Goal: Task Accomplishment & Management: Complete application form

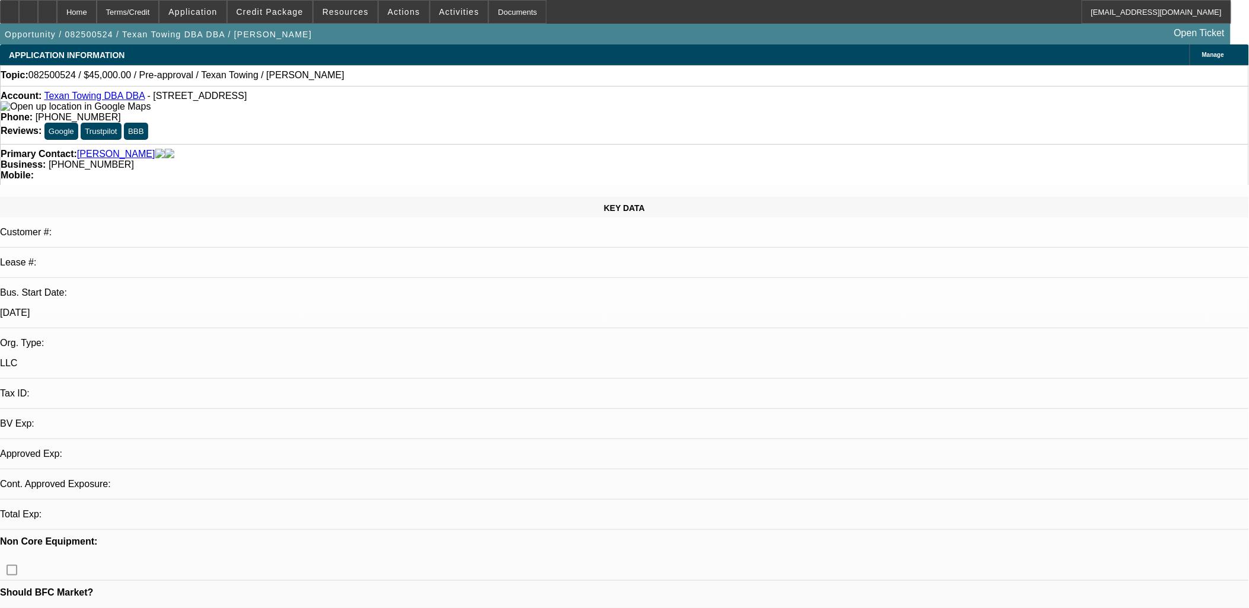
select select "0"
select select "2"
select select "0.1"
select select "1"
select select "2"
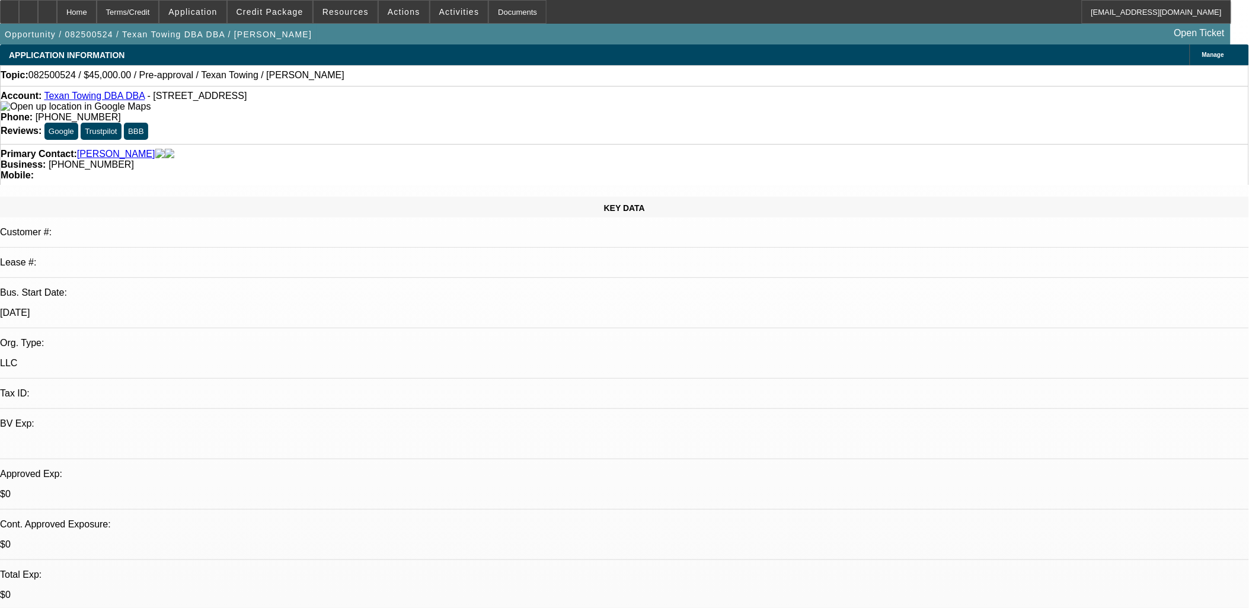
select select "4"
click at [286, 7] on span "Credit Package" at bounding box center [269, 11] width 67 height 9
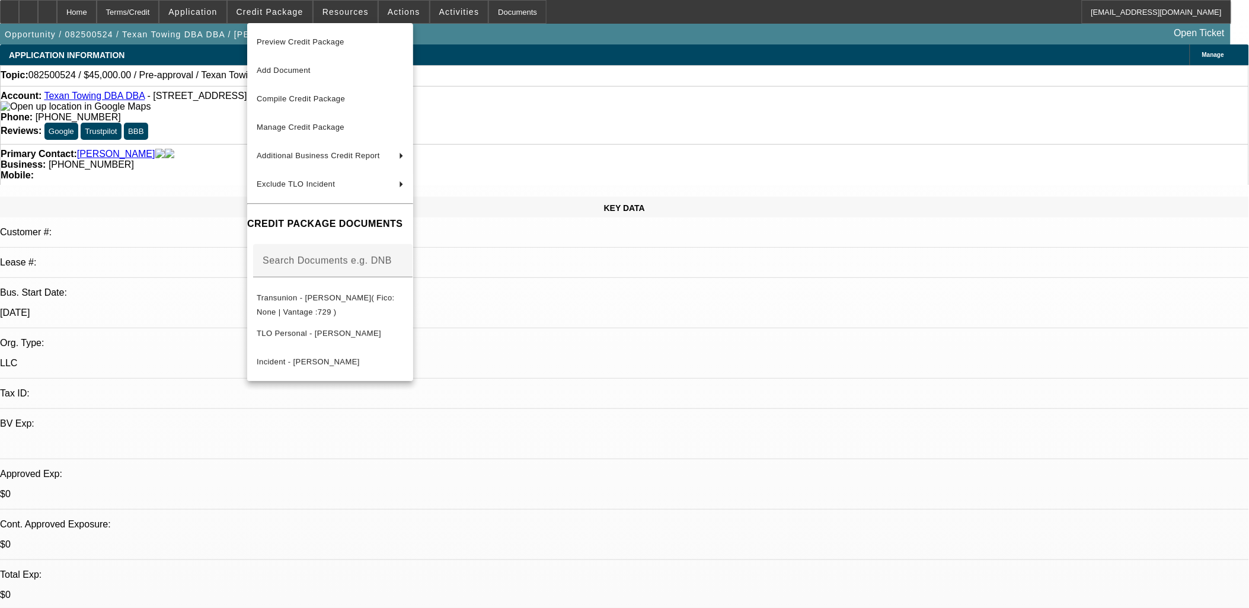
click at [286, 11] on div at bounding box center [624, 304] width 1249 height 608
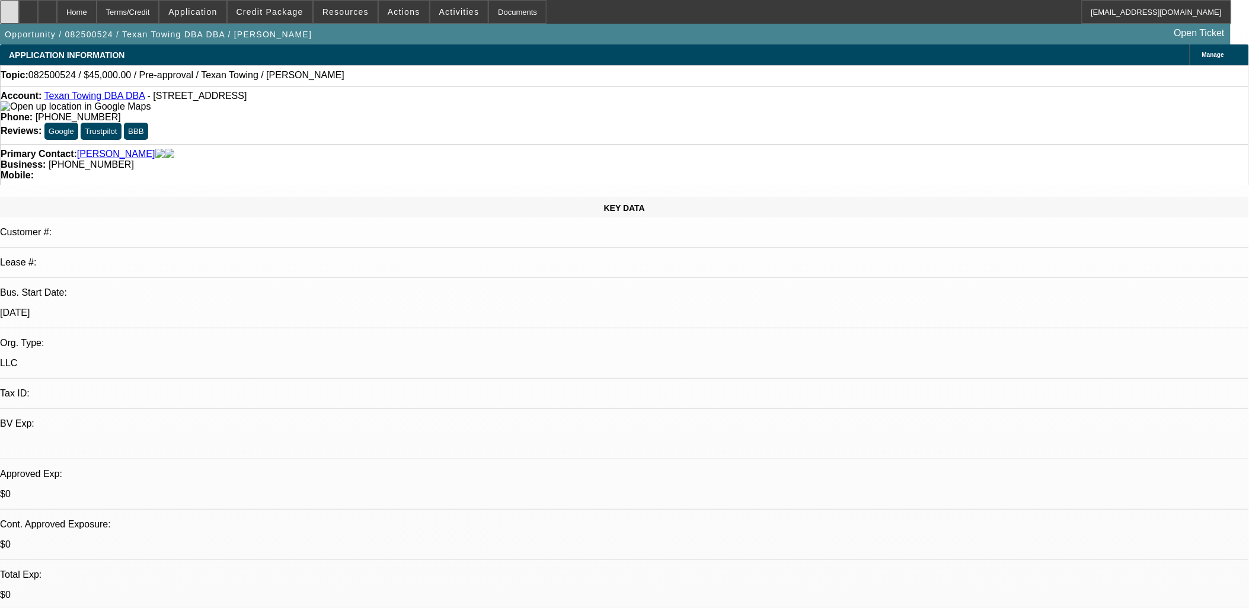
click at [9, 8] on icon at bounding box center [9, 8] width 0 height 0
click at [79, 95] on link "Texan Towing DBA DBA" at bounding box center [94, 96] width 101 height 10
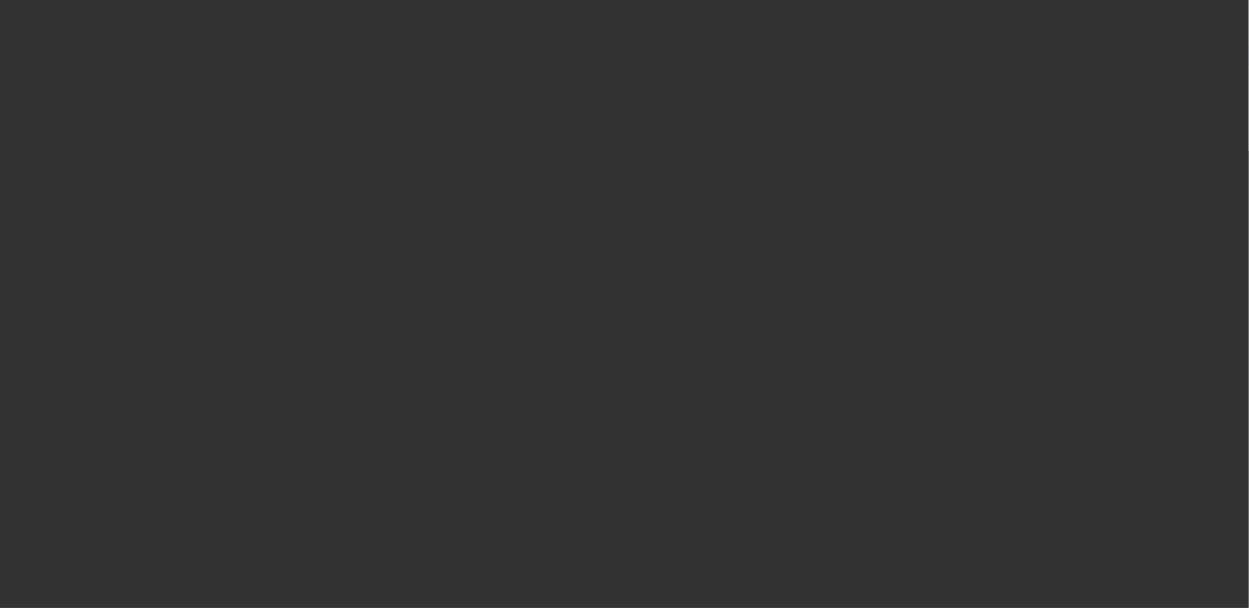
click at [607, 287] on span "Open calendar" at bounding box center [621, 272] width 28 height 28
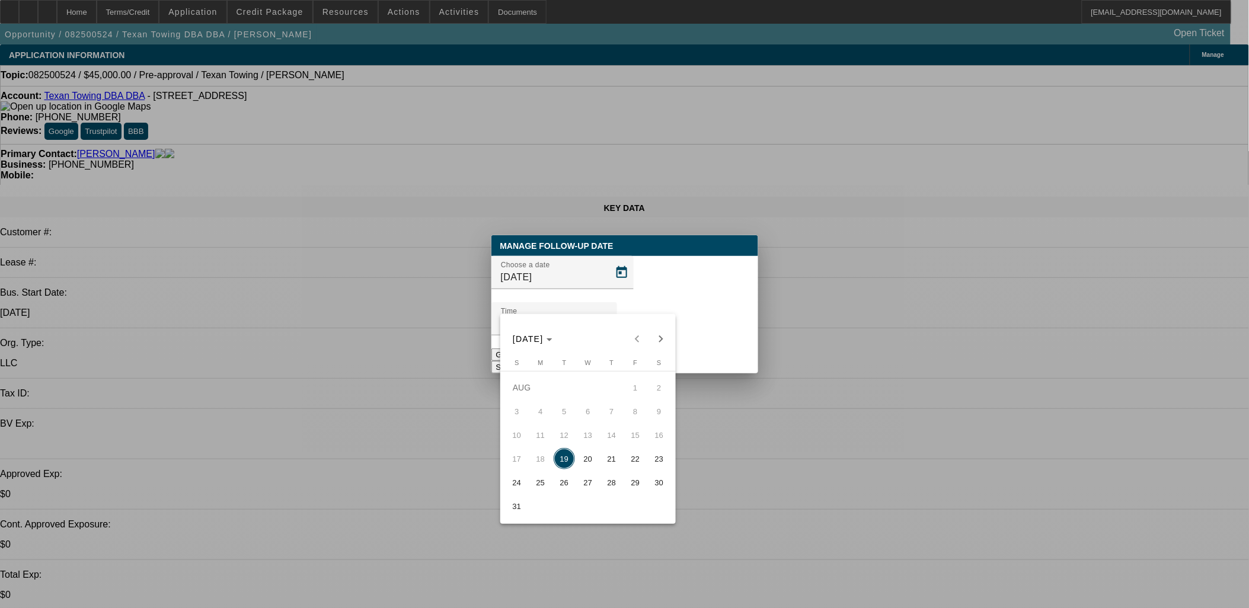
click at [613, 462] on span "21" at bounding box center [611, 458] width 21 height 21
type input "8/21/2025"
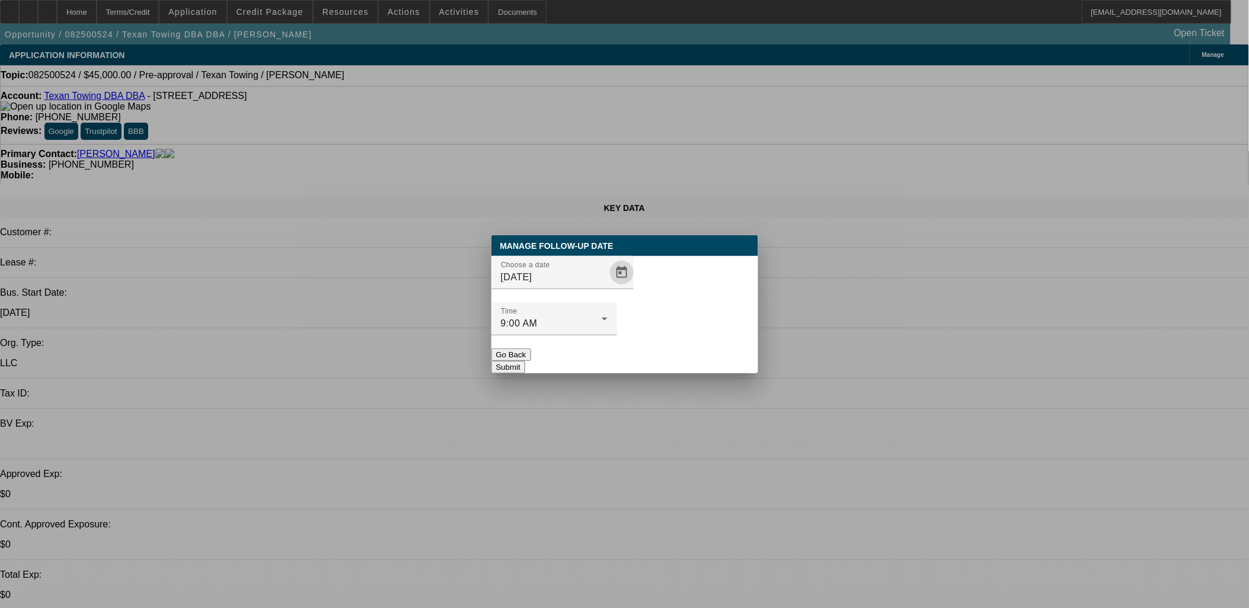
click at [525, 361] on button "Submit" at bounding box center [508, 367] width 34 height 12
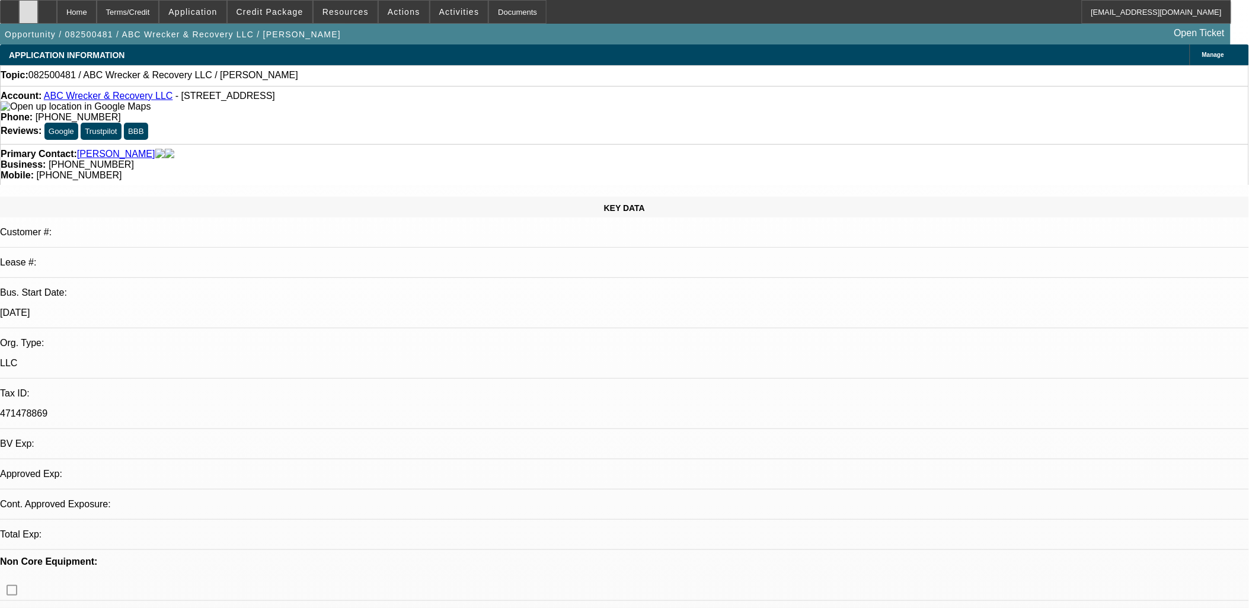
select select "0"
select select "2"
select select "0.1"
select select "1"
select select "2"
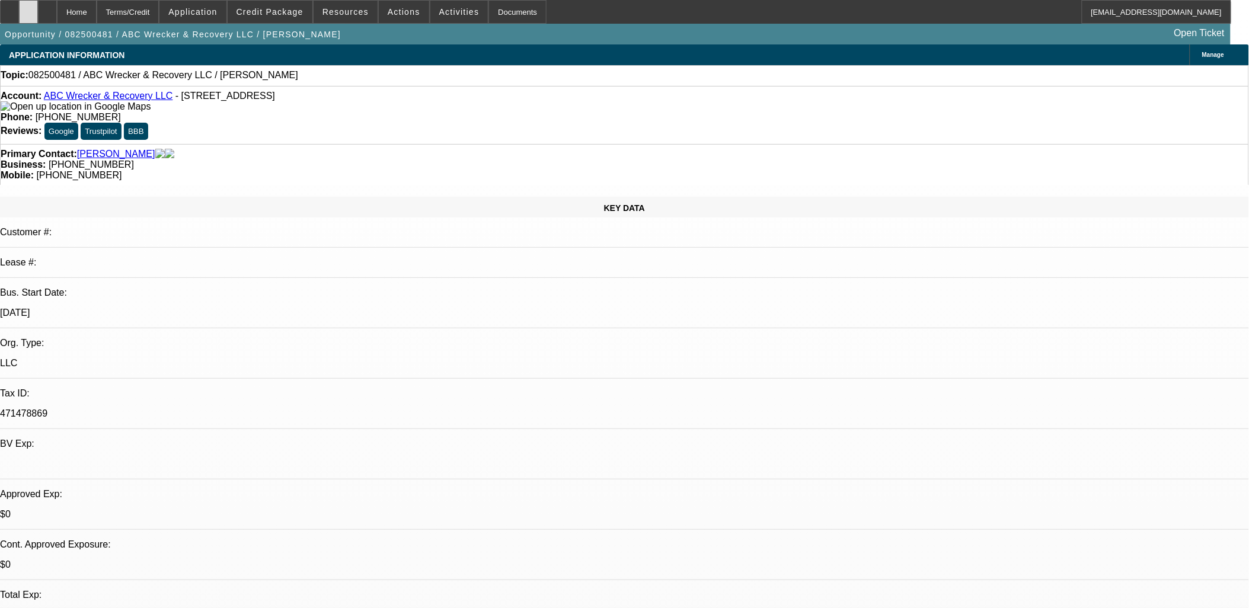
select select "4"
click at [276, 6] on span at bounding box center [270, 12] width 85 height 28
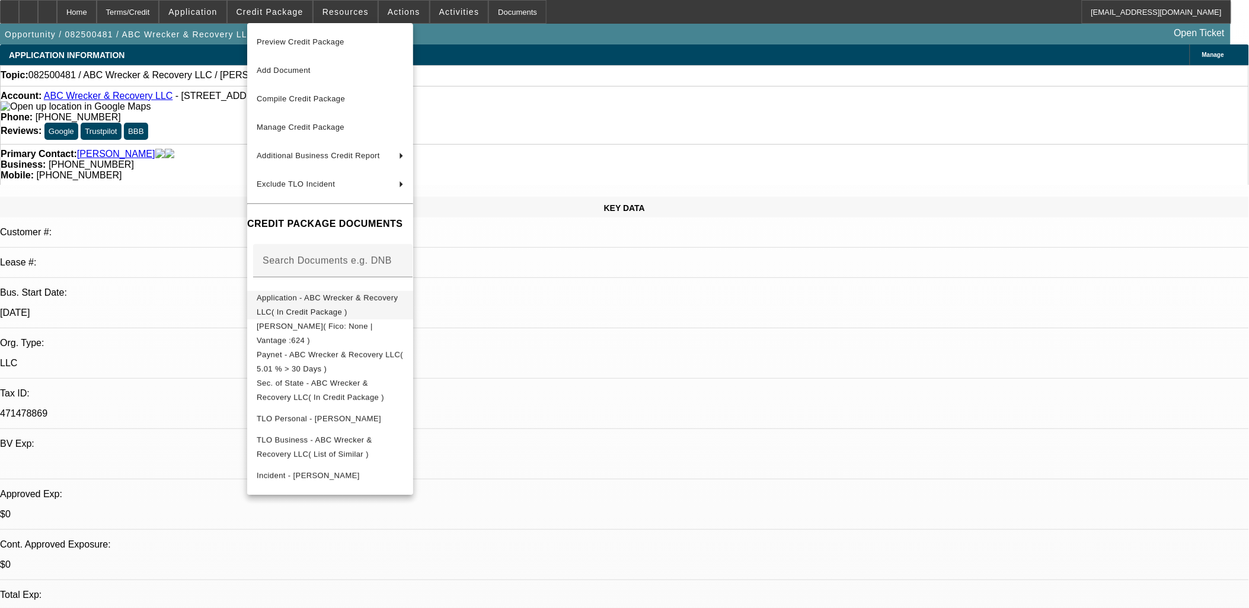
click at [338, 302] on span "Application - ABC Wrecker & Recovery LLC( In Credit Package )" at bounding box center [327, 304] width 141 height 23
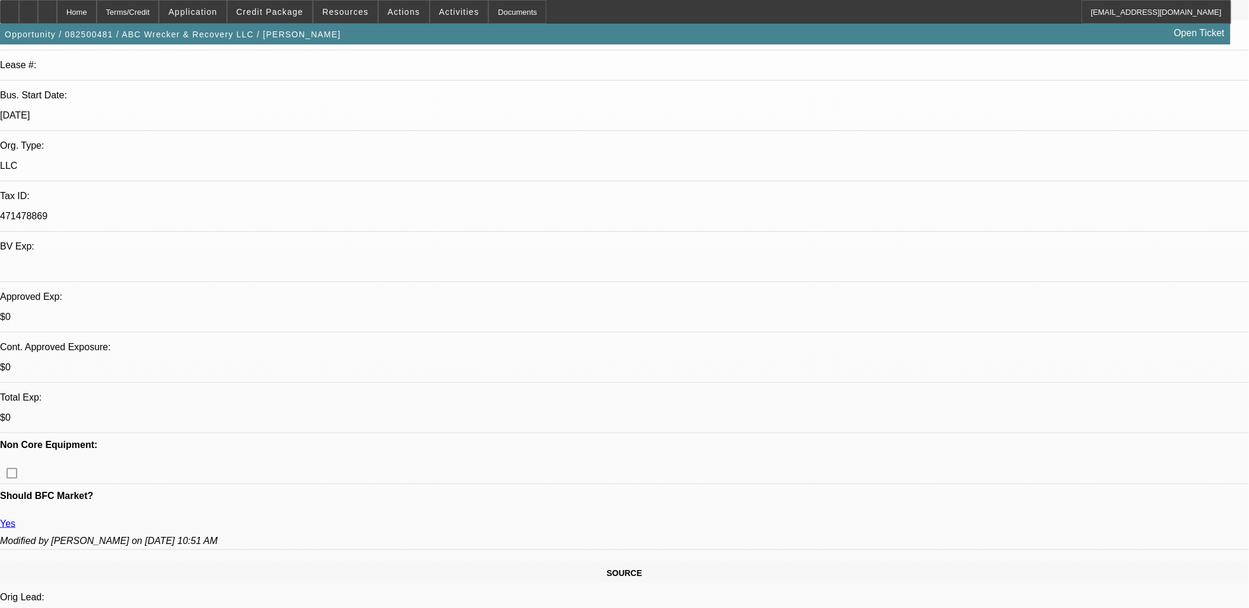
scroll to position [132, 0]
drag, startPoint x: 1026, startPoint y: 481, endPoint x: 895, endPoint y: 466, distance: 131.2
drag, startPoint x: 895, startPoint y: 466, endPoint x: 929, endPoint y: 461, distance: 33.6
drag, startPoint x: 929, startPoint y: 461, endPoint x: 1002, endPoint y: 475, distance: 74.8
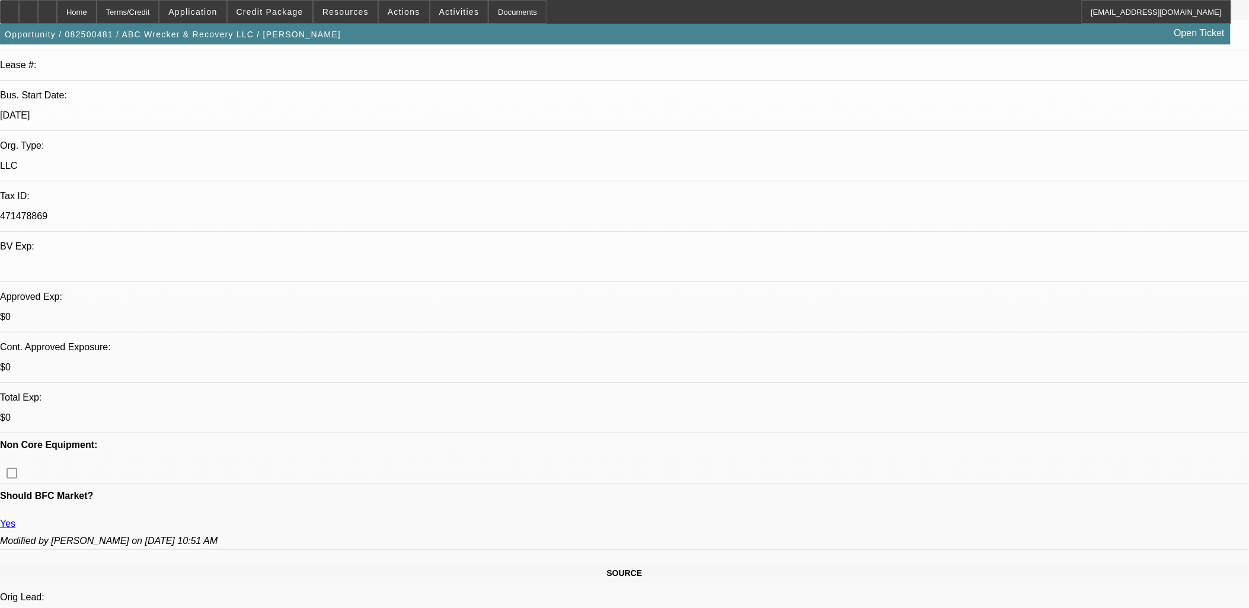
drag, startPoint x: 967, startPoint y: 476, endPoint x: 899, endPoint y: 471, distance: 68.3
drag, startPoint x: 899, startPoint y: 471, endPoint x: 978, endPoint y: 475, distance: 79.5
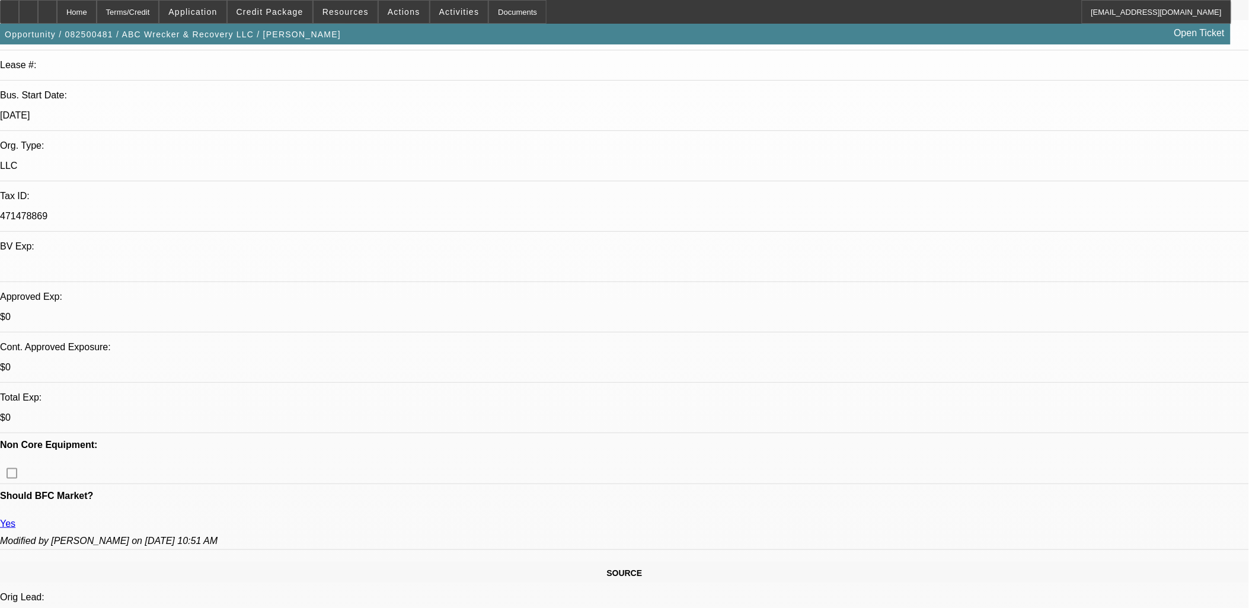
drag, startPoint x: 1011, startPoint y: 480, endPoint x: 1002, endPoint y: 484, distance: 9.6
drag, startPoint x: 1006, startPoint y: 483, endPoint x: 894, endPoint y: 470, distance: 112.7
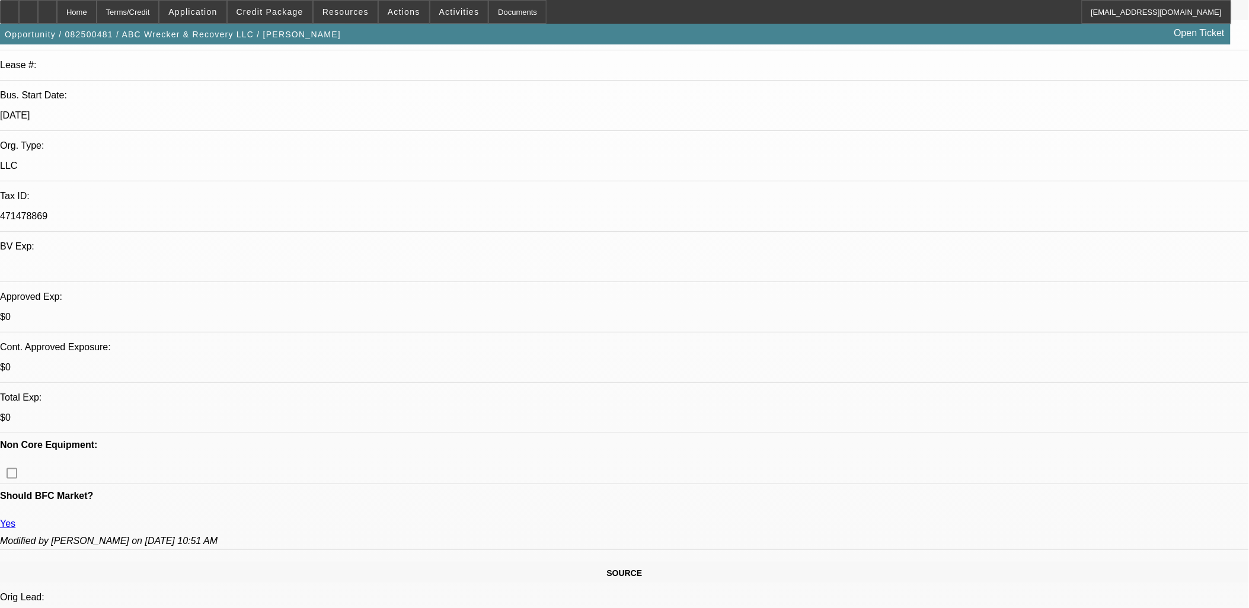
copy li "May, June, July 2025 Full Business Bank Statements; or Click Here to verify ele…"
radio input "true"
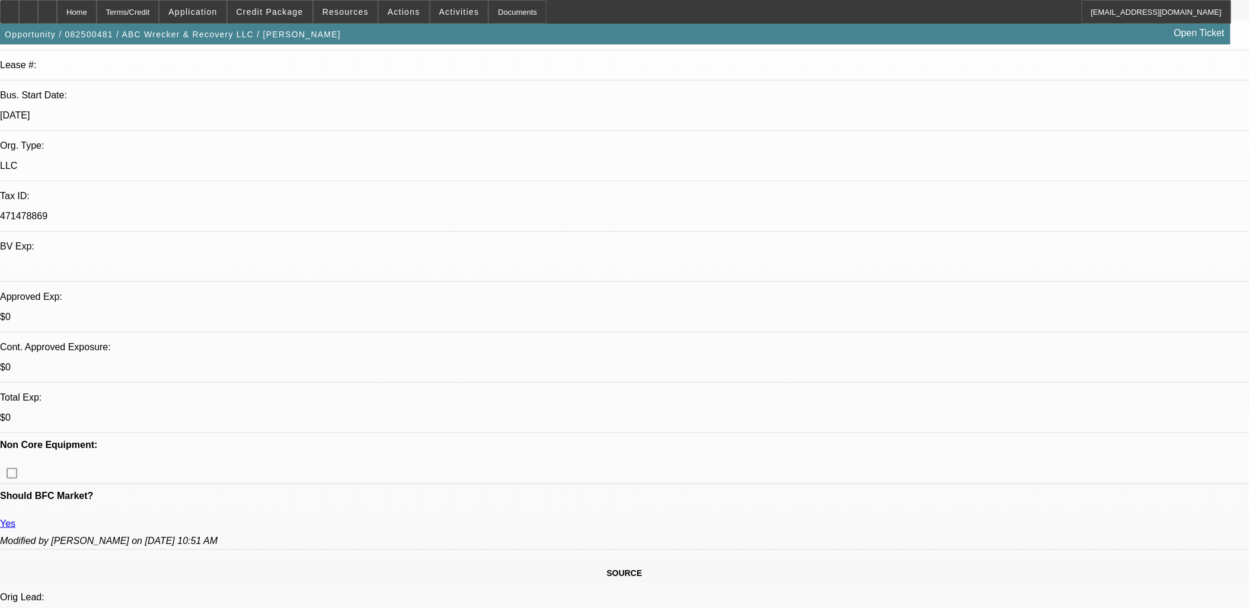
type textarea "reminded him to send banks, asked Nick L if I could reach out to Randy to get t…"
radio input "true"
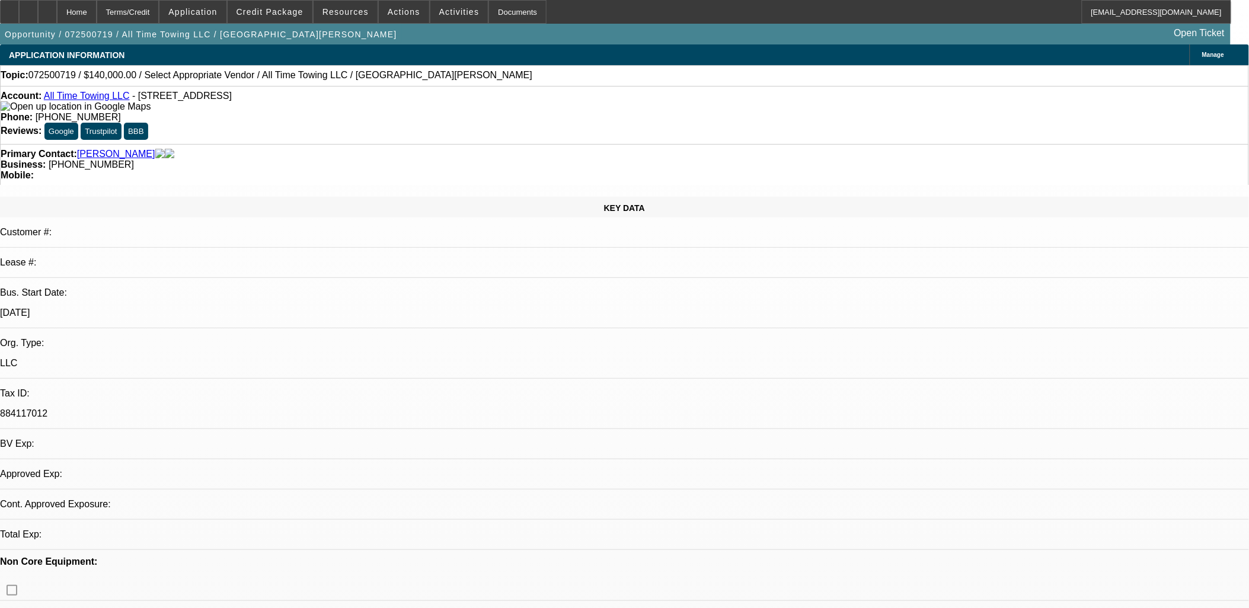
select select "0"
select select "2"
select select "0.1"
select select "1"
select select "2"
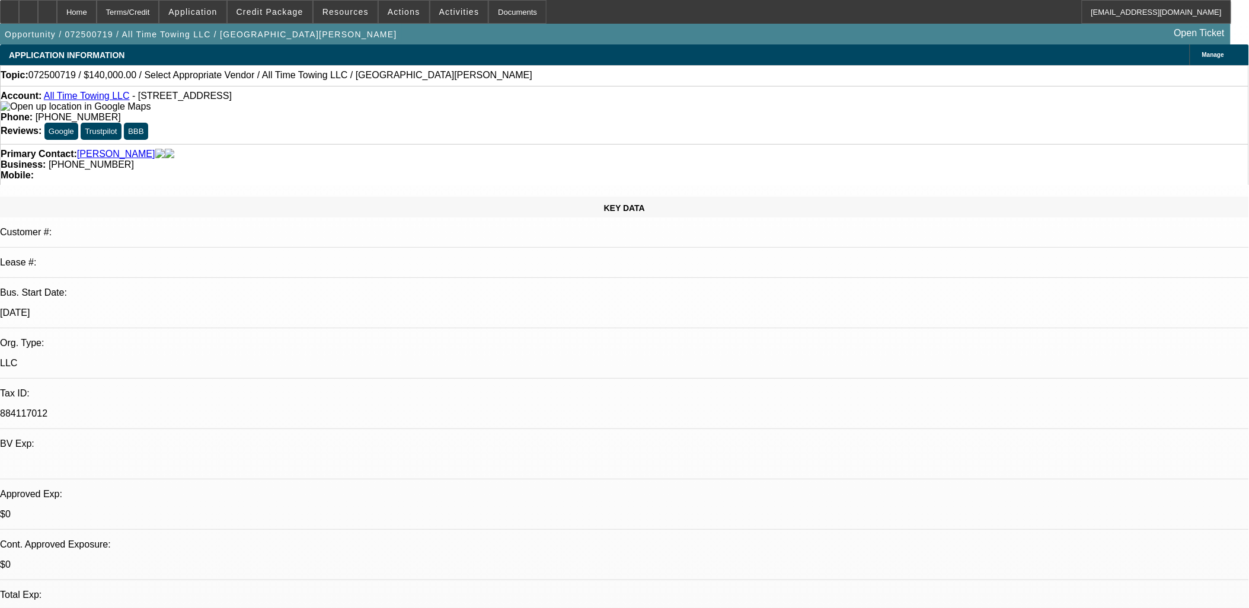
select select "4"
click at [38, 7] on div at bounding box center [28, 12] width 19 height 24
click at [295, 9] on span "Credit Package" at bounding box center [269, 11] width 67 height 9
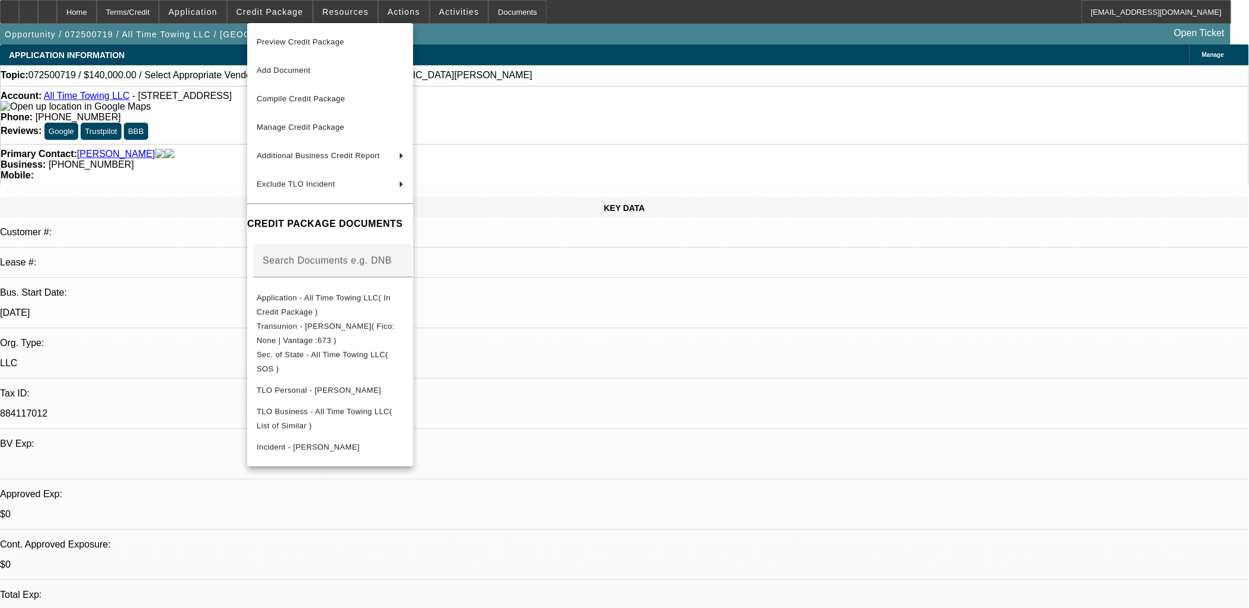
click at [715, 348] on div at bounding box center [624, 304] width 1249 height 608
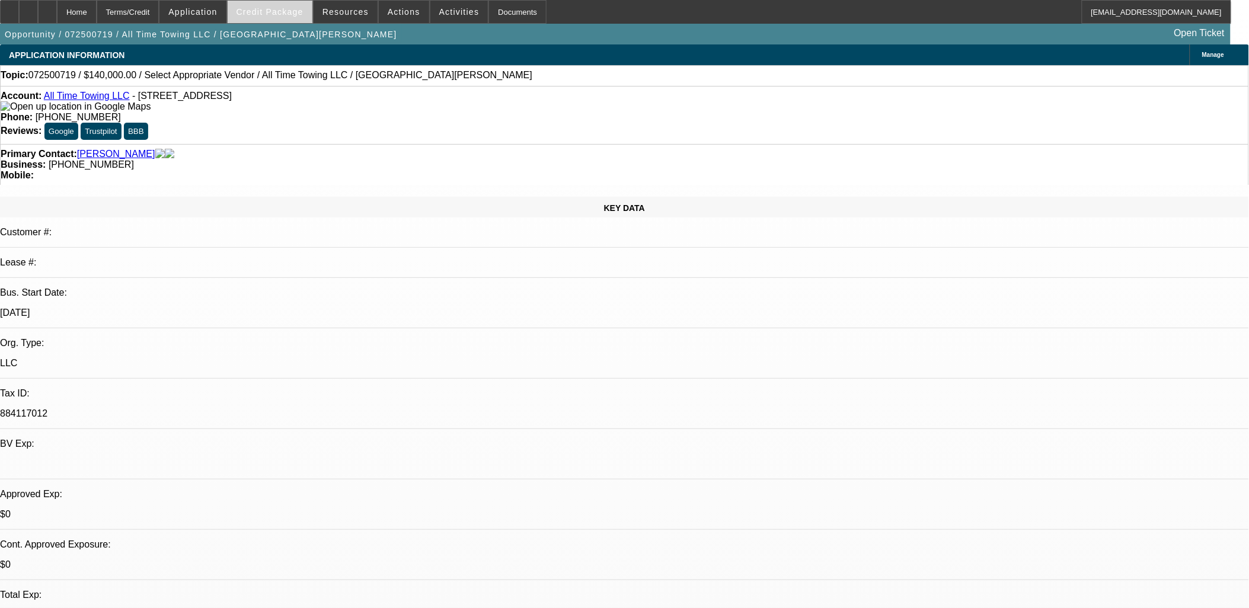
click at [268, 11] on span "Credit Package" at bounding box center [269, 11] width 67 height 9
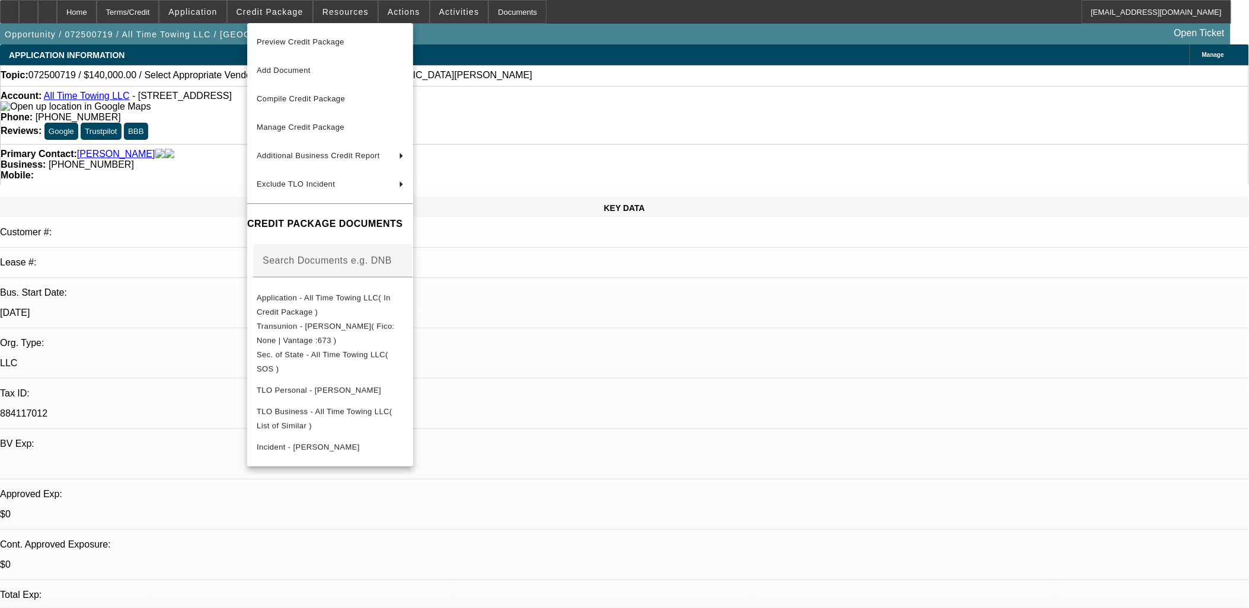
click at [268, 8] on div at bounding box center [624, 304] width 1249 height 608
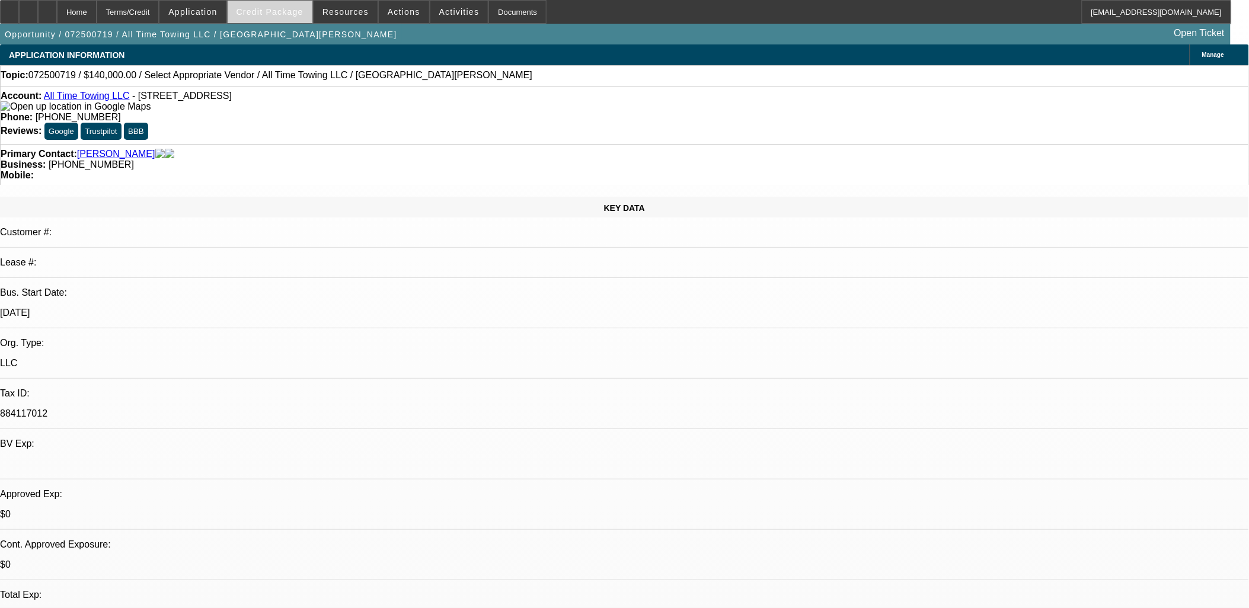
click at [282, 7] on span at bounding box center [270, 12] width 85 height 28
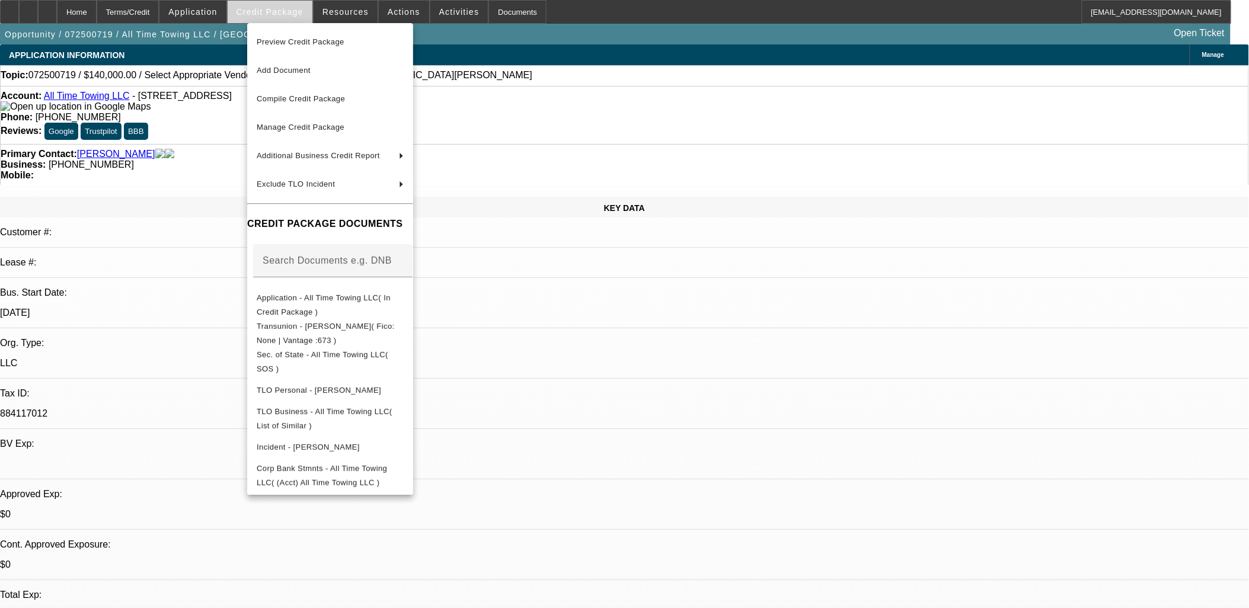
click at [282, 7] on div at bounding box center [624, 304] width 1249 height 608
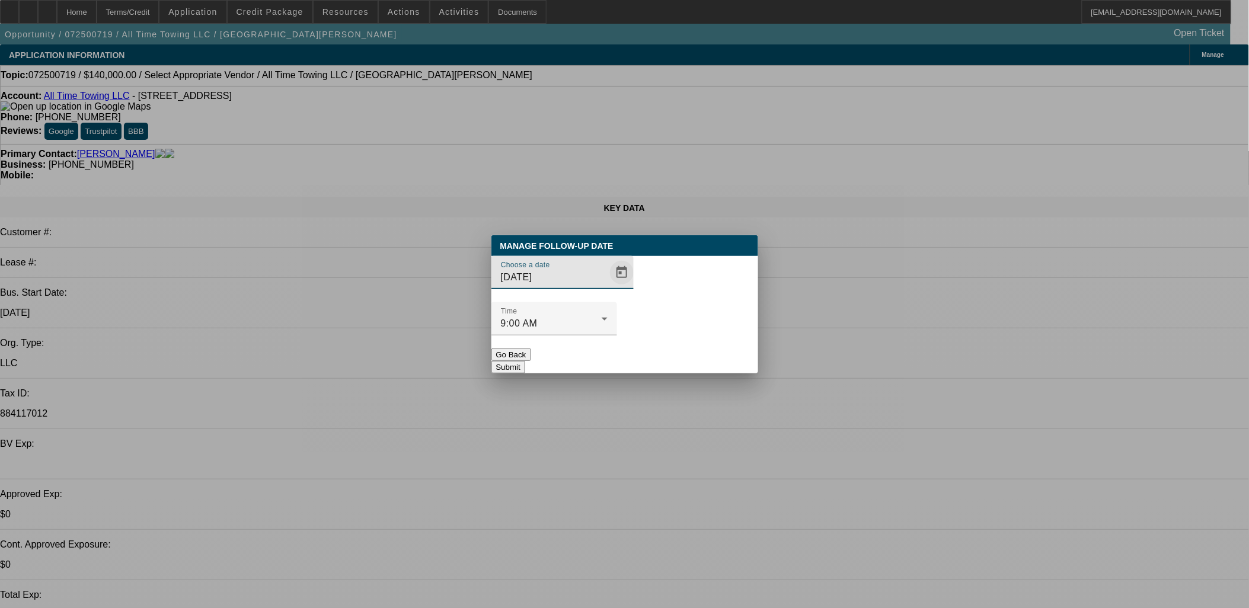
click at [607, 287] on span "Open calendar" at bounding box center [621, 272] width 28 height 28
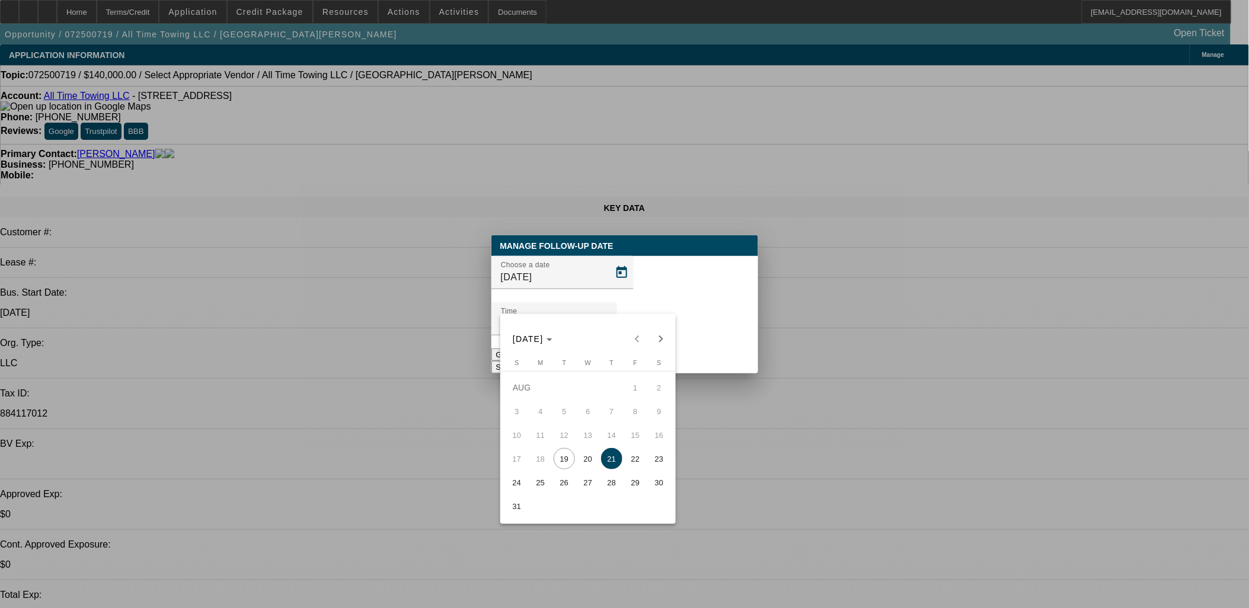
click at [587, 466] on span "20" at bounding box center [587, 458] width 21 height 21
type input "8/20/2025"
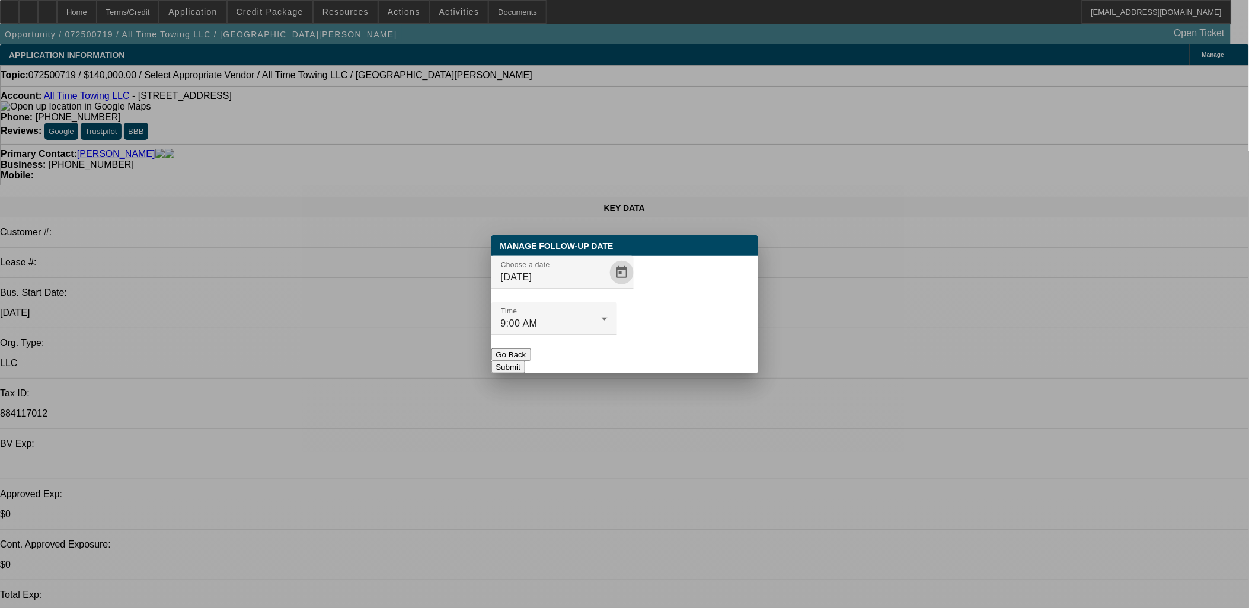
click at [525, 361] on button "Submit" at bounding box center [508, 367] width 34 height 12
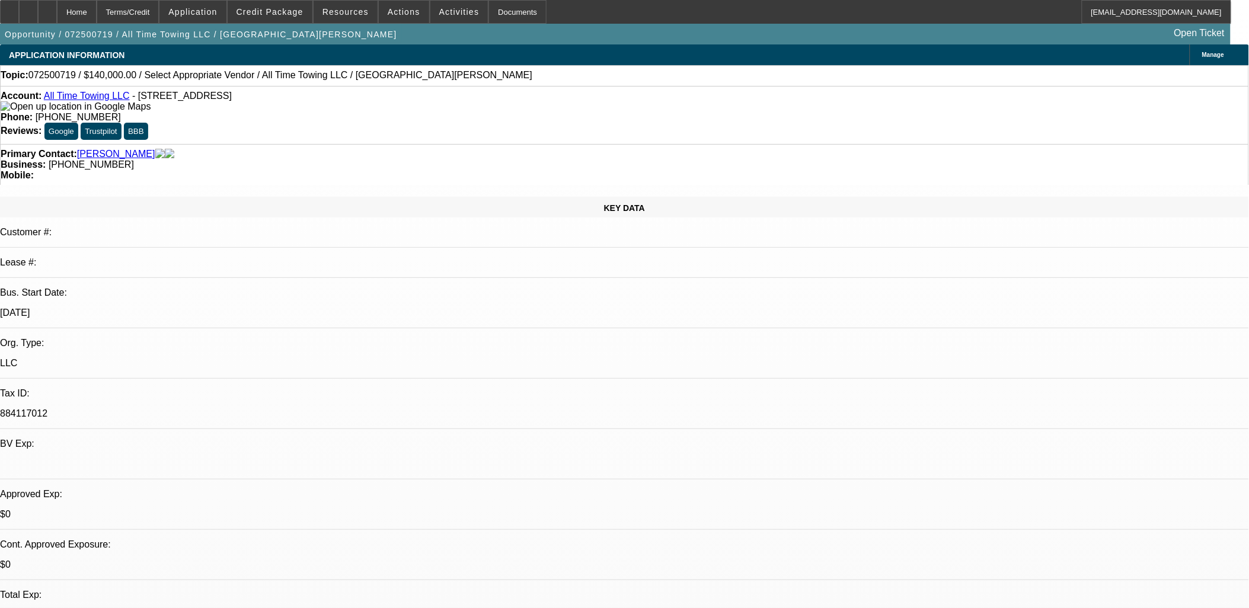
radio input "true"
type textarea "banks in, req truck pics/info"
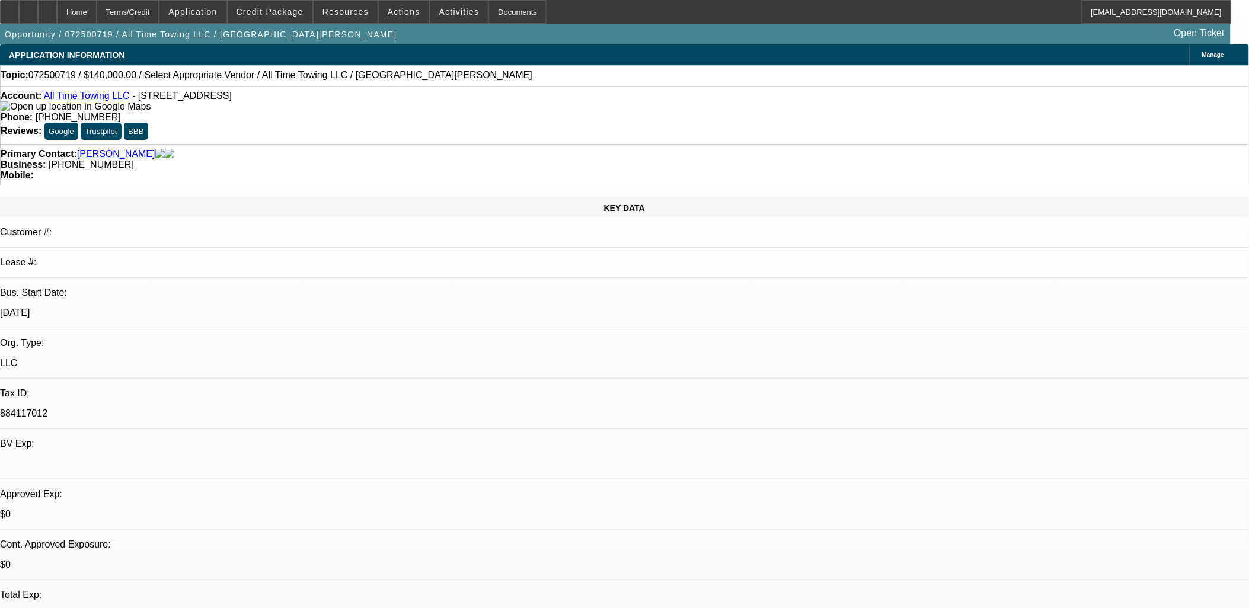
radio input "true"
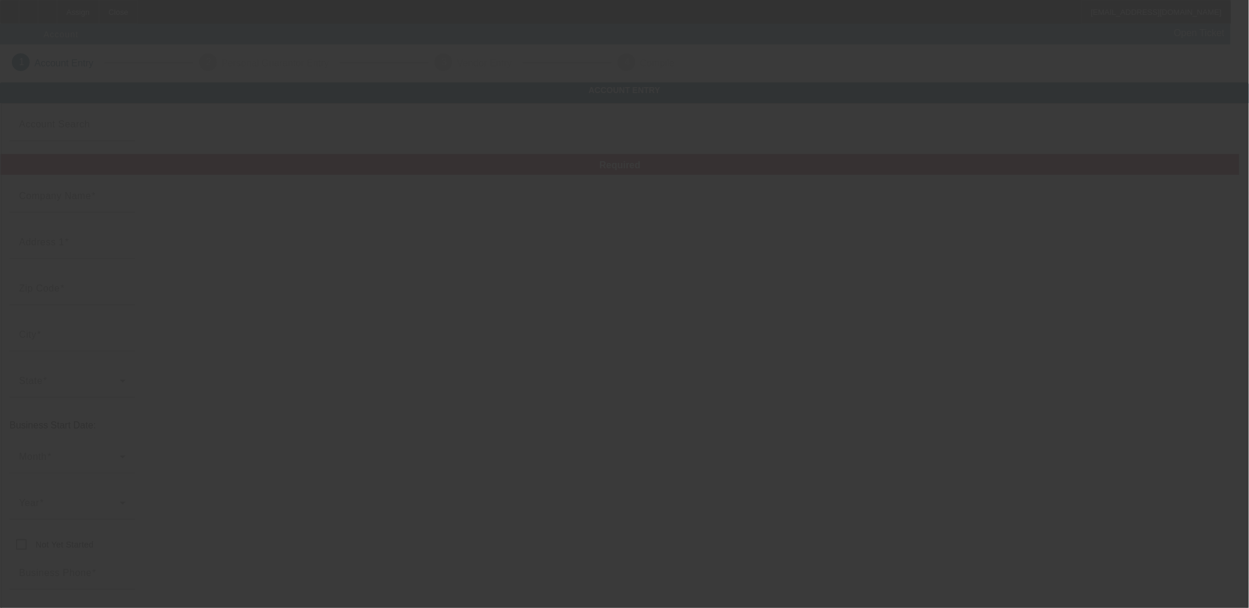
type input "8/18/2025"
type input "Mastermind Towing"
type input "813 8th St"
type input "76301"
type input "Wichita Falls"
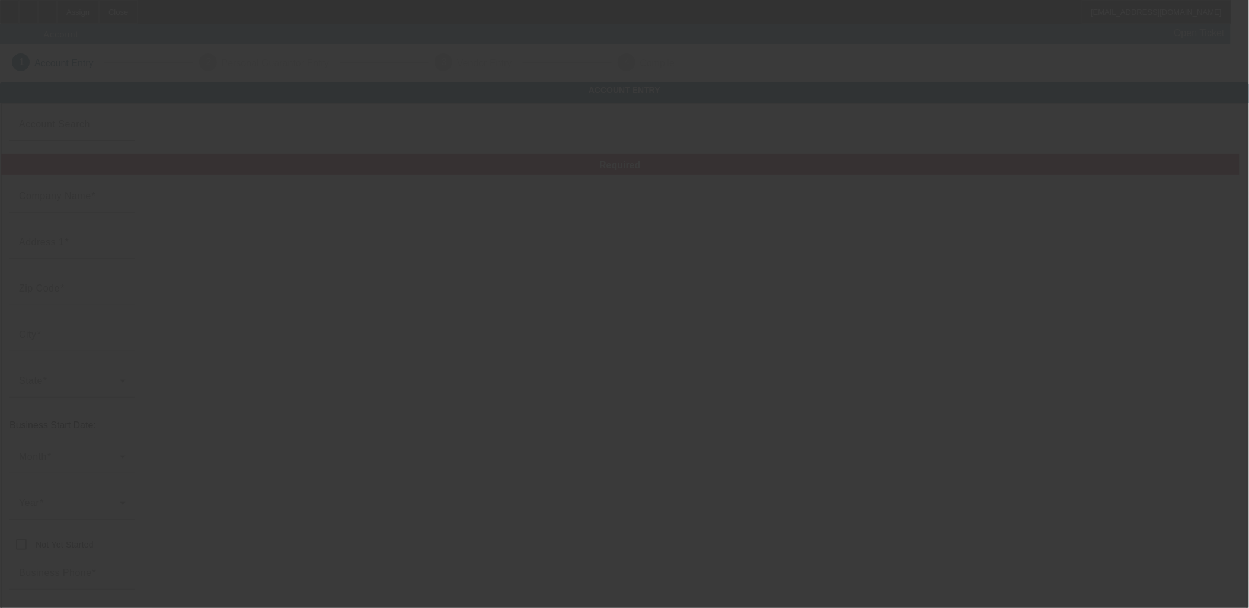
type input "(940) 631-1941"
type input "Ste 550"
type input "jay.neal4@icloud.com"
type input "86-3754610"
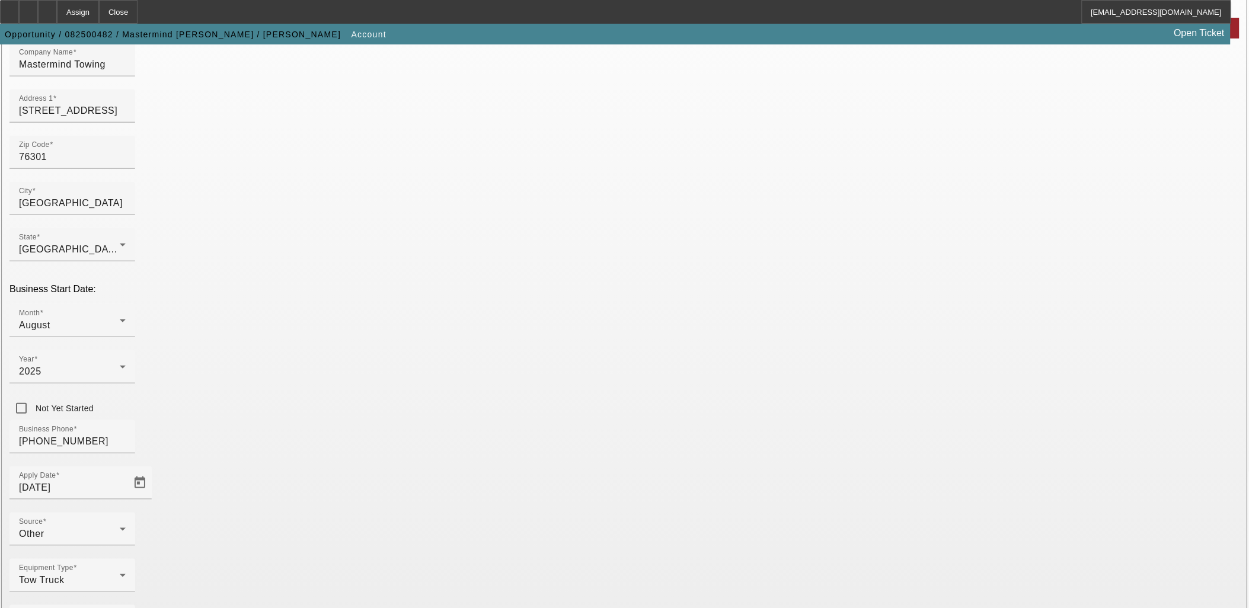
scroll to position [146, 0]
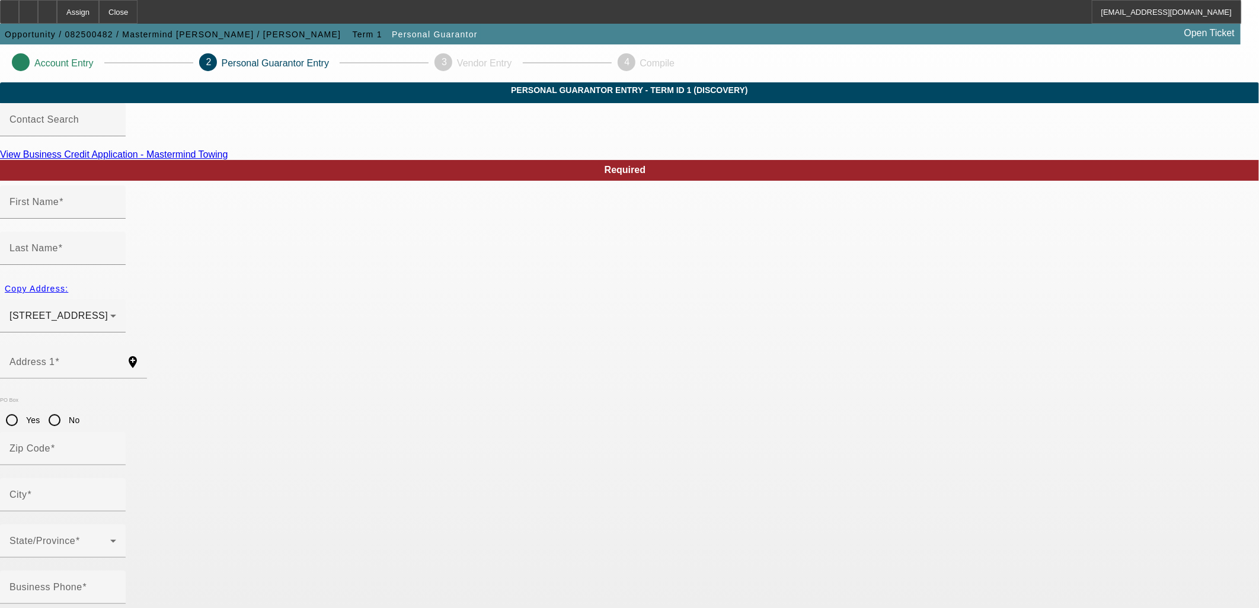
type input "Jeremy"
type input "Neal"
type input "813 8th Street"
radio input "true"
type input "76301"
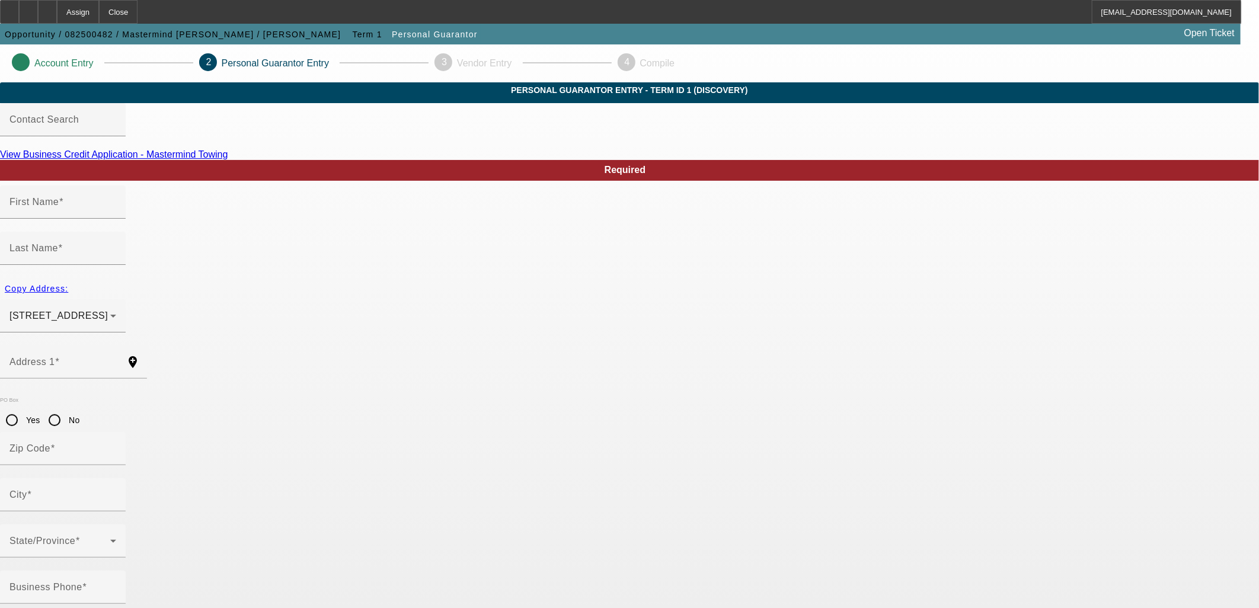
type input "Wichita Falls"
type input "(940) 631-1941"
type input "100"
type input "451-73-3092"
type input "mastermindwf@yahoo.com"
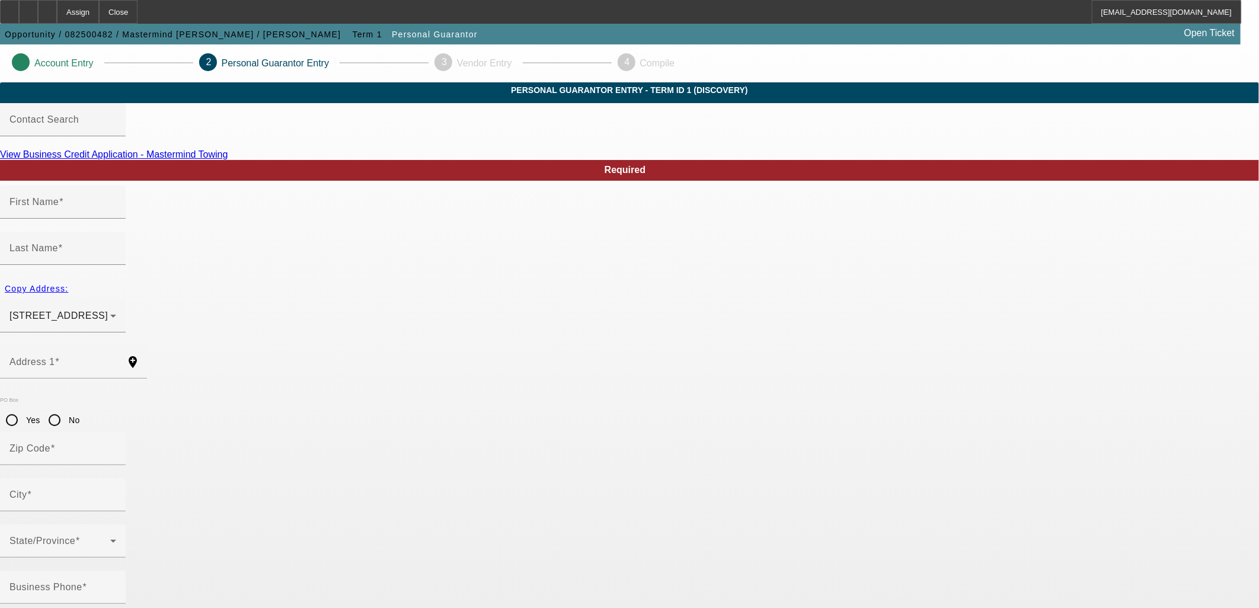
type input "550-D"
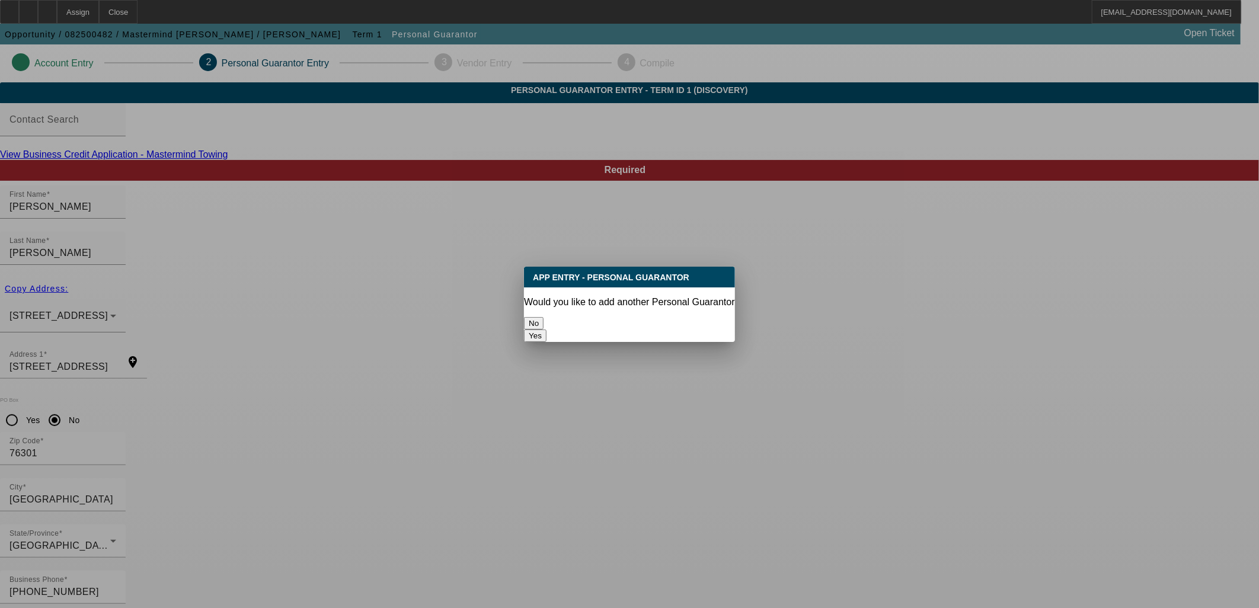
click at [543, 317] on button "No" at bounding box center [534, 323] width 20 height 12
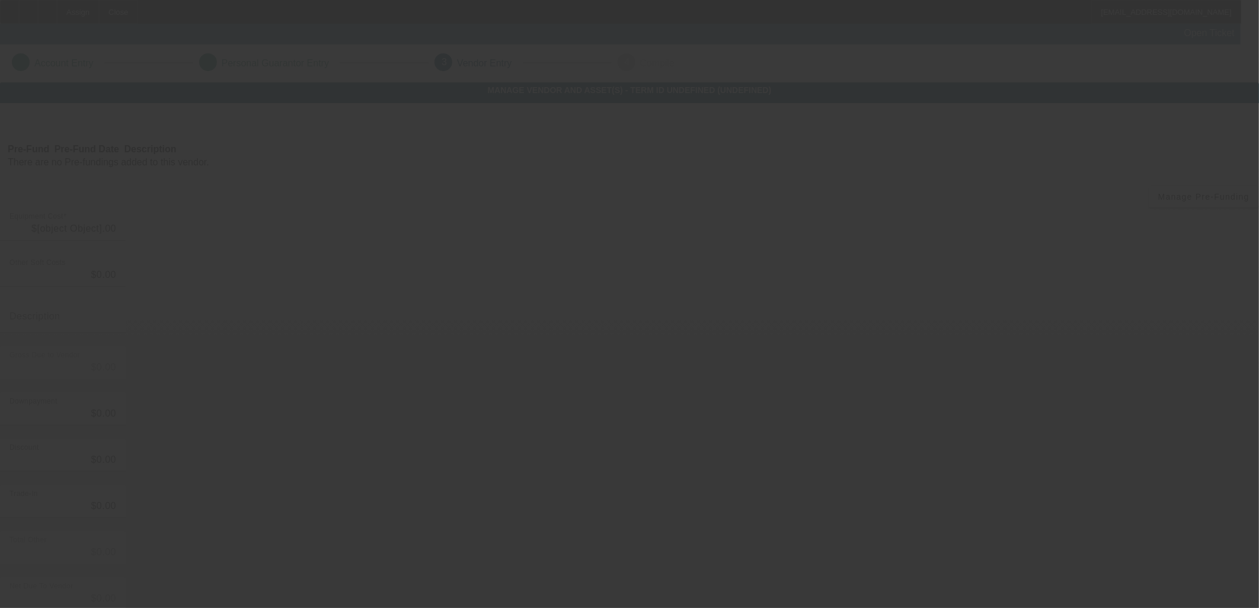
type input "$60,000.00"
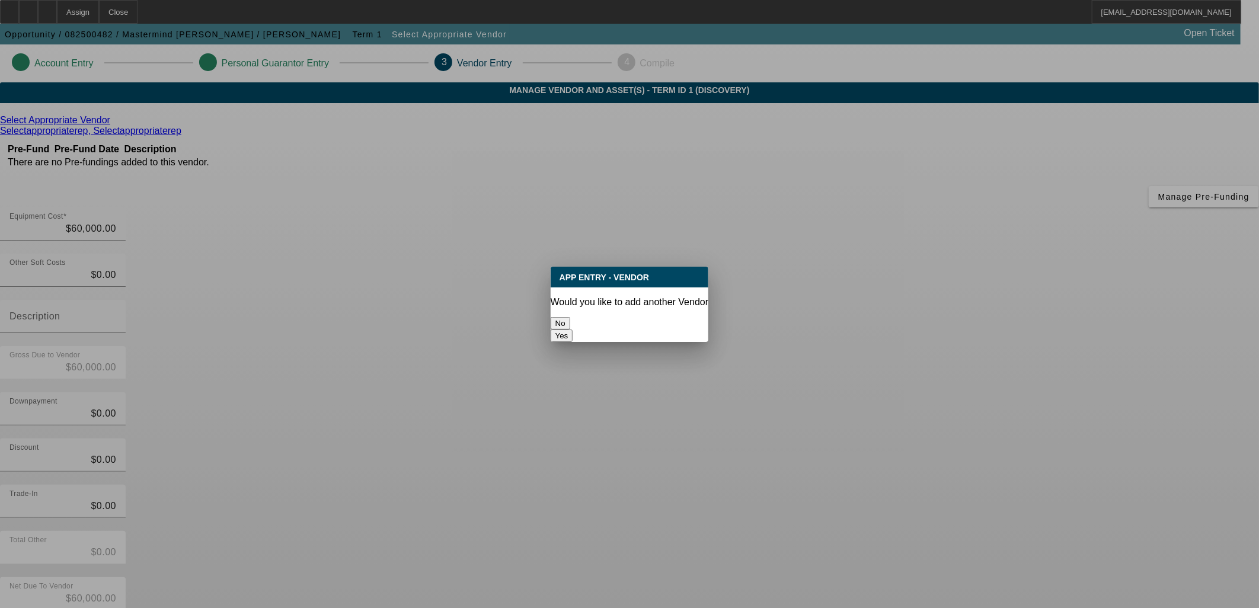
click at [570, 319] on button "No" at bounding box center [560, 323] width 20 height 12
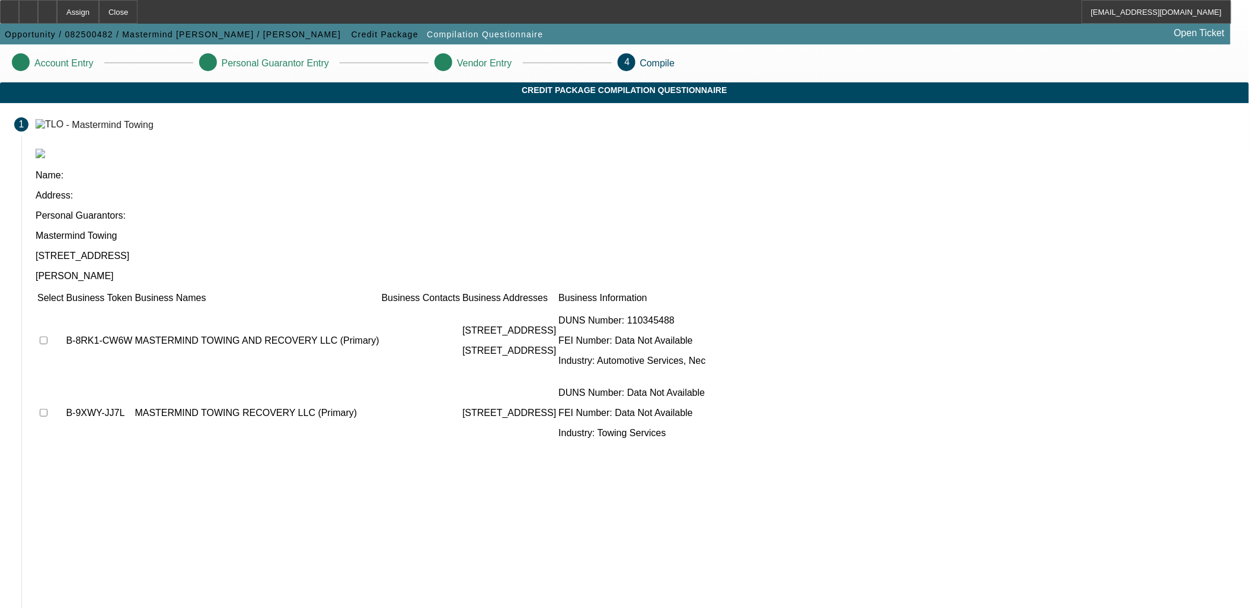
click at [64, 305] on td at bounding box center [50, 340] width 27 height 71
click at [47, 337] on input "checkbox" at bounding box center [44, 341] width 8 height 8
checkbox input "true"
drag, startPoint x: 322, startPoint y: 287, endPoint x: 339, endPoint y: 289, distance: 17.3
click at [47, 409] on input "checkbox" at bounding box center [44, 413] width 8 height 8
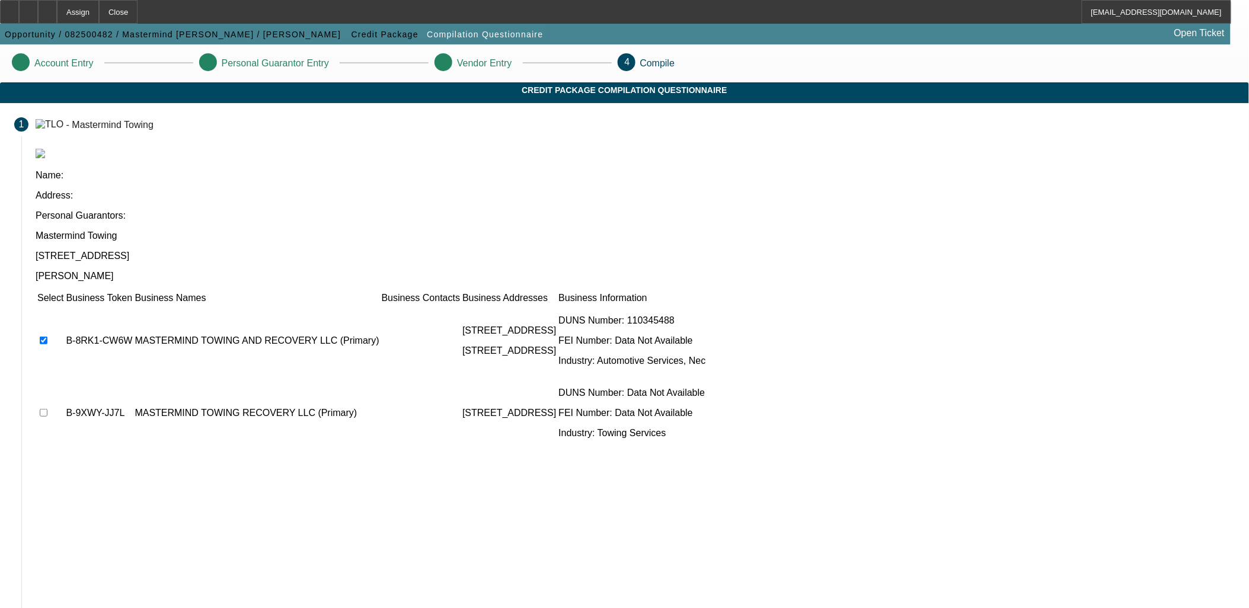
checkbox input "true"
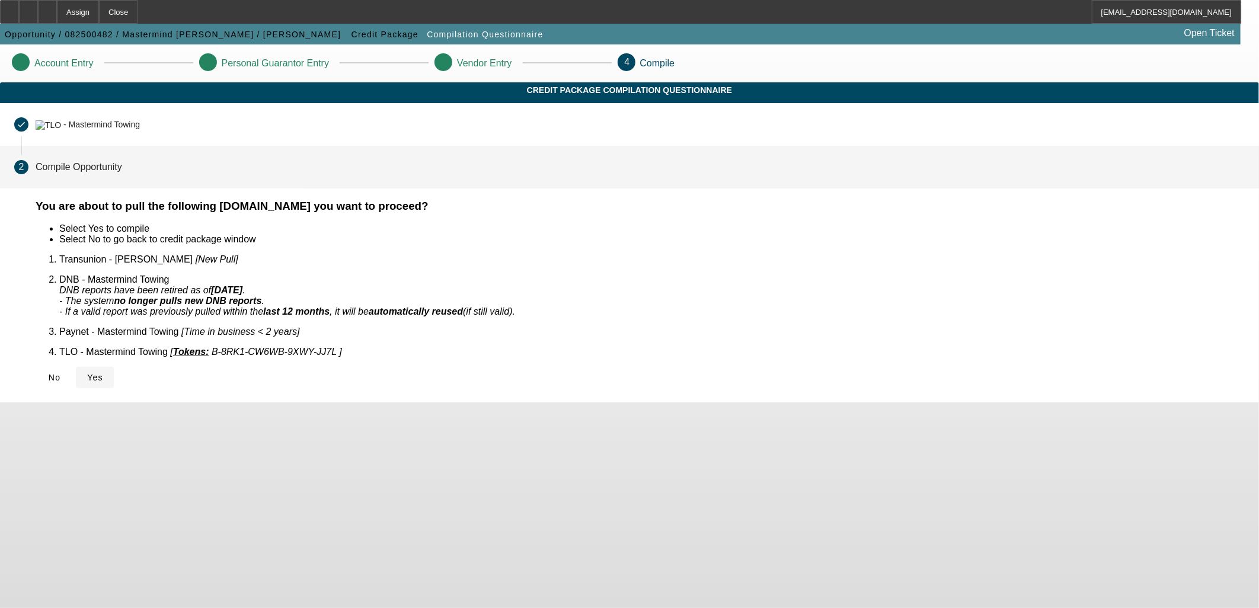
click at [103, 373] on span "Yes" at bounding box center [95, 377] width 16 height 9
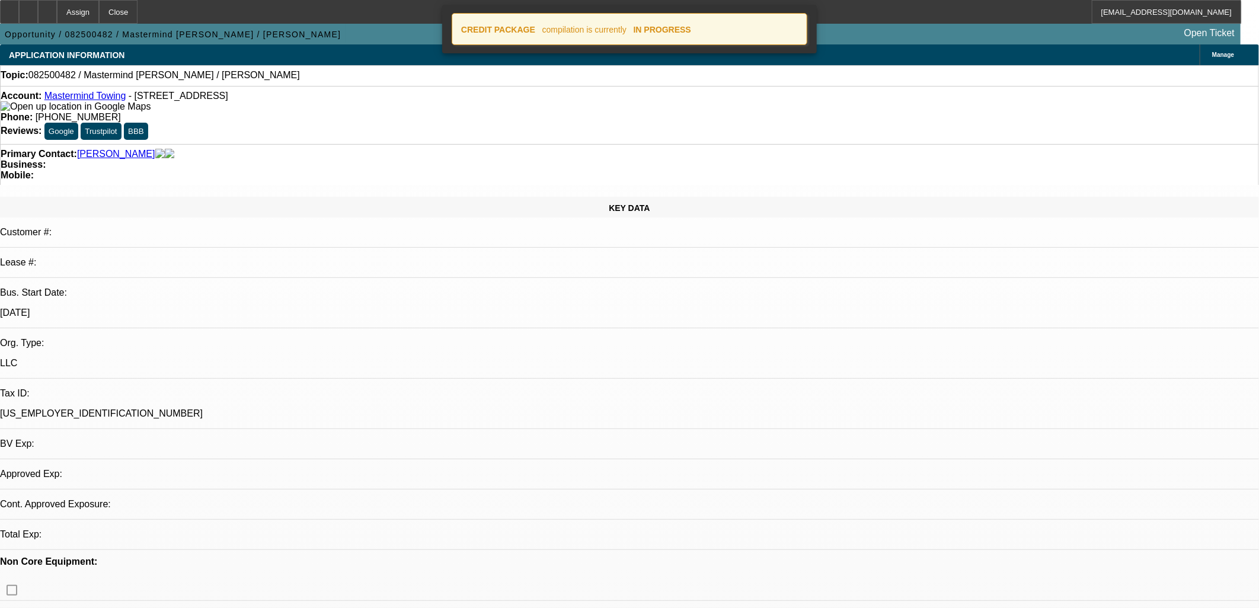
select select "0"
select select "2"
select select "0.1"
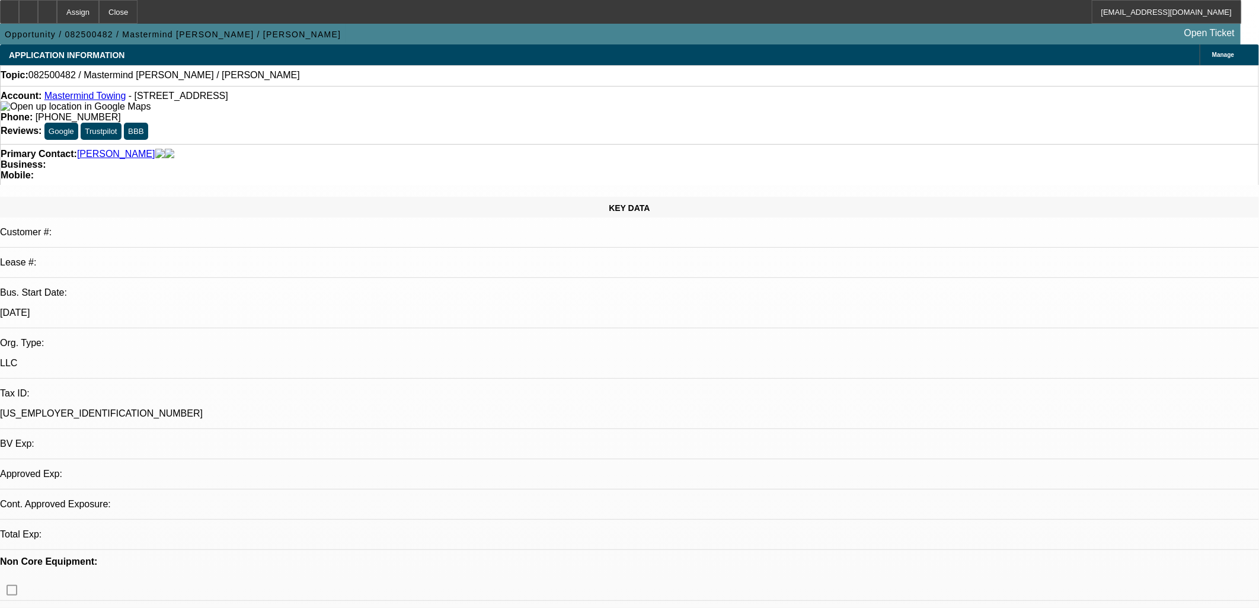
select select "1"
select select "2"
select select "4"
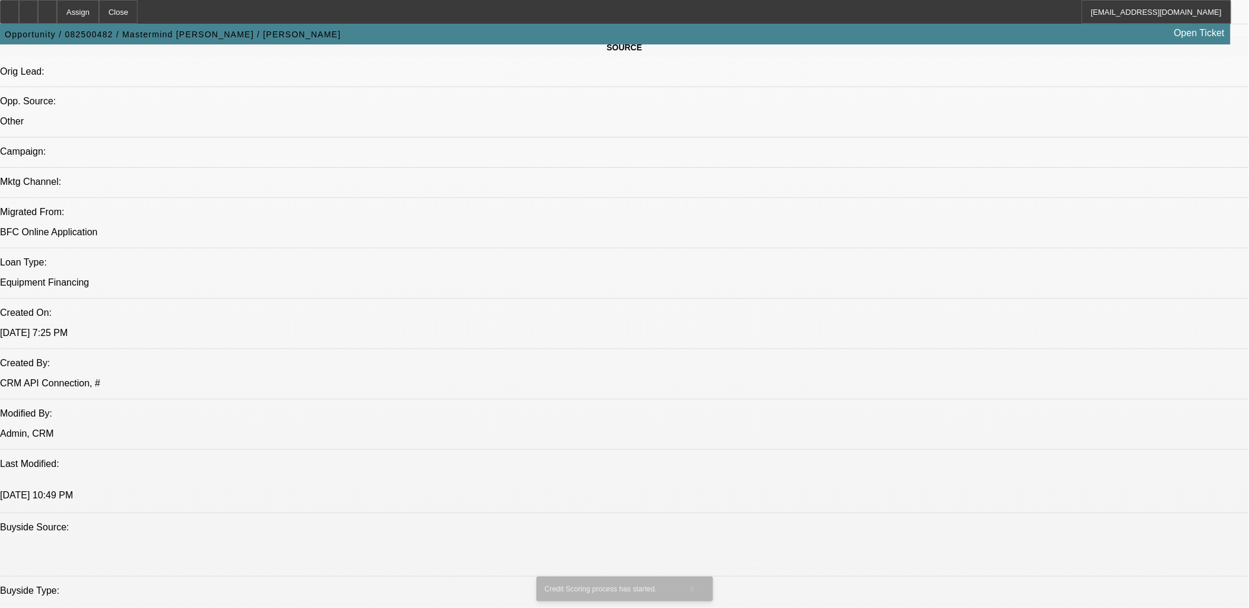
scroll to position [616, 0]
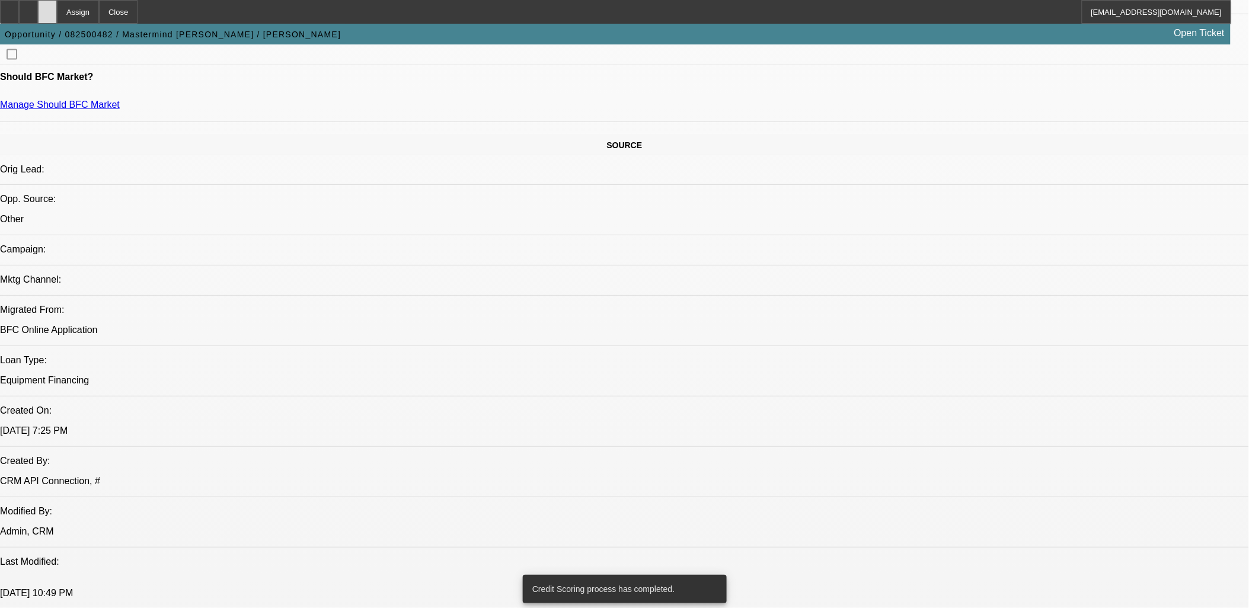
click at [47, 8] on icon at bounding box center [47, 8] width 0 height 0
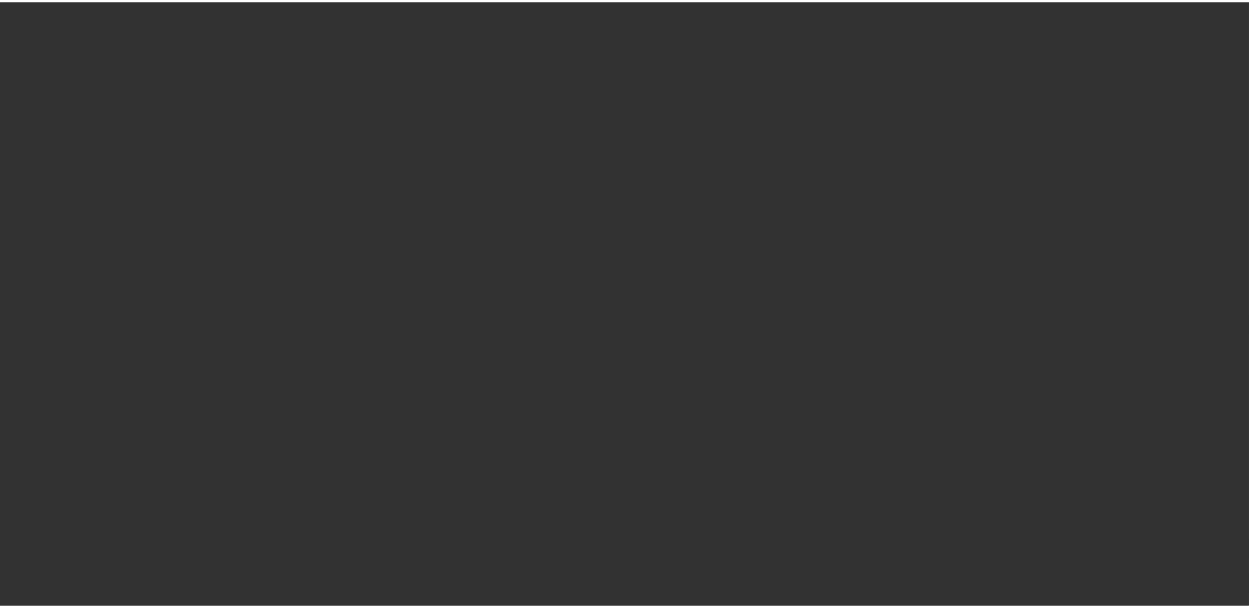
scroll to position [610, 0]
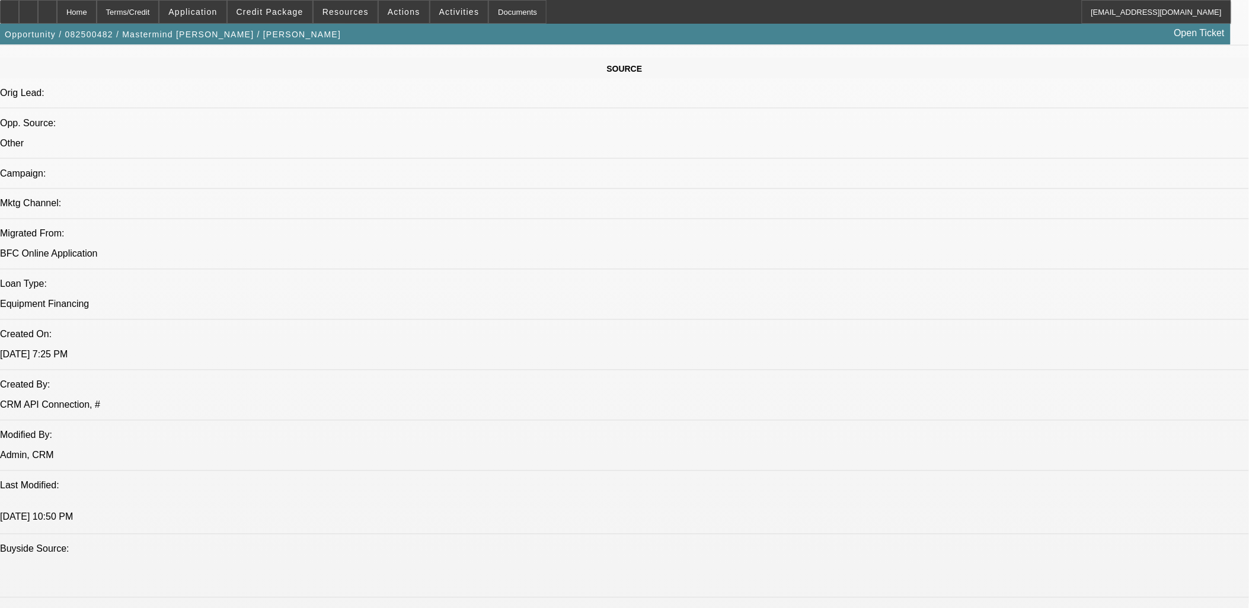
select select "0"
select select "2"
select select "0.1"
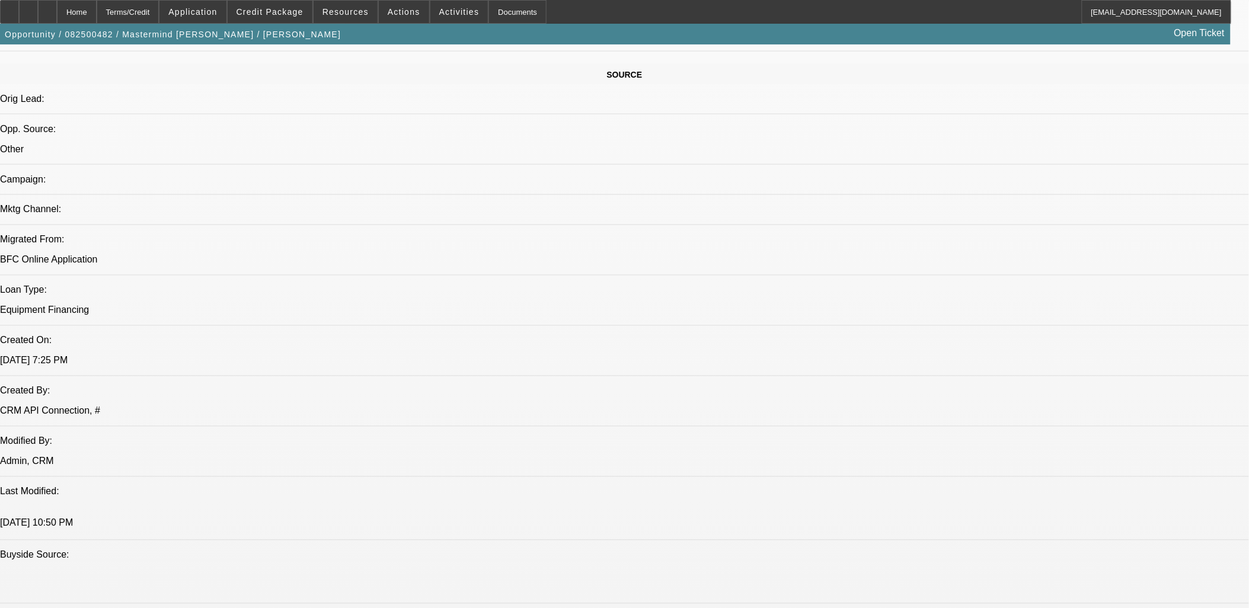
select select "1"
select select "2"
select select "4"
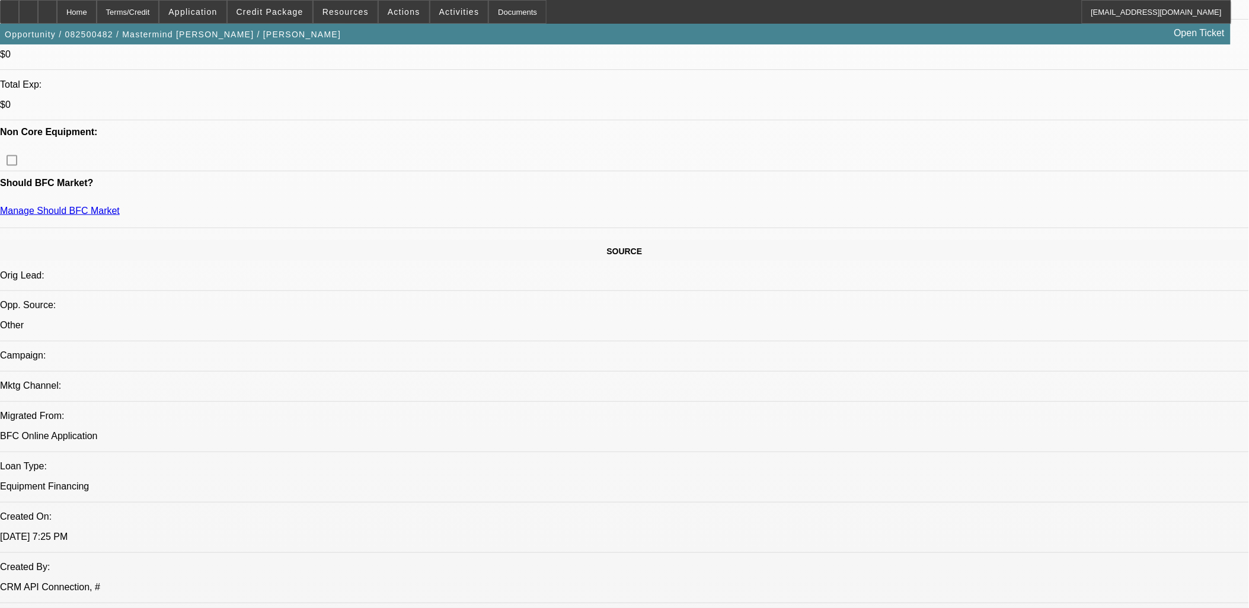
scroll to position [409, 0]
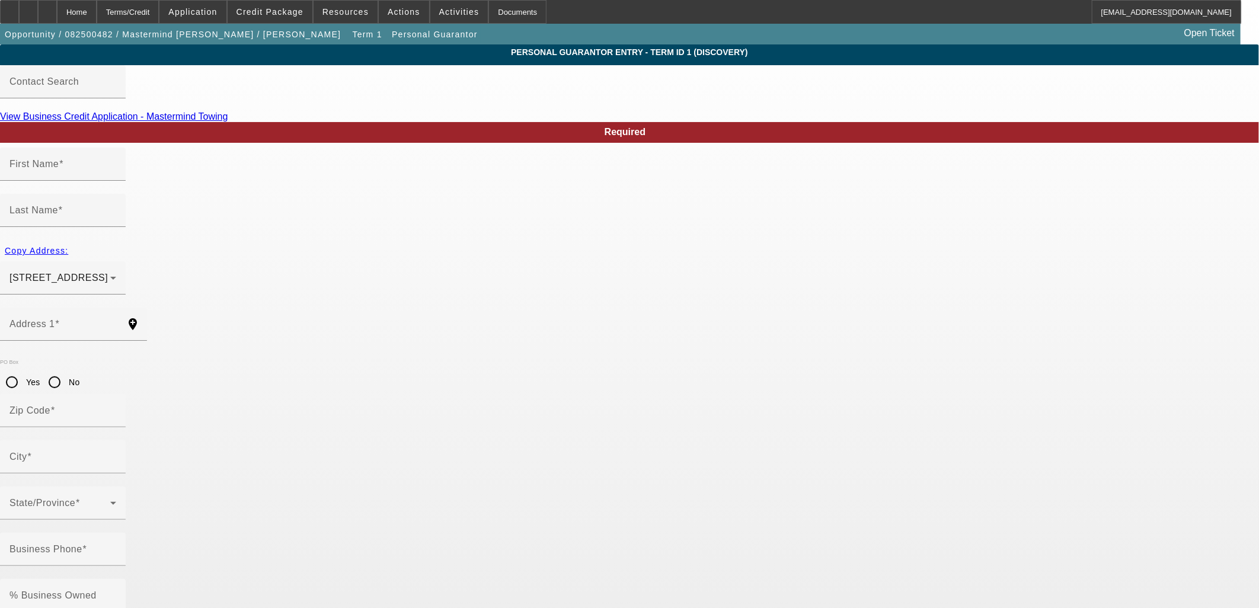
type input "Jeremy"
type input "Neal"
type input "813 8th Street"
radio input "true"
type input "76301"
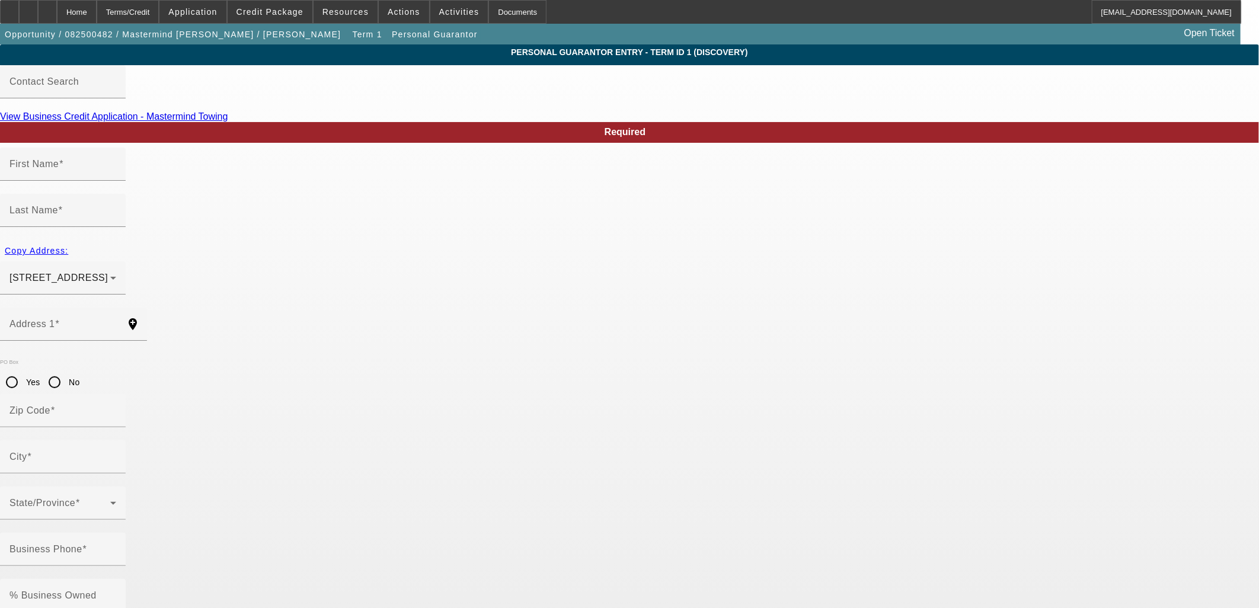
type input "Wichita Falls"
type input "(940) 631-1941"
type input "100"
type input "451-73-3092"
type input "mastermindwf@yahoo.com"
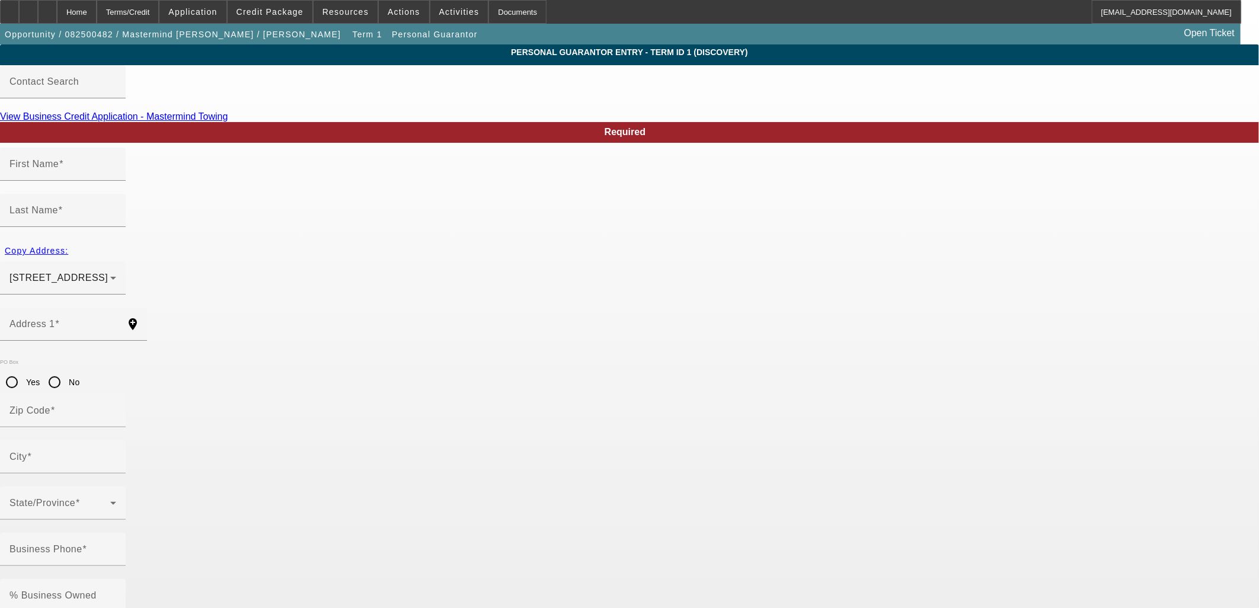
type input "550-D"
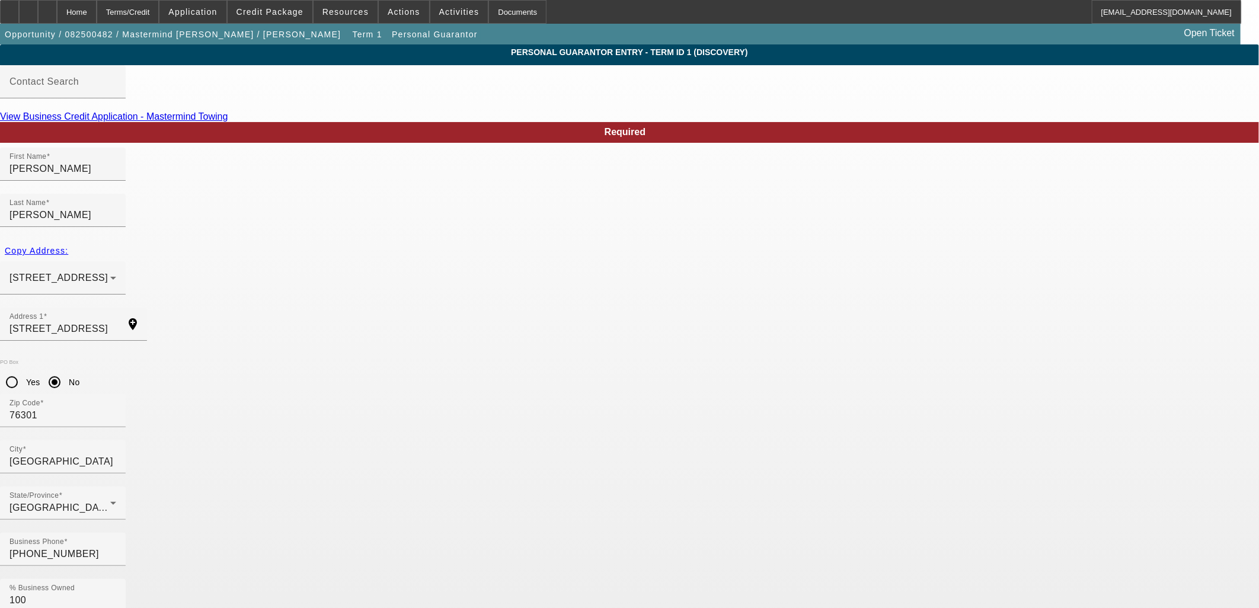
click at [264, 9] on span "Credit Package" at bounding box center [269, 11] width 67 height 9
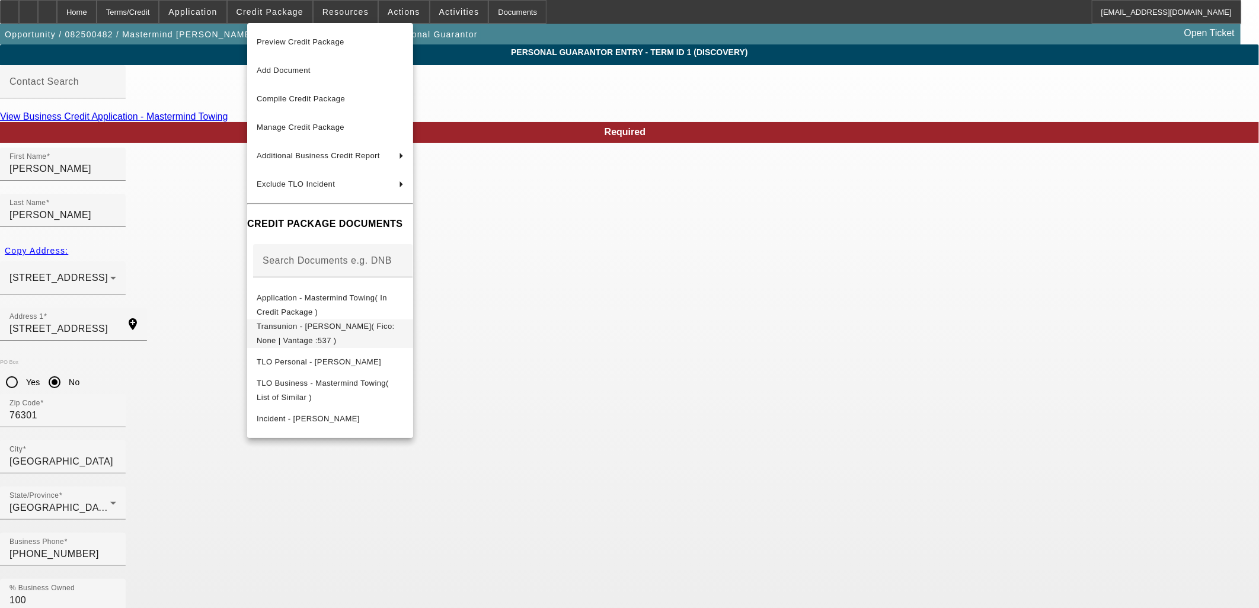
click at [311, 333] on span "Transunion - Neal, Jeremy( Fico: None | Vantage :537 )" at bounding box center [330, 333] width 147 height 28
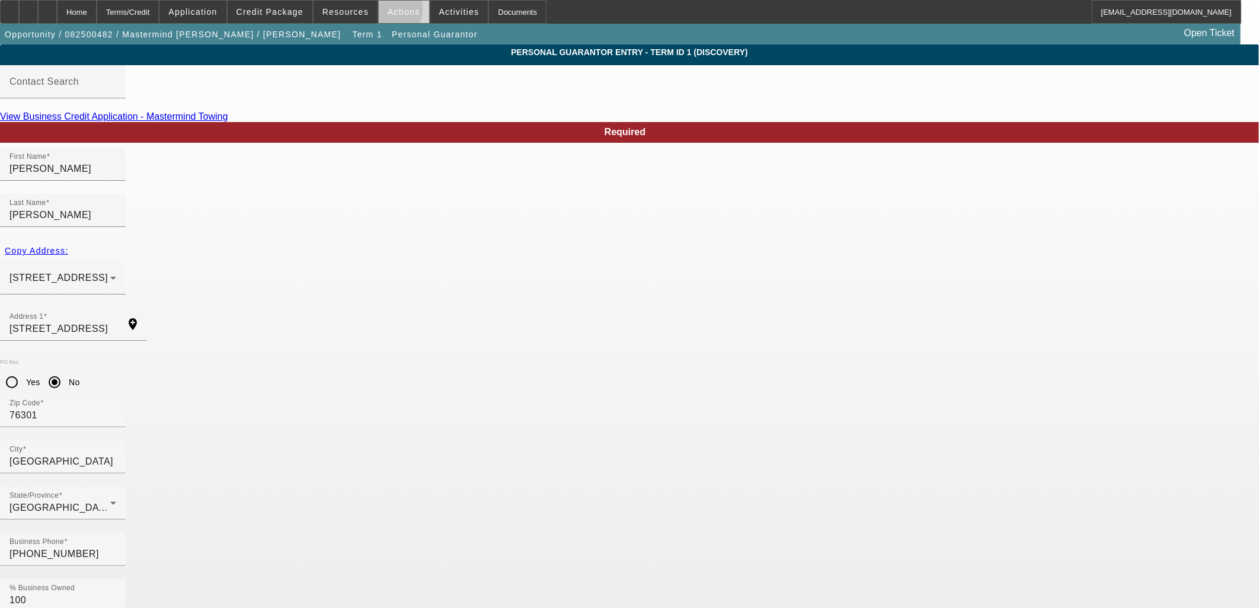
click at [379, 11] on span at bounding box center [404, 12] width 50 height 28
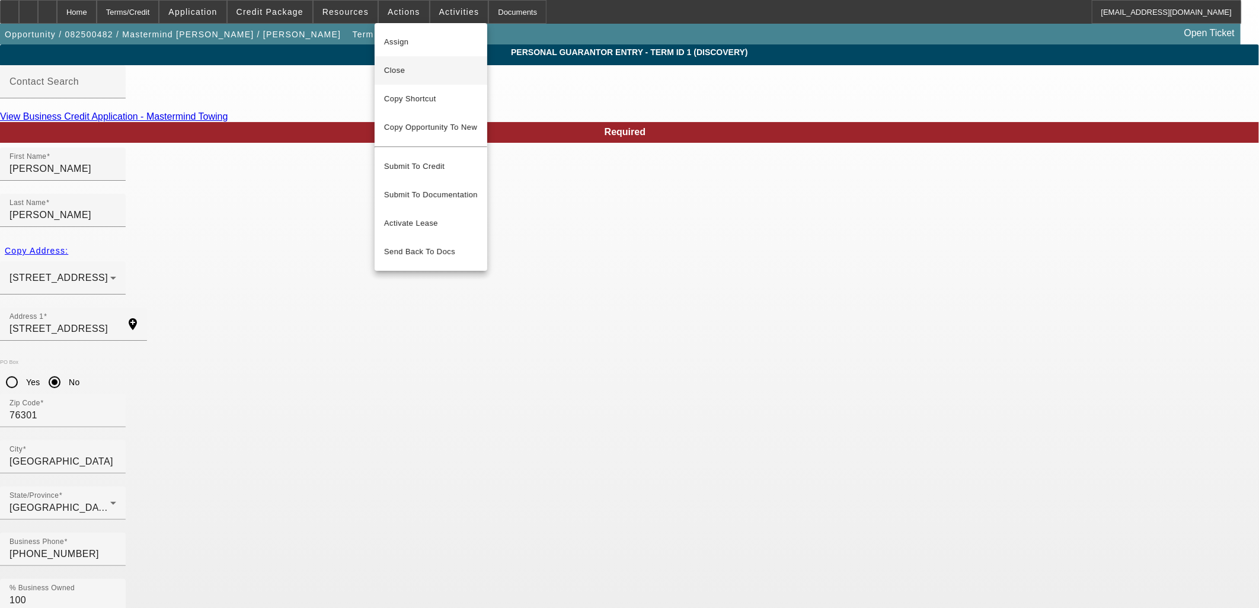
click at [401, 69] on span "Close" at bounding box center [431, 70] width 94 height 14
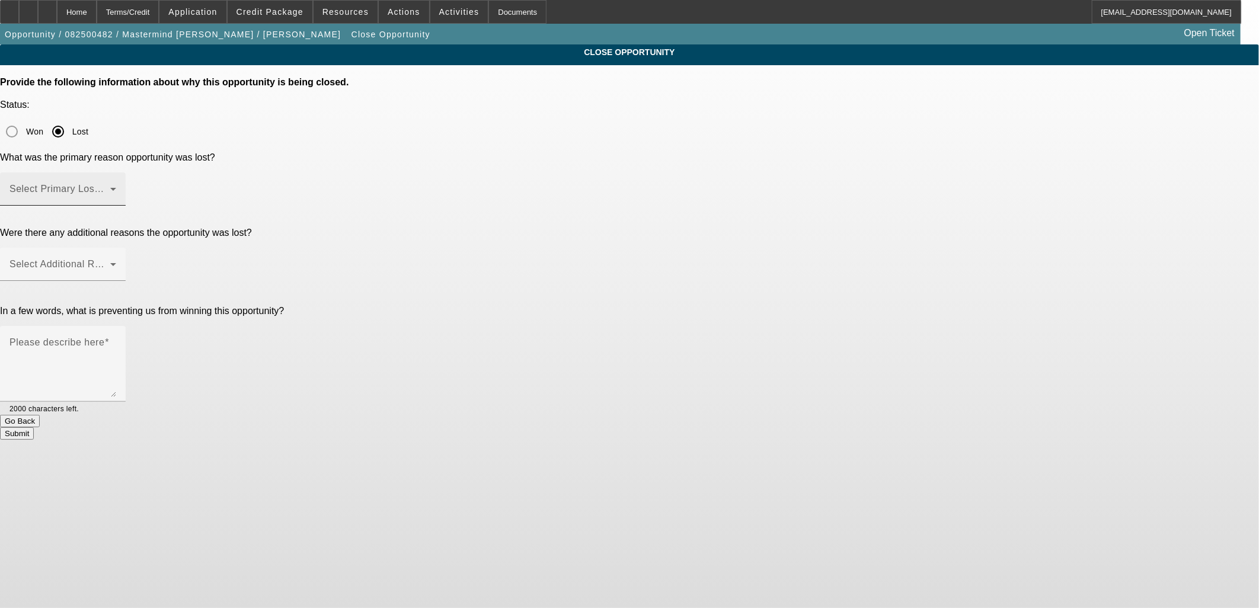
click at [110, 187] on span at bounding box center [59, 194] width 101 height 14
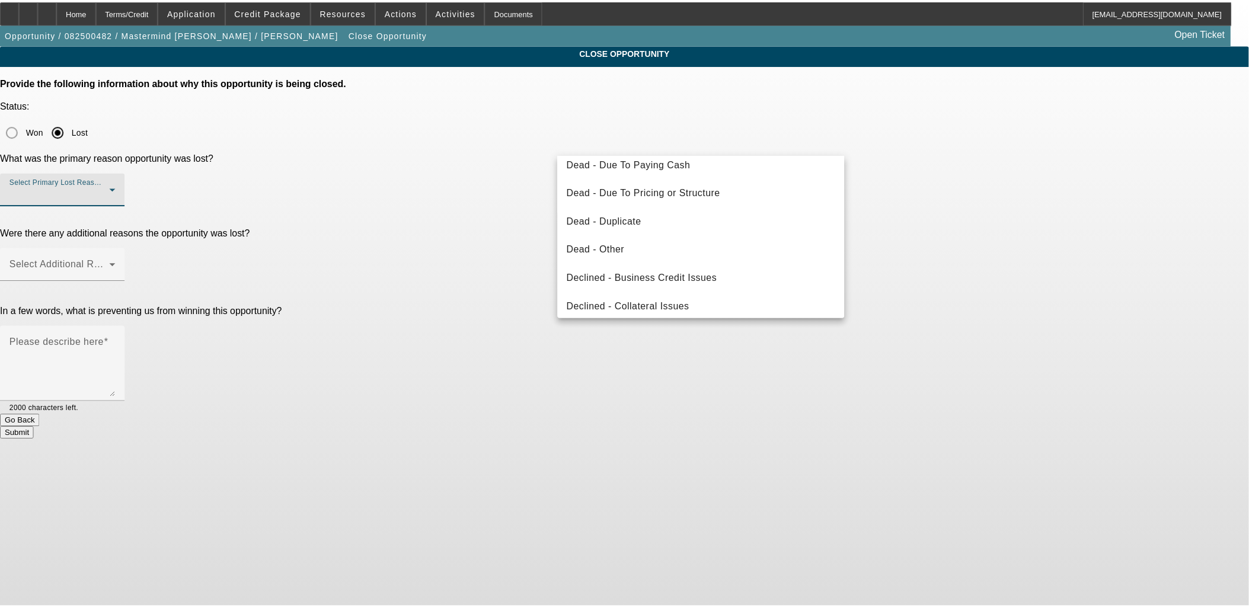
scroll to position [158, 0]
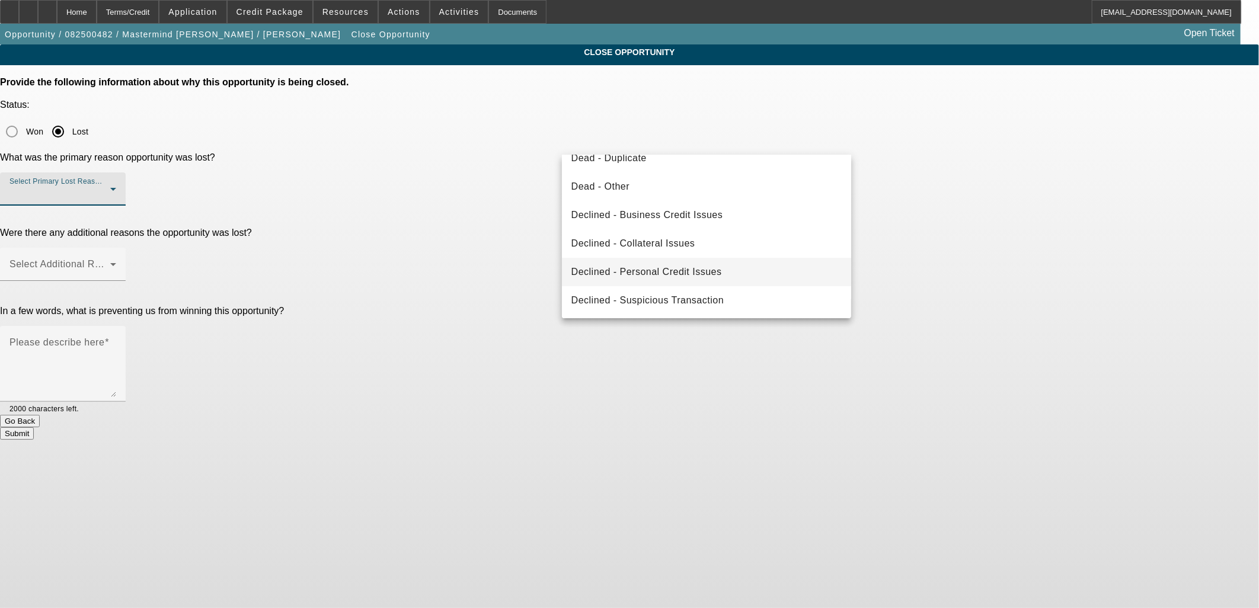
click at [689, 265] on span "Declined - Personal Credit Issues" at bounding box center [646, 272] width 151 height 14
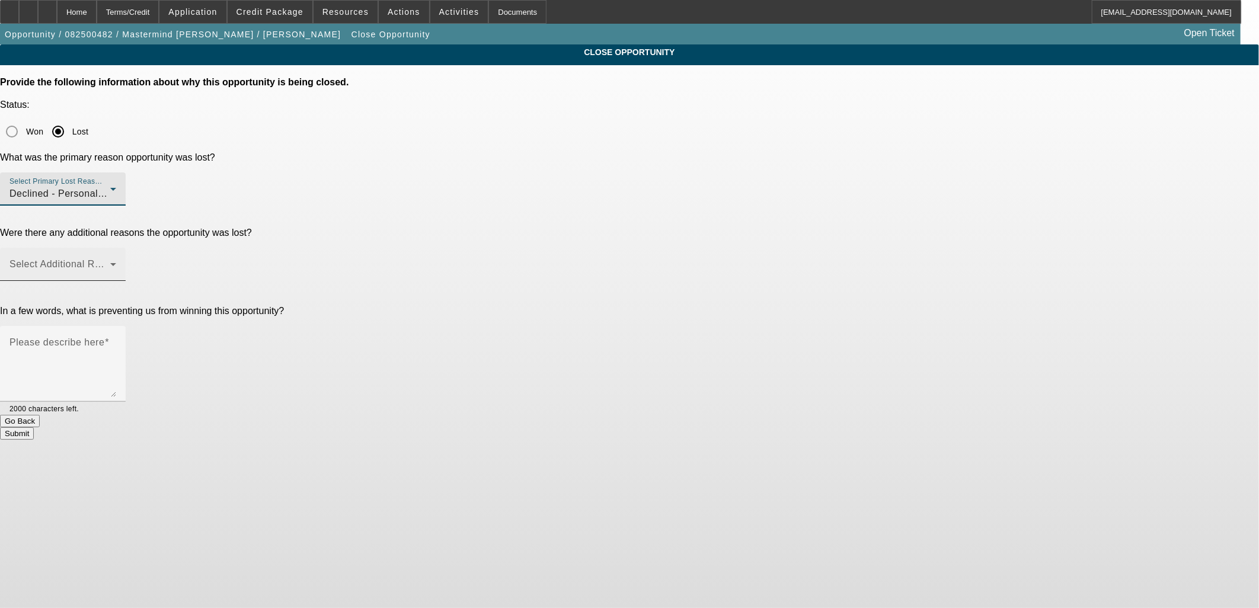
click at [110, 262] on span at bounding box center [59, 269] width 101 height 14
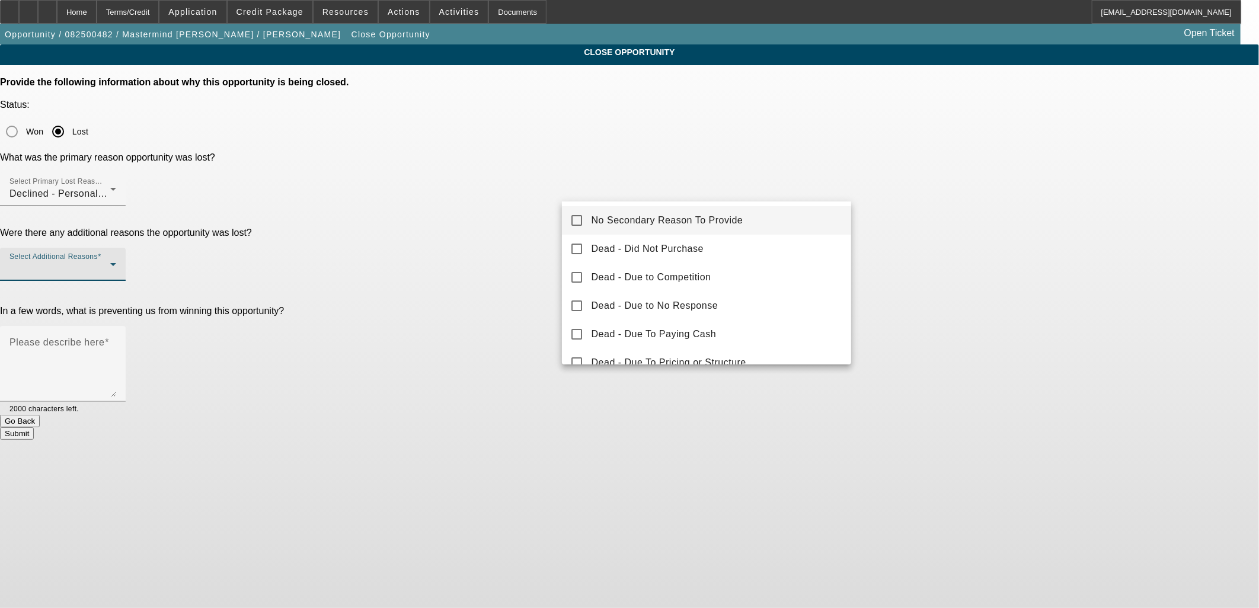
click at [641, 228] on mat-option "No Secondary Reason To Provide" at bounding box center [707, 220] width 290 height 28
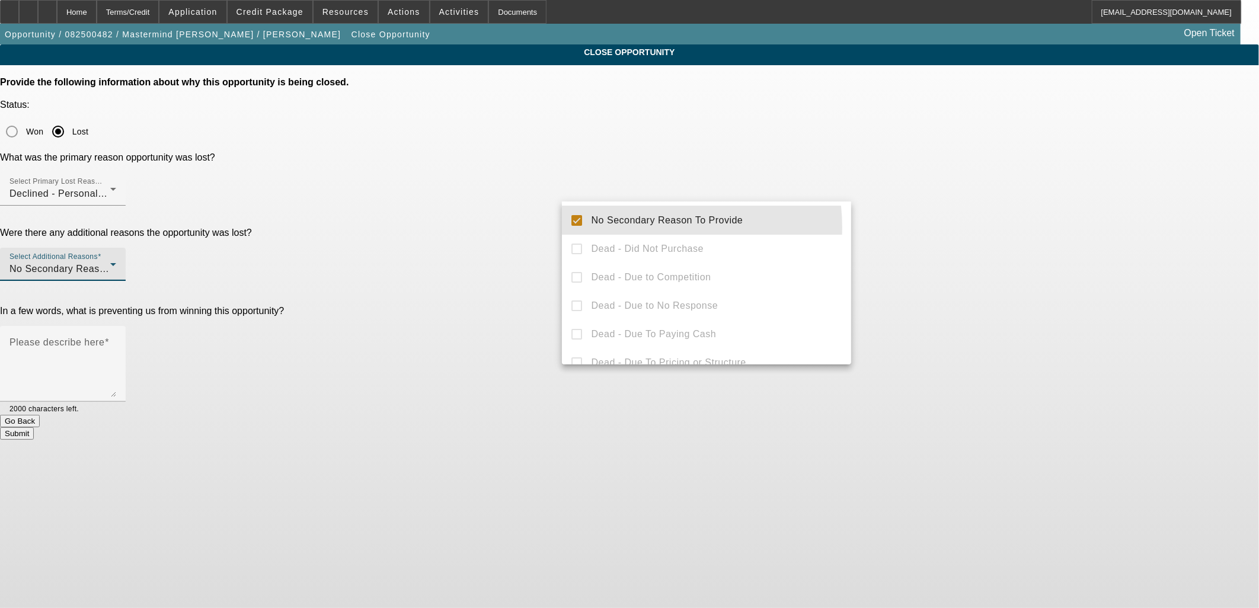
click at [488, 241] on div at bounding box center [629, 304] width 1259 height 608
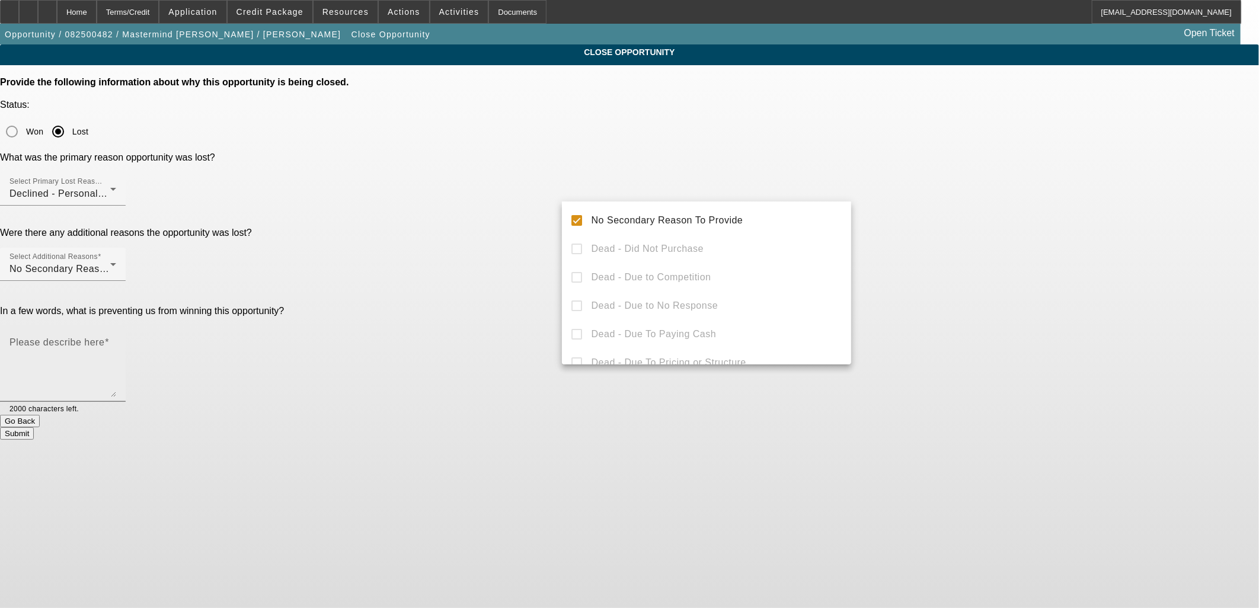
click at [116, 340] on textarea "Please describe here" at bounding box center [62, 368] width 107 height 57
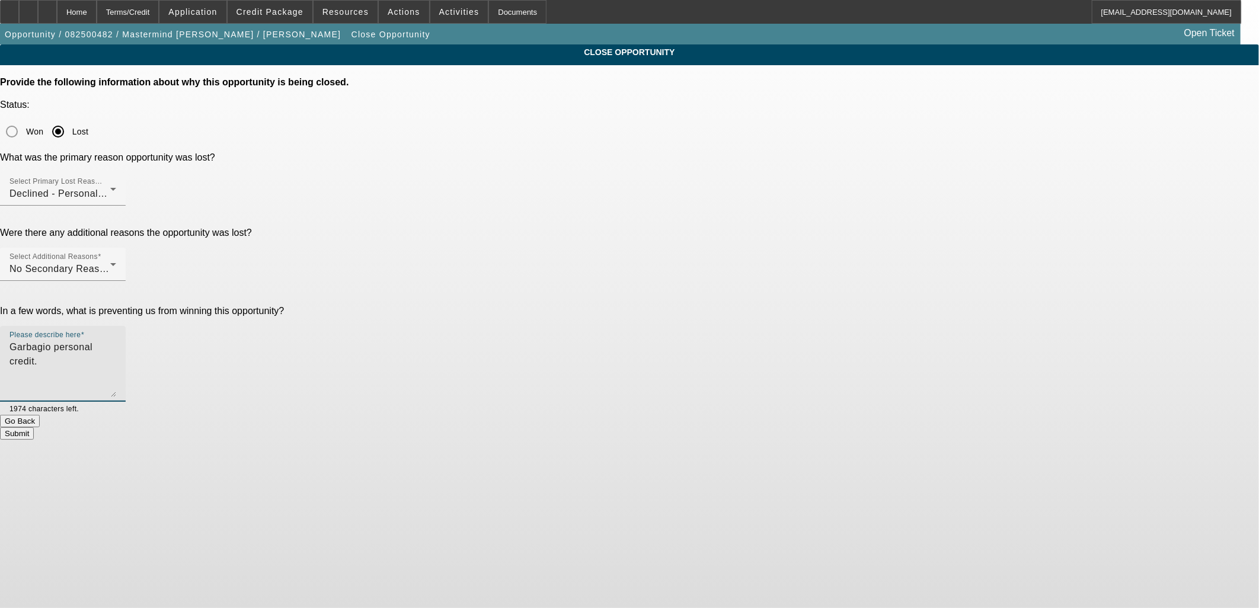
type textarea "Garbagio personal credit."
click at [34, 427] on button "Submit" at bounding box center [17, 433] width 34 height 12
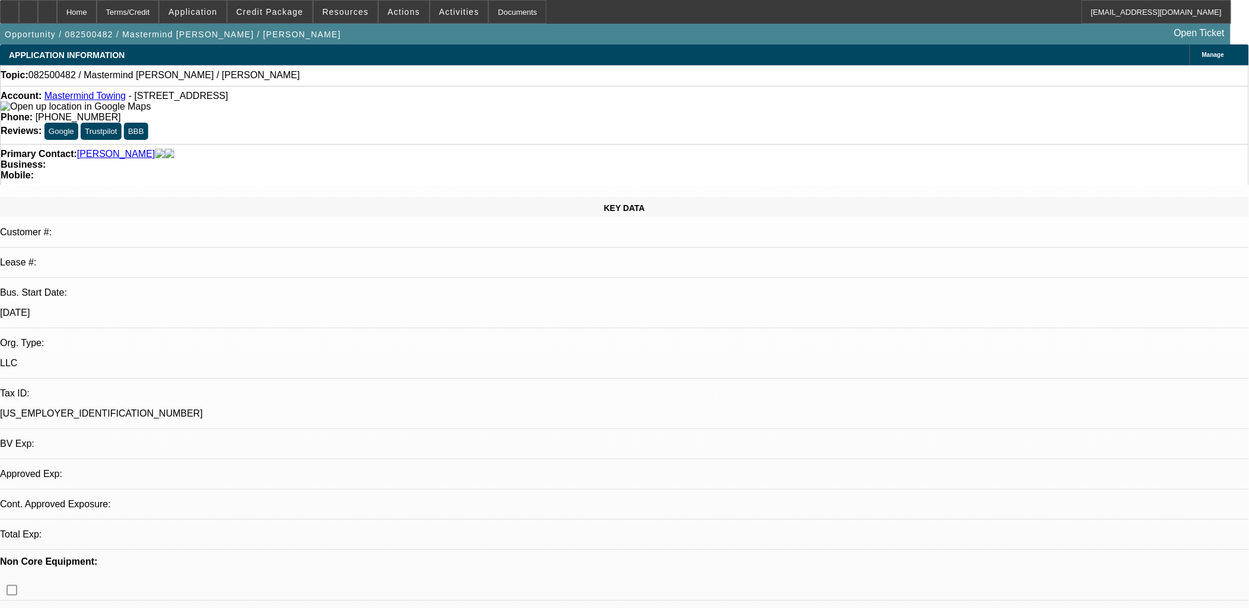
select select "0"
select select "2"
select select "0.1"
select select "4"
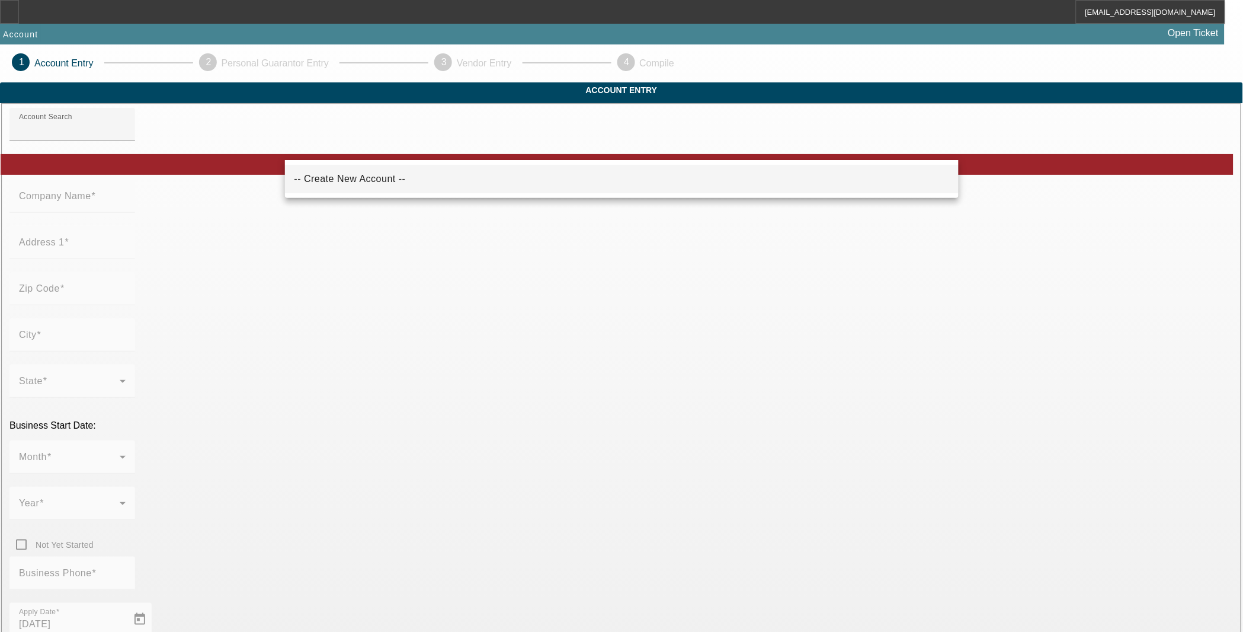
click at [433, 181] on mat-option "-- Create New Account --" at bounding box center [622, 179] width 674 height 28
type input "-- Create New Account --"
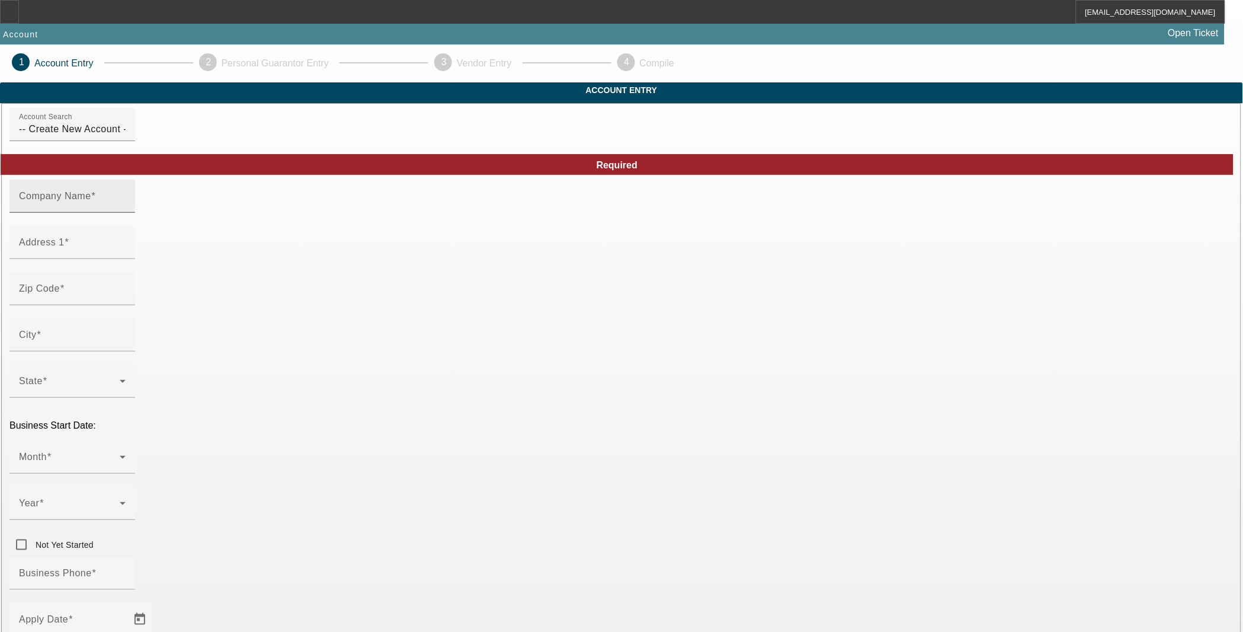
click at [126, 208] on input "Company Name" at bounding box center [72, 201] width 107 height 14
type input "MSTN Transport Inc"
click at [126, 254] on input "Address 1" at bounding box center [72, 247] width 107 height 14
type input "2871 Farrisview Road"
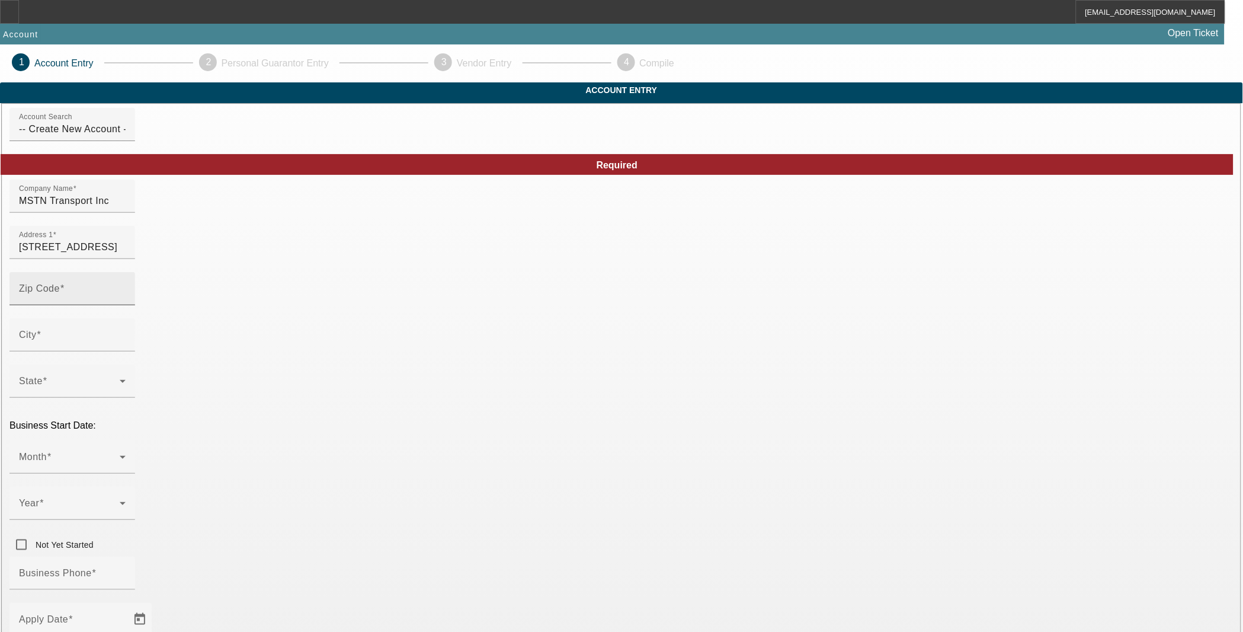
type input "Suite 3"
click at [126, 293] on div "Zip Code" at bounding box center [72, 288] width 107 height 33
type input "38118"
type input "Memphis"
type input "Shelby"
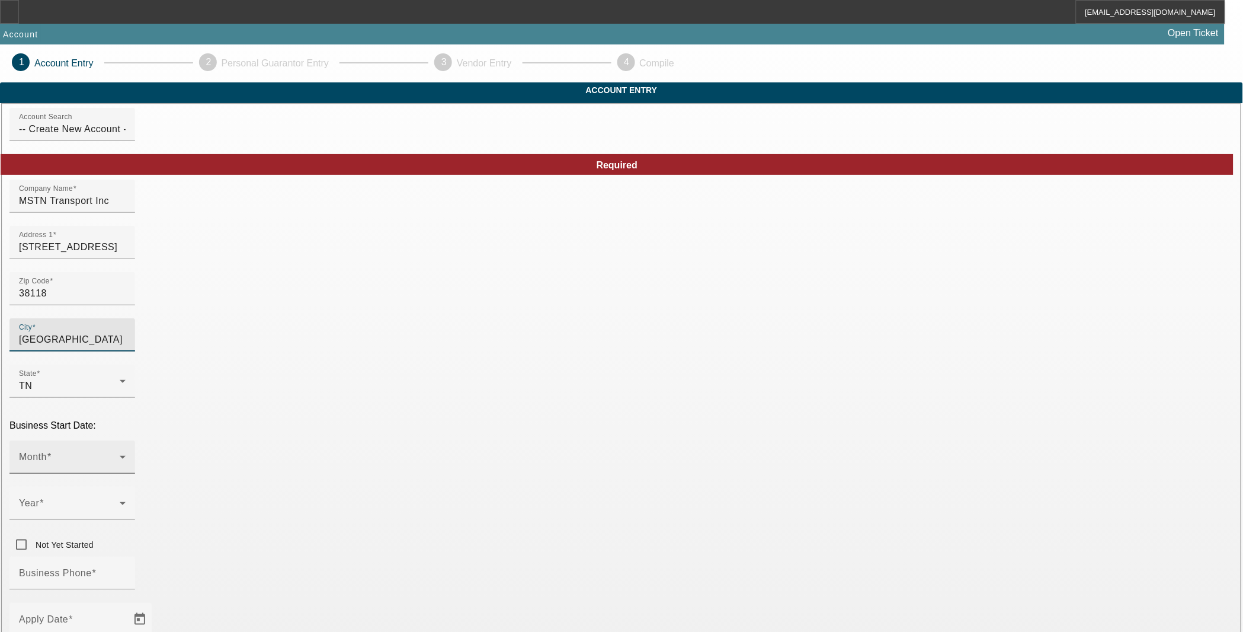
click at [120, 454] on span at bounding box center [69, 461] width 101 height 14
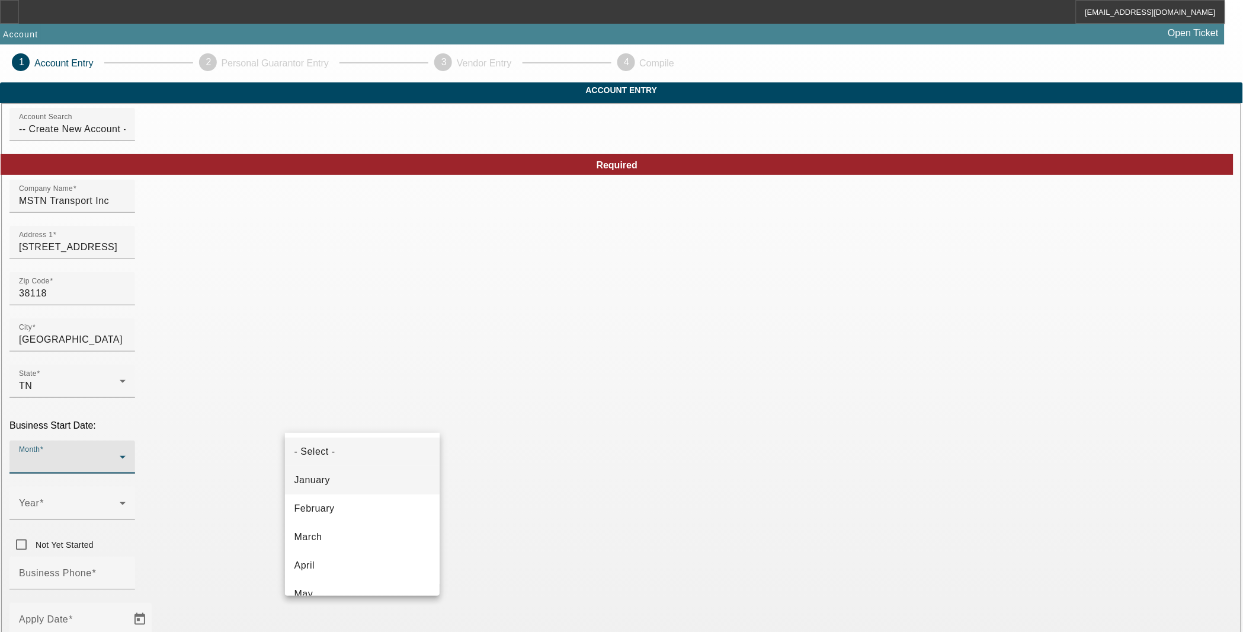
click at [350, 471] on mat-option "January" at bounding box center [362, 480] width 155 height 28
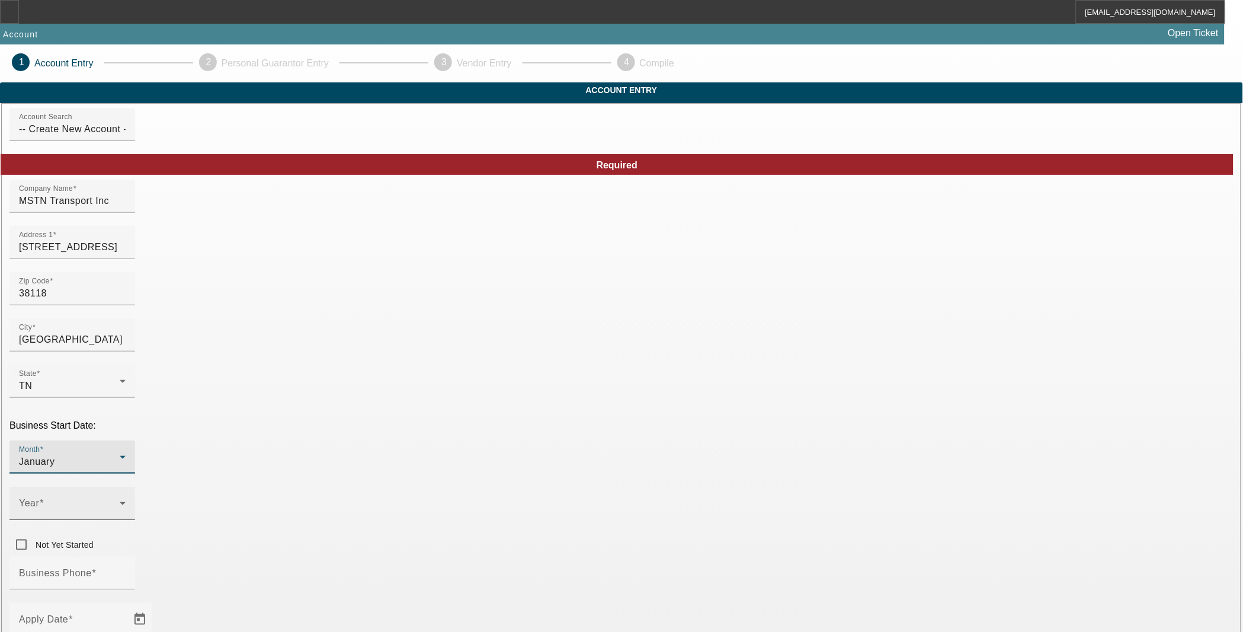
click at [120, 501] on span at bounding box center [69, 508] width 101 height 14
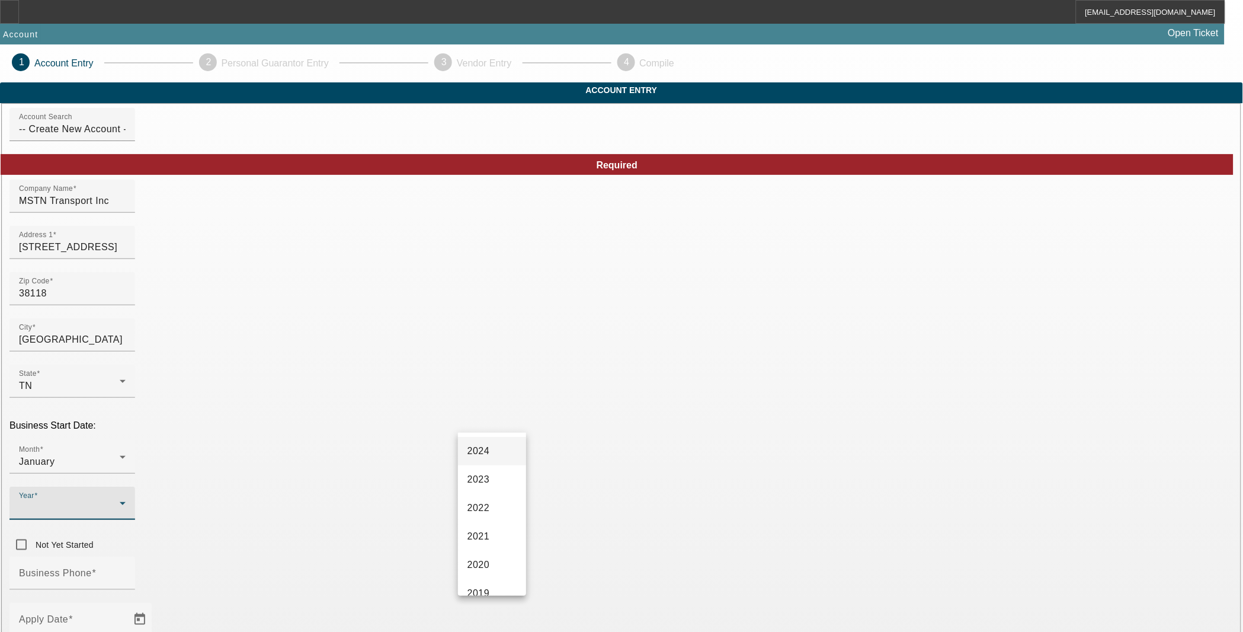
scroll to position [66, 0]
click at [484, 558] on span "2022" at bounding box center [479, 556] width 23 height 14
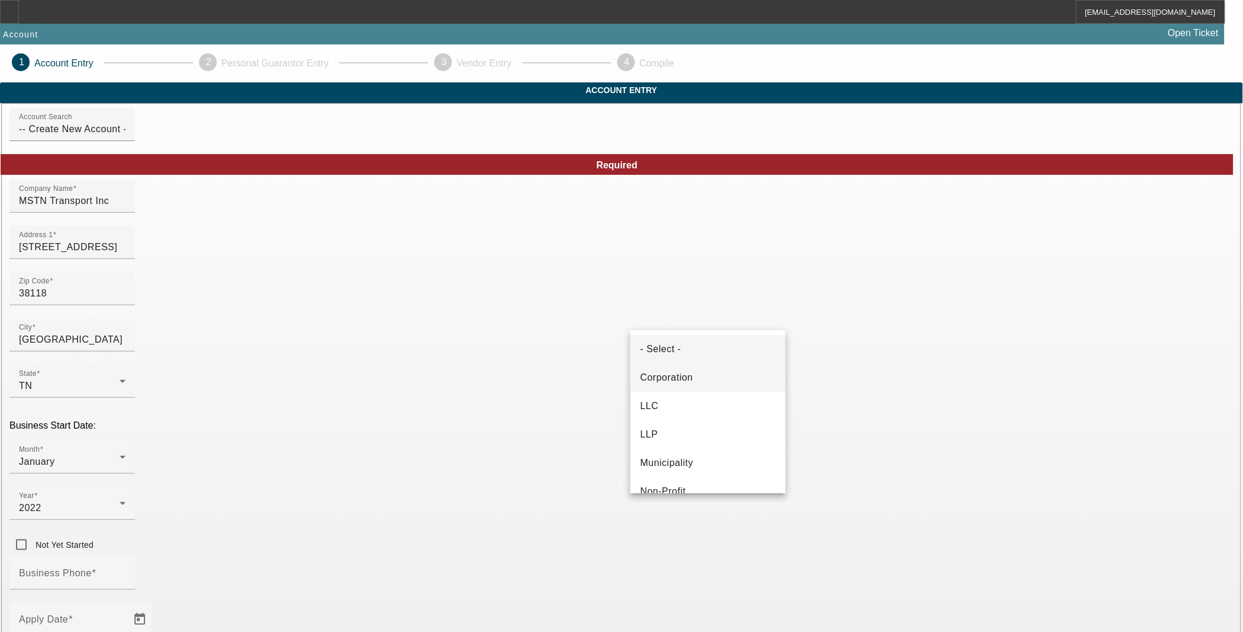
drag, startPoint x: 680, startPoint y: 379, endPoint x: 695, endPoint y: 381, distance: 14.9
click at [680, 378] on span "Corporation" at bounding box center [666, 377] width 53 height 14
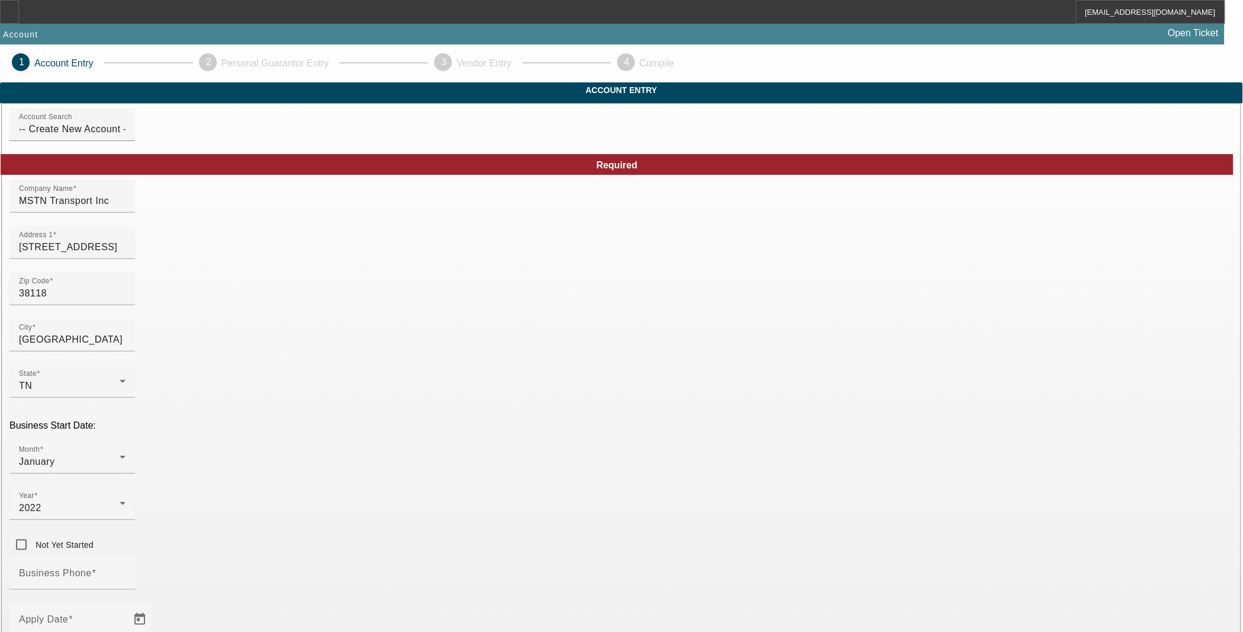
type input "833684456"
click at [532, 556] on div "Business Phone" at bounding box center [621, 579] width 1224 height 46
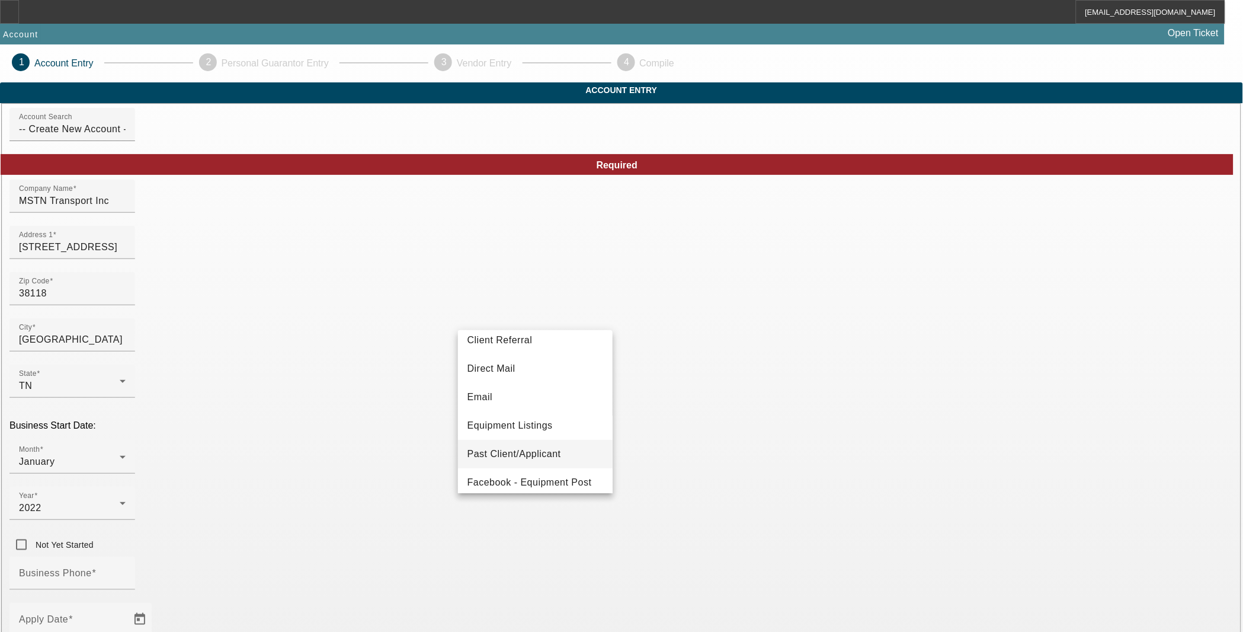
click at [527, 456] on span "Past Client/Applicant" at bounding box center [515, 454] width 94 height 14
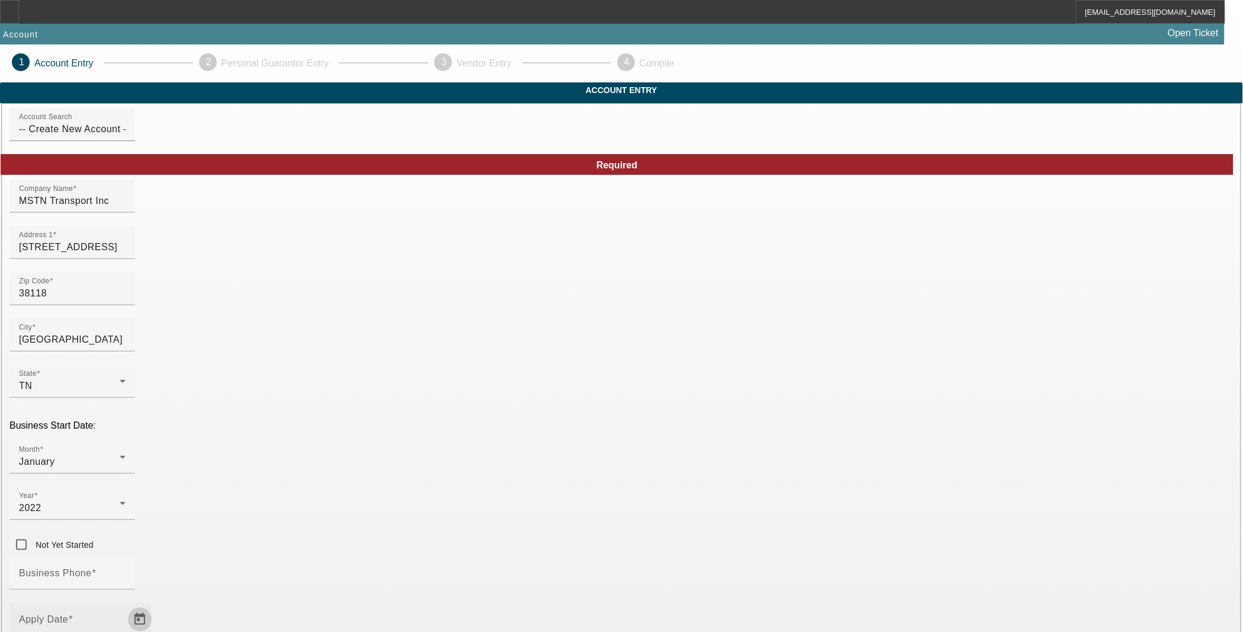
click at [154, 605] on span "Open calendar" at bounding box center [140, 619] width 28 height 28
click at [352, 437] on span "19" at bounding box center [348, 427] width 21 height 21
type input "[DATE]"
click at [126, 571] on input "Business Phone" at bounding box center [72, 578] width 107 height 14
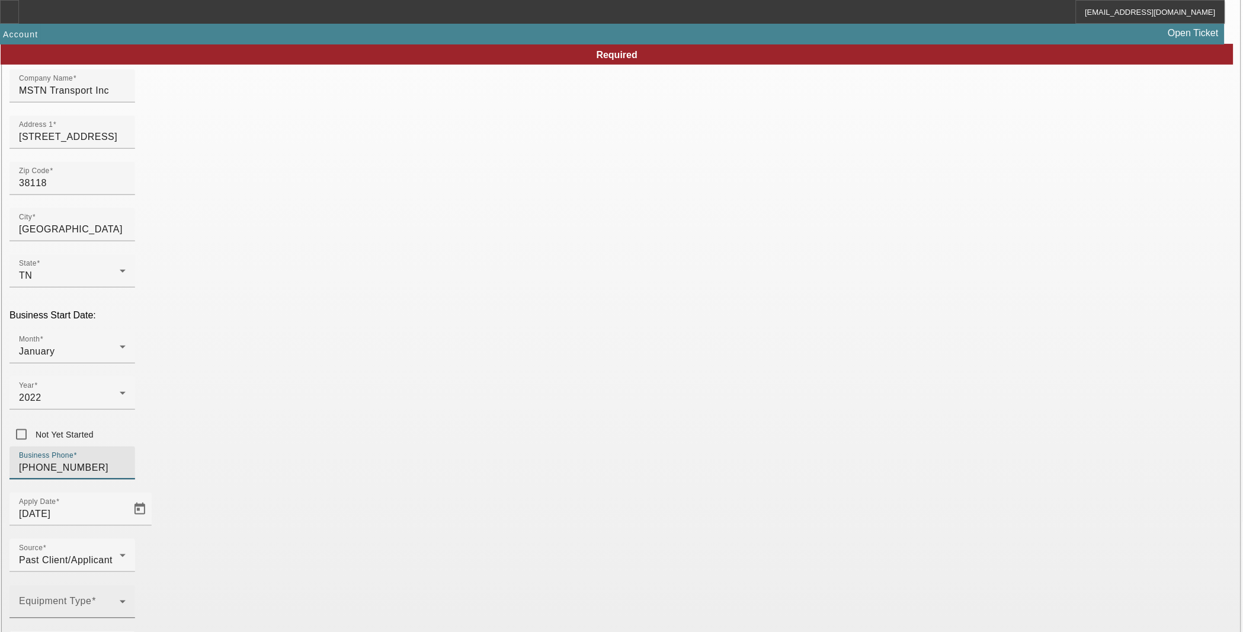
scroll to position [113, 0]
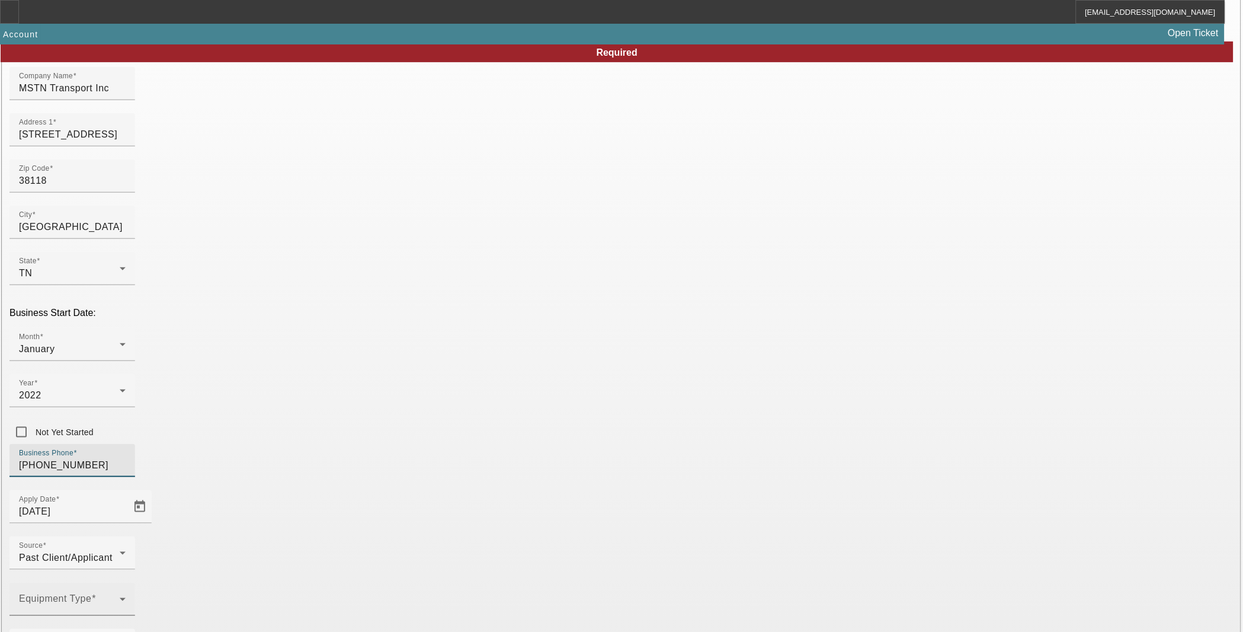
type input "[PHONE_NUMBER]"
click at [120, 597] on span at bounding box center [69, 604] width 101 height 14
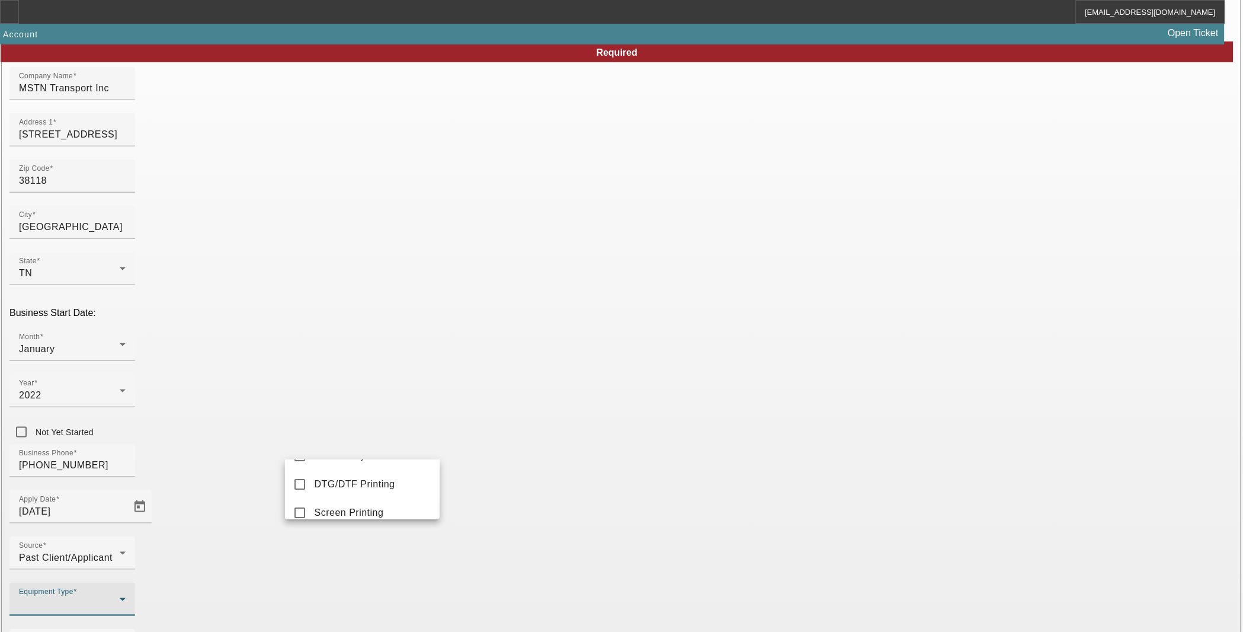
scroll to position [132, 0]
click at [475, 470] on div at bounding box center [621, 316] width 1243 height 632
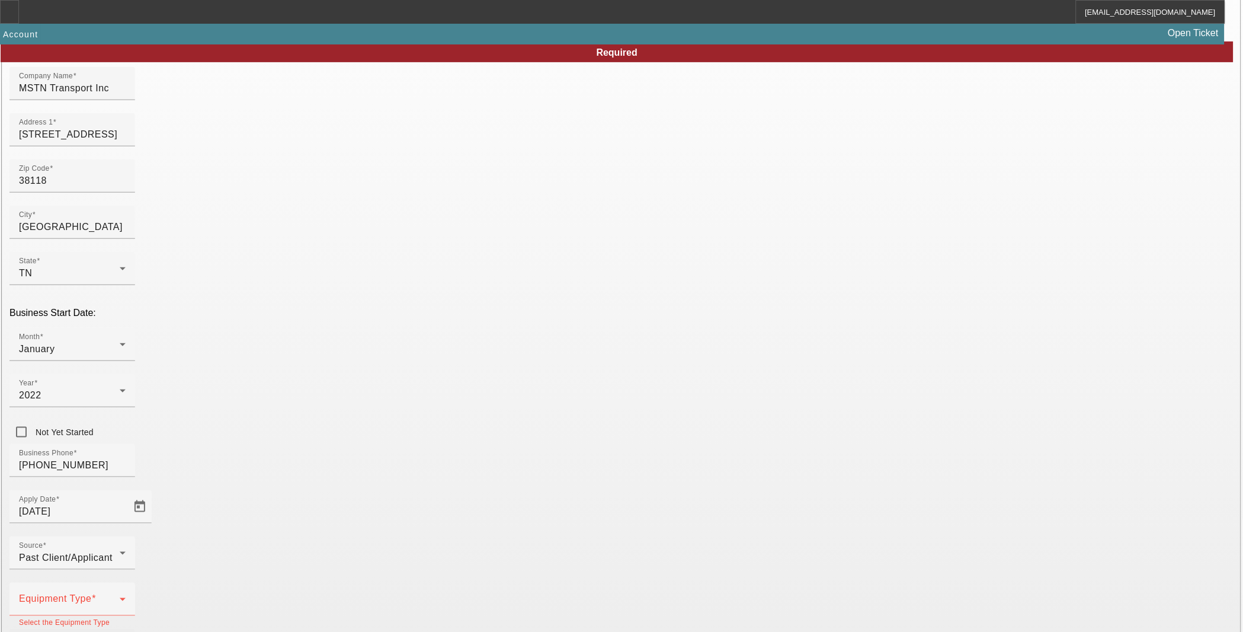
click at [322, 457] on span "Other" at bounding box center [327, 455] width 25 height 14
click at [559, 455] on div at bounding box center [621, 316] width 1243 height 632
click at [126, 582] on div "Equipment Type" at bounding box center [72, 598] width 107 height 33
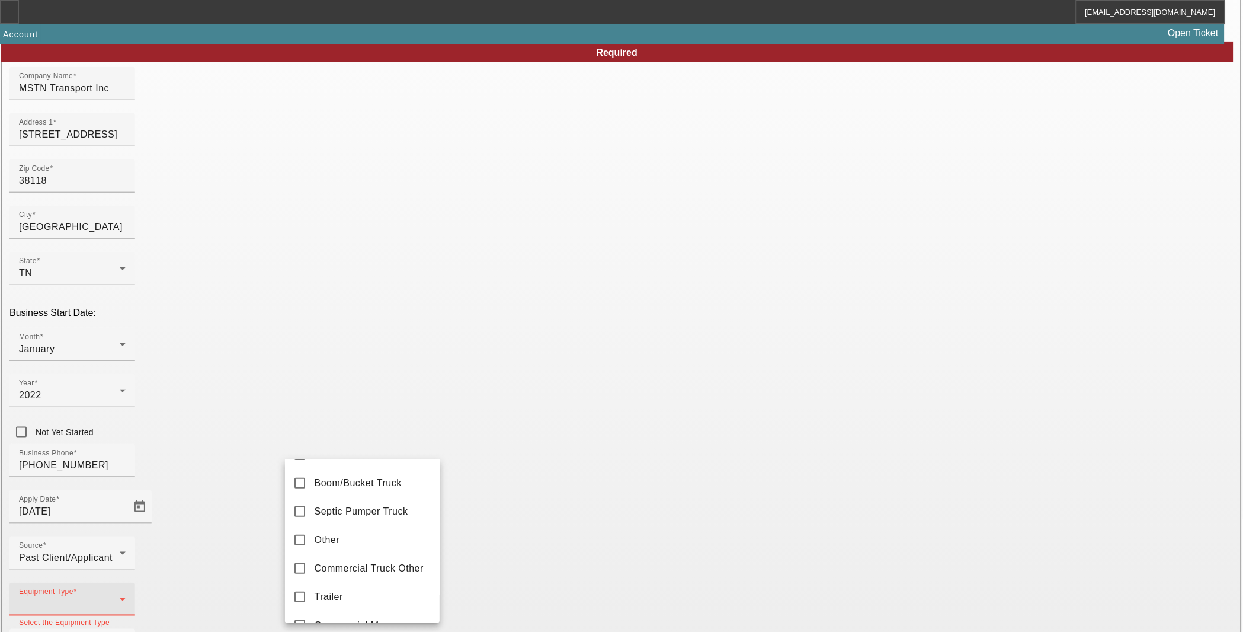
scroll to position [197, 0]
click at [350, 533] on span "Commercial Truck Other" at bounding box center [369, 537] width 109 height 14
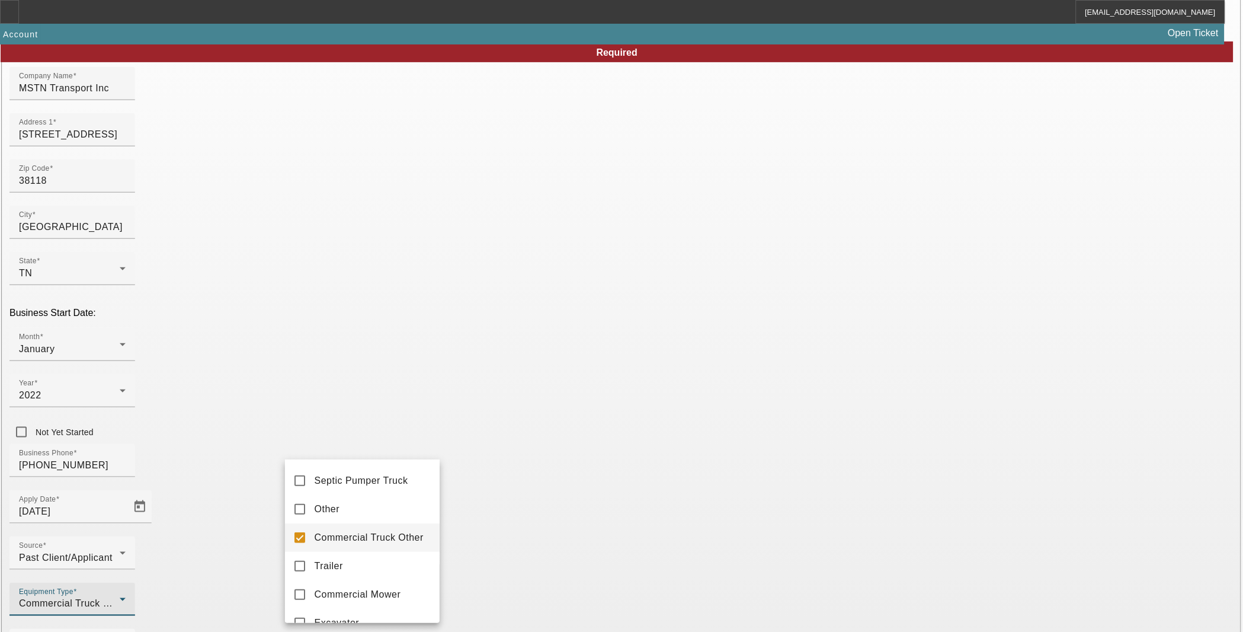
click at [514, 476] on div at bounding box center [621, 316] width 1243 height 632
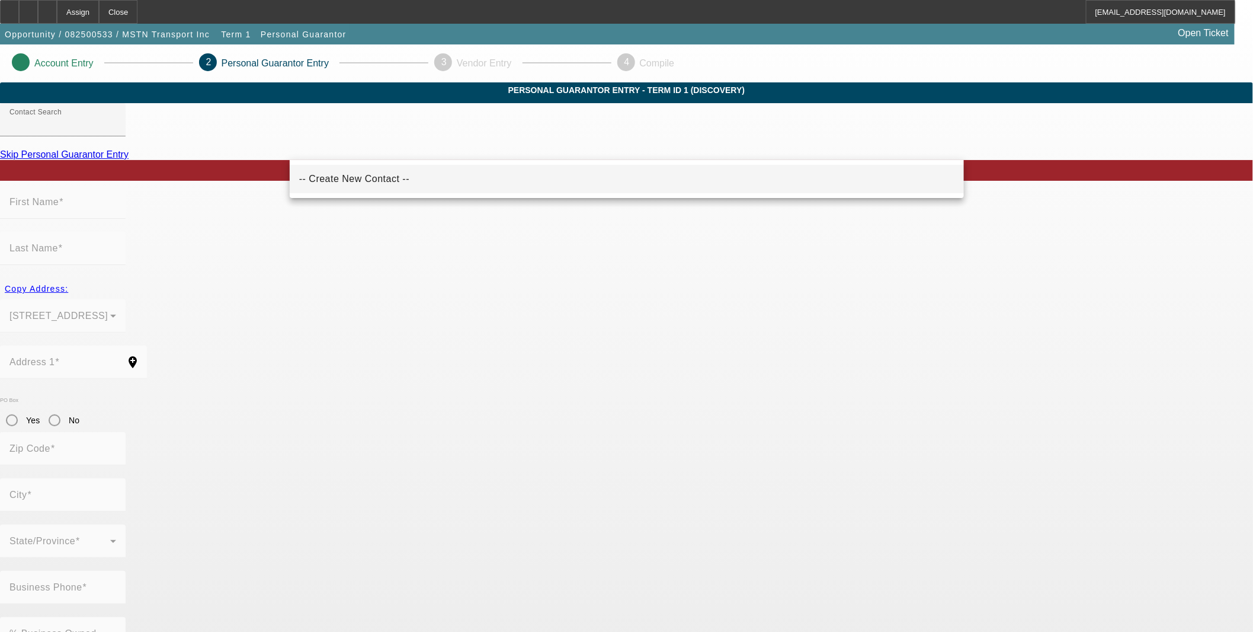
click at [386, 183] on mat-option "-- Create New Contact --" at bounding box center [627, 179] width 674 height 28
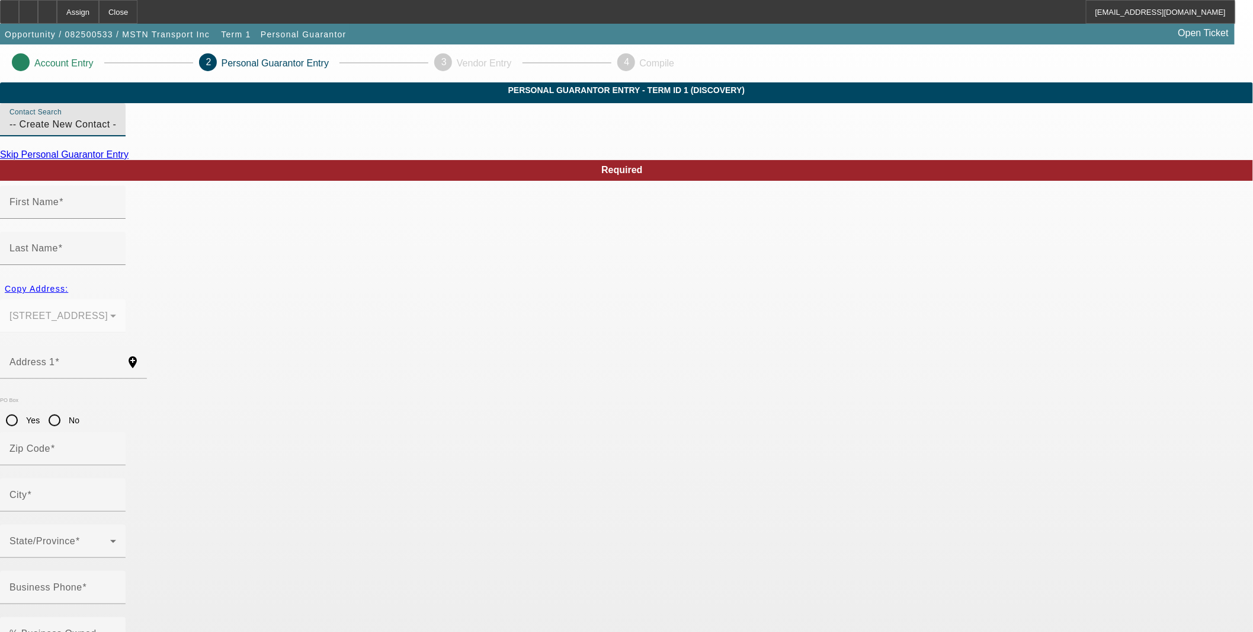
drag, startPoint x: 411, startPoint y: 147, endPoint x: -5, endPoint y: 156, distance: 416.1
click at [0, 156] on html "Assign Close MHendrix@beaconfunding.com Opportunity / 082500533 / MSTN Transpor…" at bounding box center [626, 316] width 1253 height 632
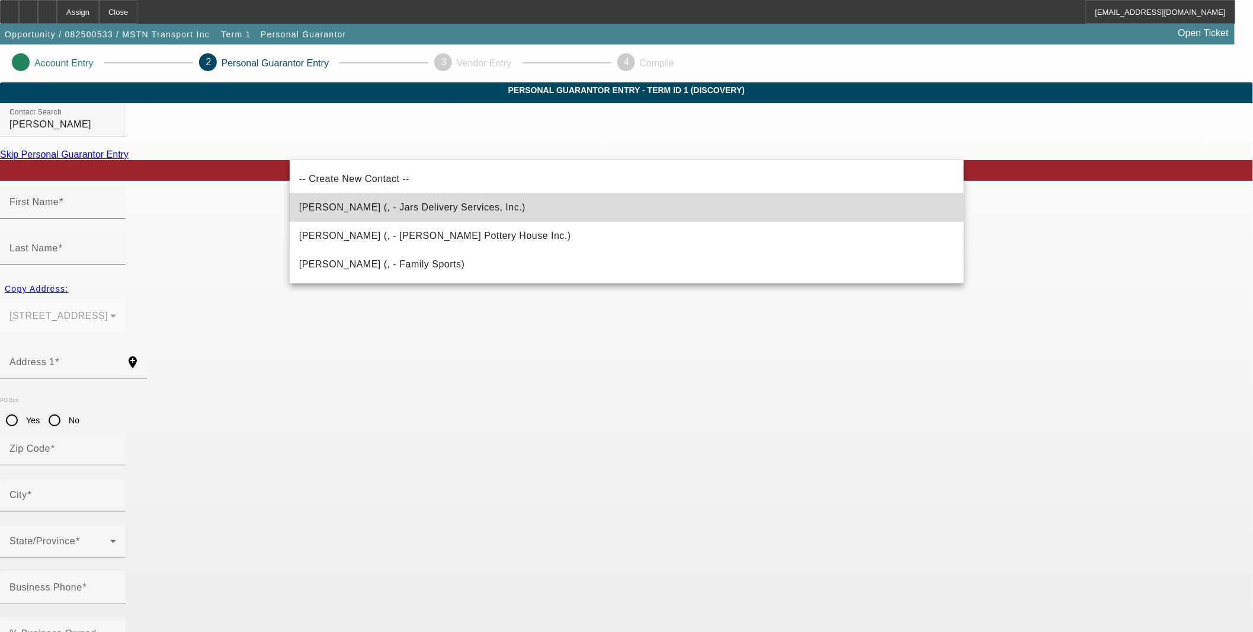
click at [345, 210] on span "Griffith, Kevin (, - Jars Delivery Services, Inc.)" at bounding box center [412, 207] width 226 height 14
type input "Griffith, Kevin (, - Jars Delivery Services, Inc.)"
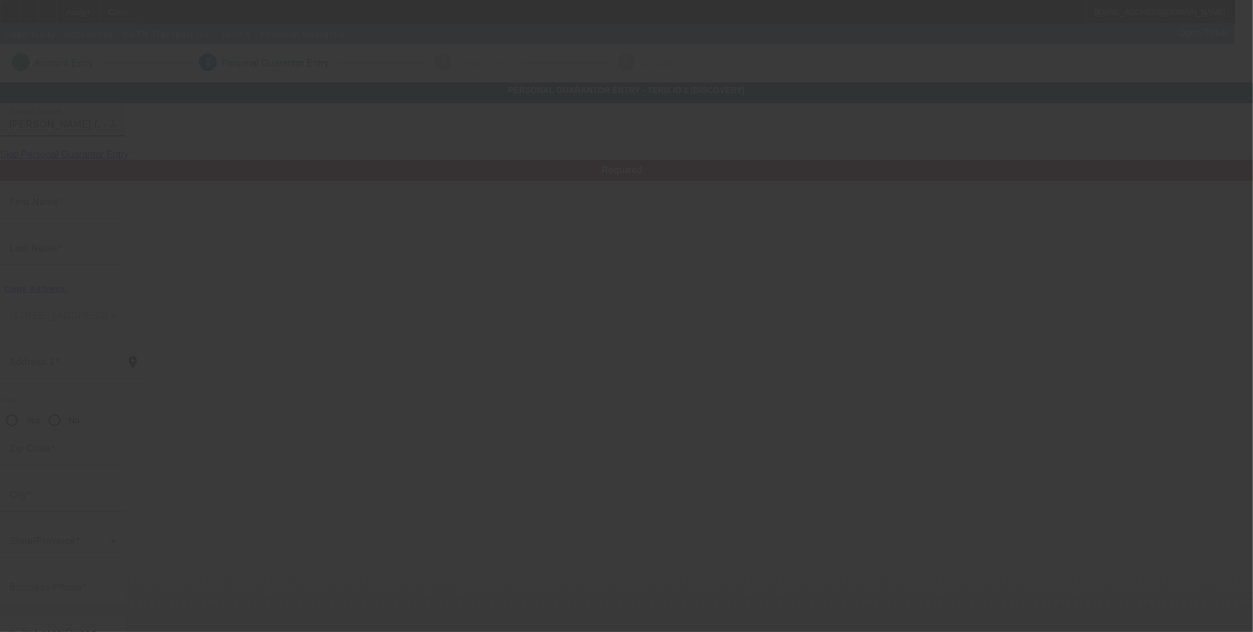
type input "Kevin"
type input "Griffith"
radio input "true"
type input "[PHONE_NUMBER]"
type input "kggc@sbcglobal.net"
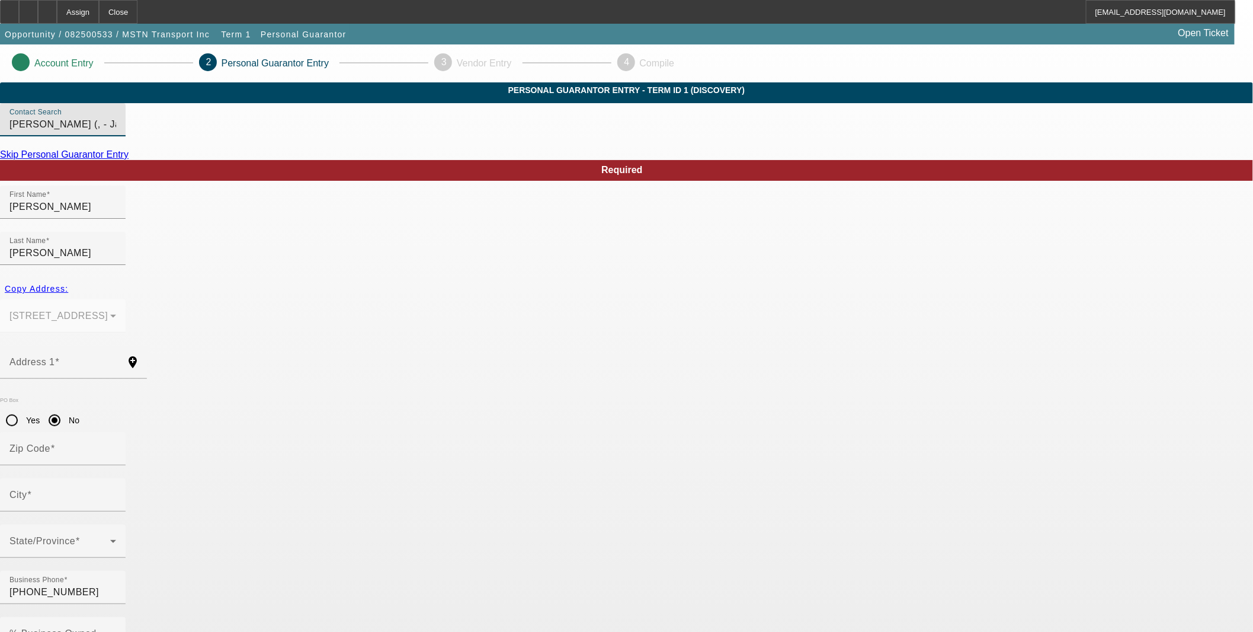
click at [129, 159] on link "Skip Personal Guarantor Entry" at bounding box center [64, 154] width 129 height 10
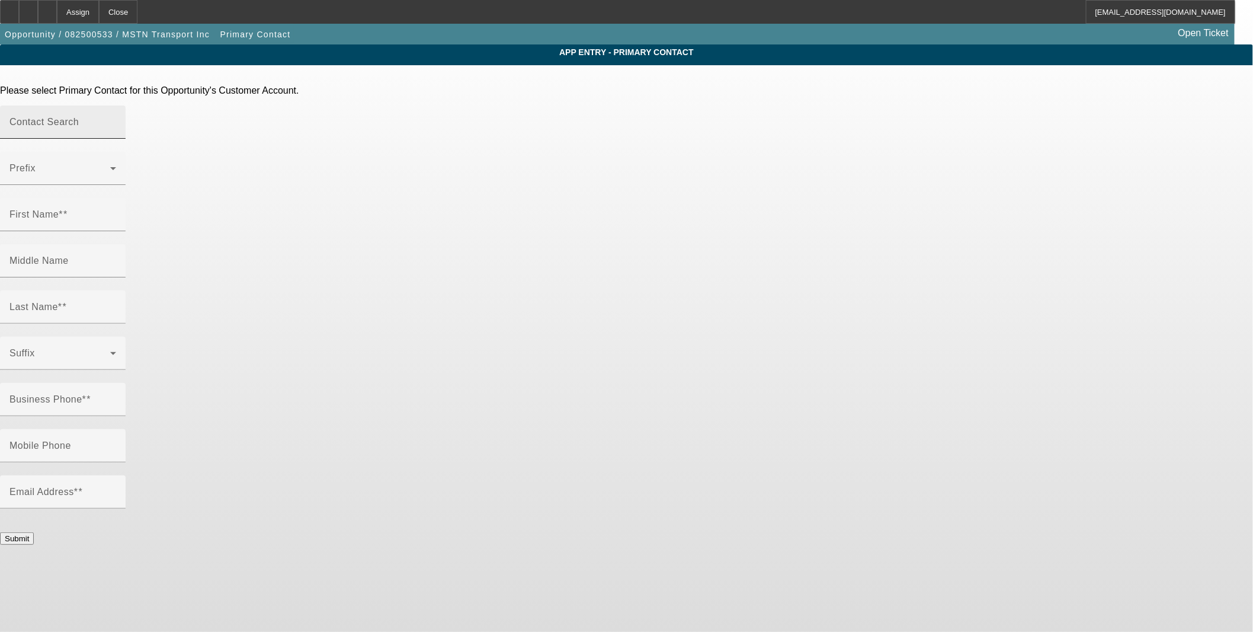
click at [79, 117] on mat-label "Contact Search" at bounding box center [43, 122] width 69 height 10
click at [116, 120] on input "Contact Search" at bounding box center [62, 127] width 107 height 14
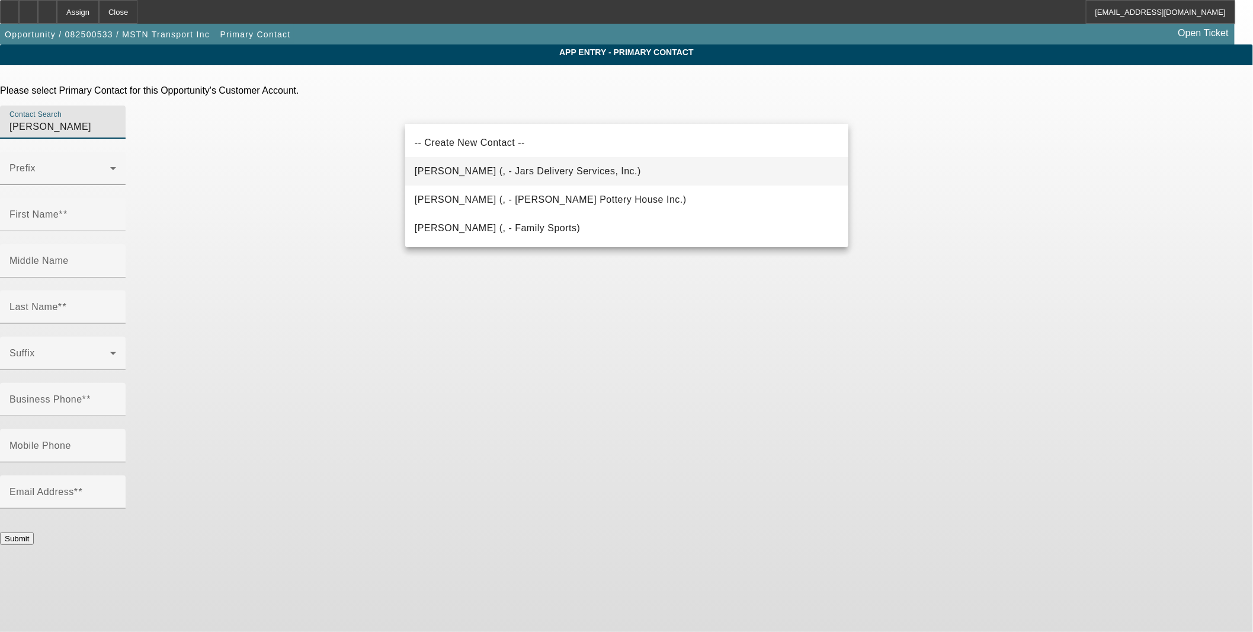
click at [514, 172] on span "Griffith, Kevin (, - Jars Delivery Services, Inc.)" at bounding box center [528, 171] width 226 height 10
type input "Griffith, Kevin (, - Jars Delivery Services, Inc.)"
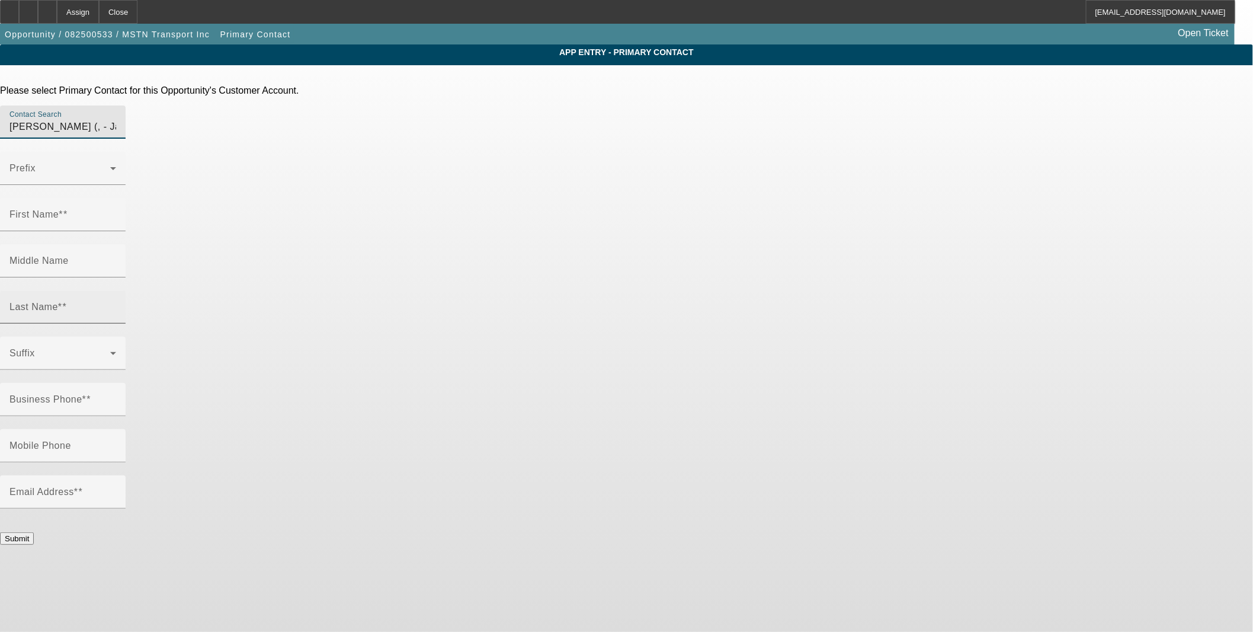
type input "Kevin"
type input "Griffith"
type input "[PHONE_NUMBER]"
type input "kggc@sbcglobal.net"
click at [731, 521] on div "Submit" at bounding box center [626, 532] width 1253 height 23
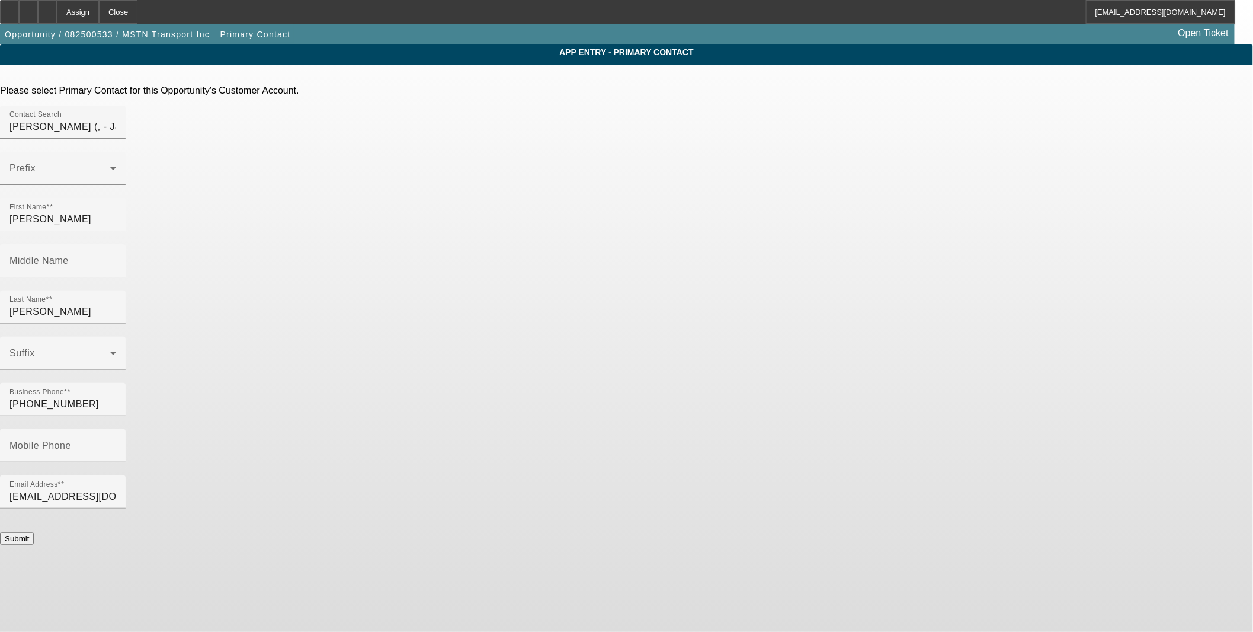
drag, startPoint x: 731, startPoint y: 338, endPoint x: 734, endPoint y: 347, distance: 9.4
click at [34, 532] on button "Submit" at bounding box center [17, 538] width 34 height 12
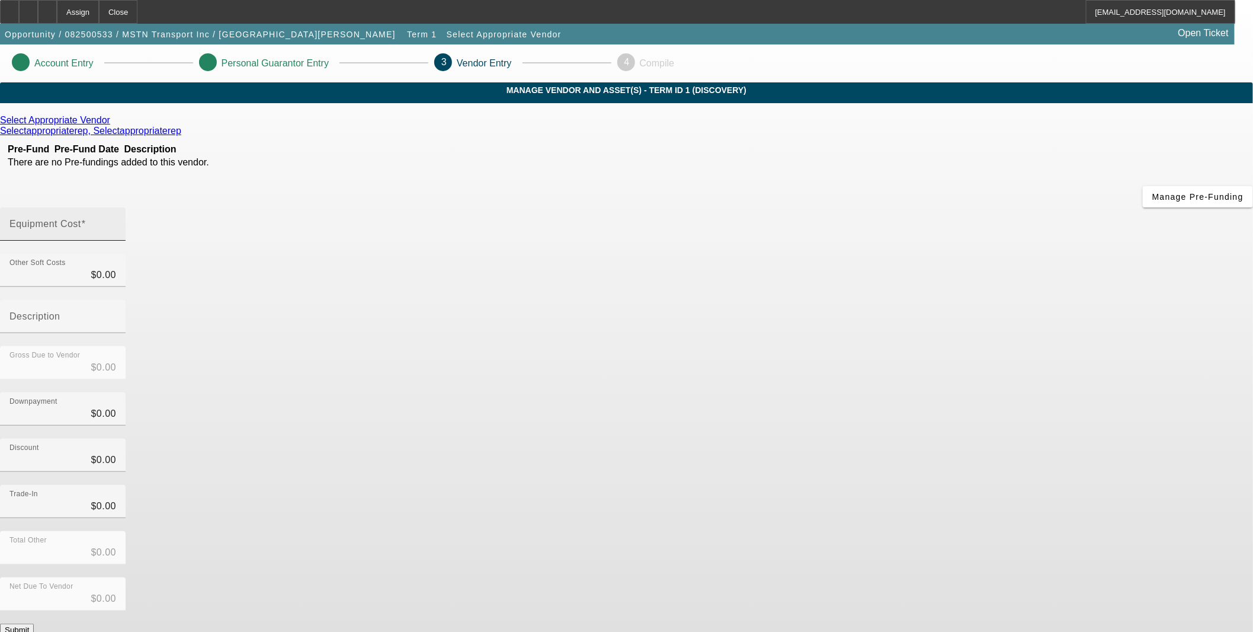
click at [116, 207] on div "Equipment Cost" at bounding box center [62, 223] width 107 height 33
type input "1"
type input "$1.00"
type input "15"
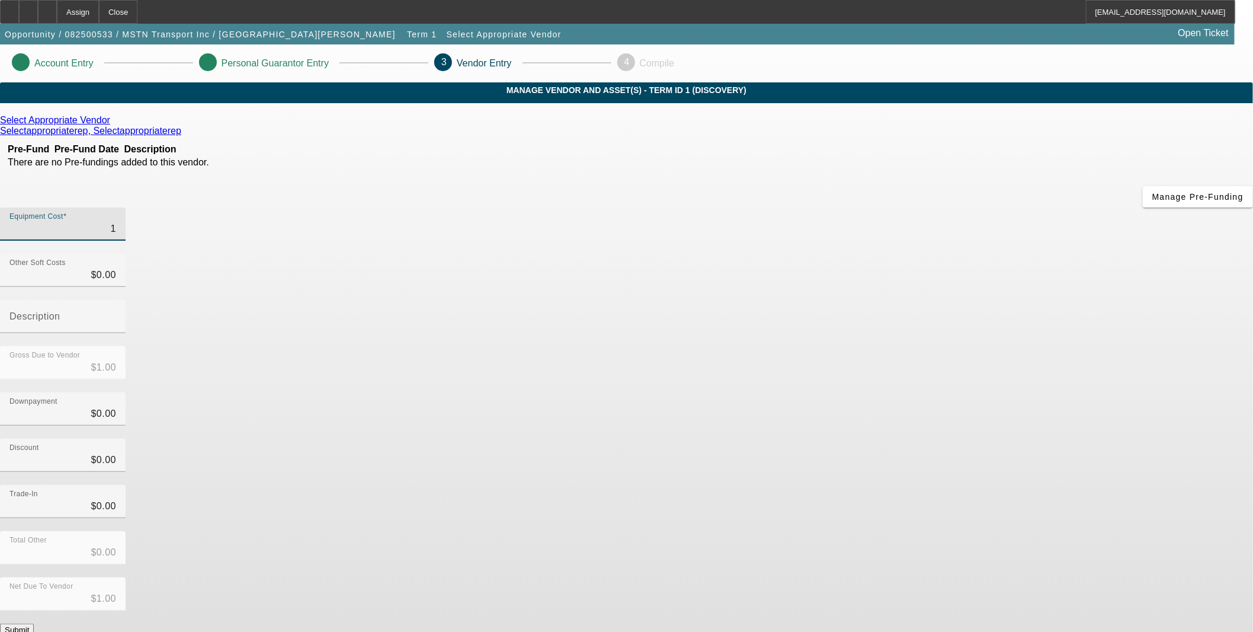
type input "$15.00"
type input "150"
type input "$150.00"
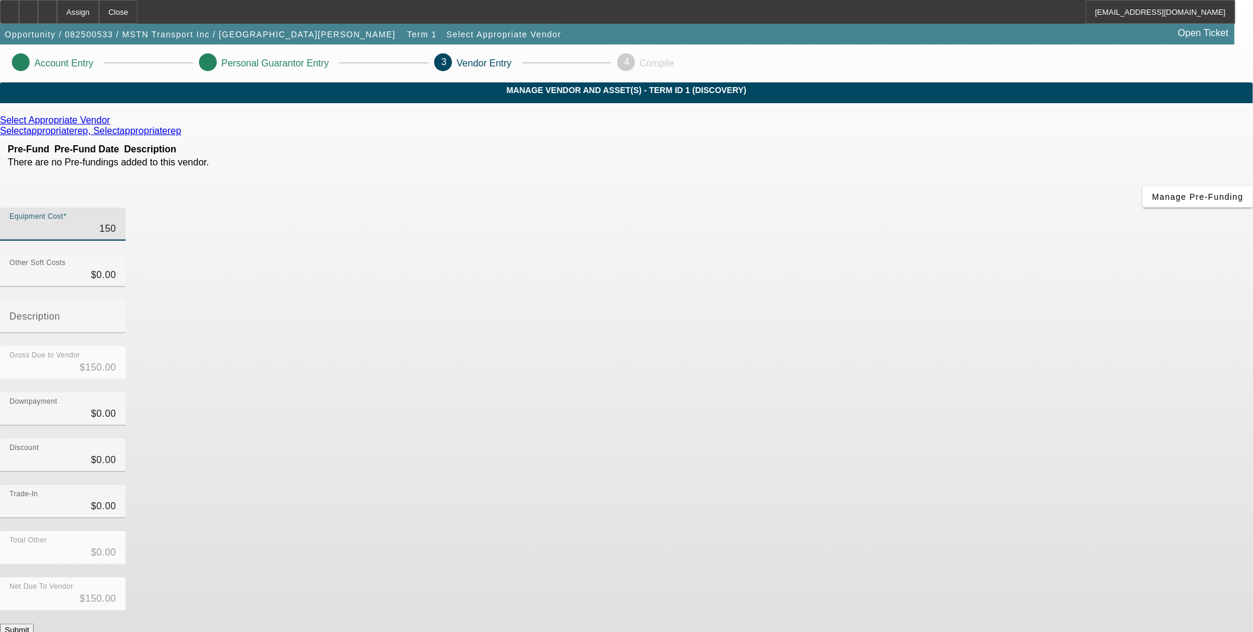
type input "1500"
type input "$1,500.00"
type input "15000"
type input "$15,000.00"
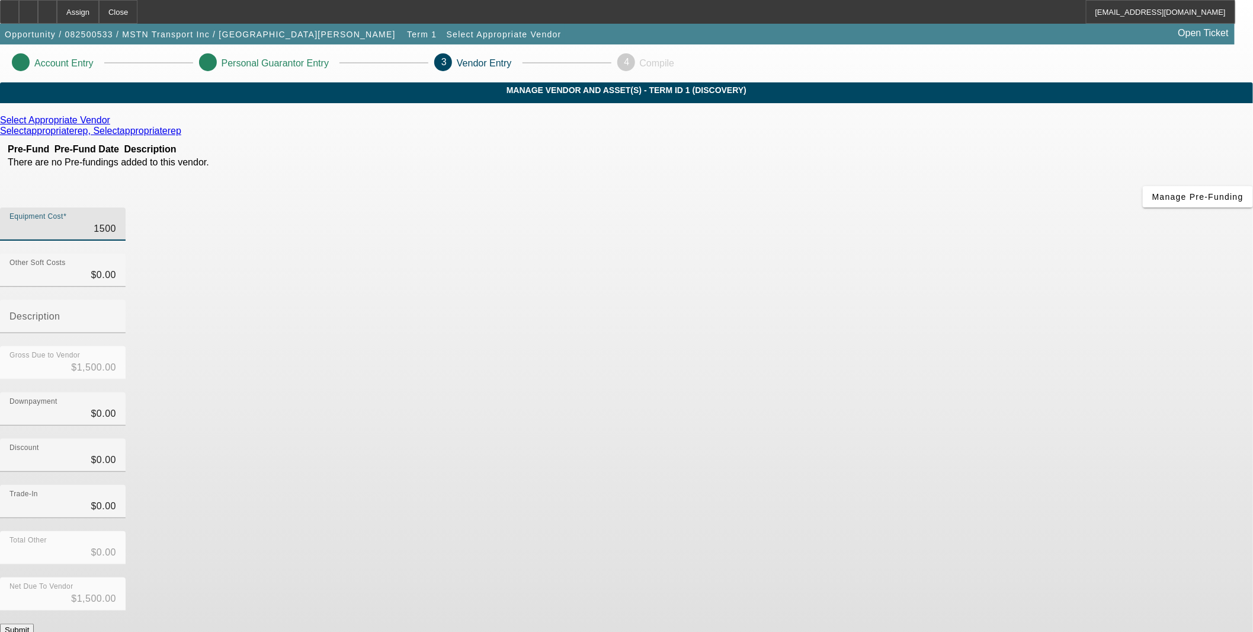
type input "$15,000.00"
type input "150000"
type input "$150,000.00"
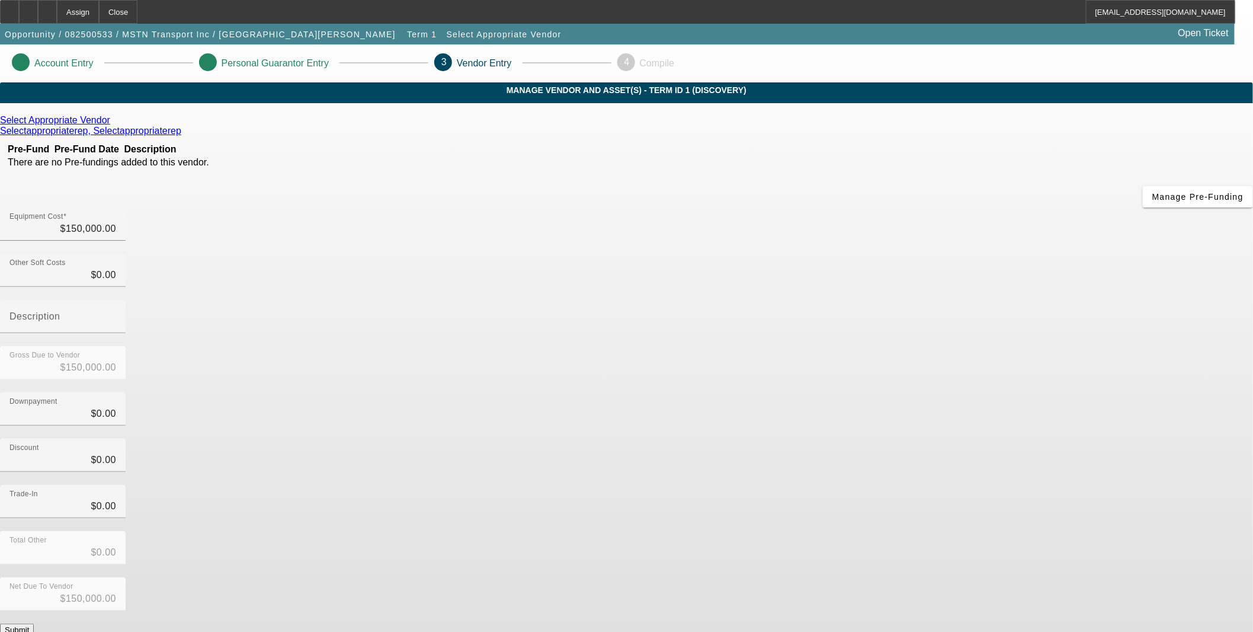
click at [113, 125] on icon at bounding box center [113, 120] width 0 height 10
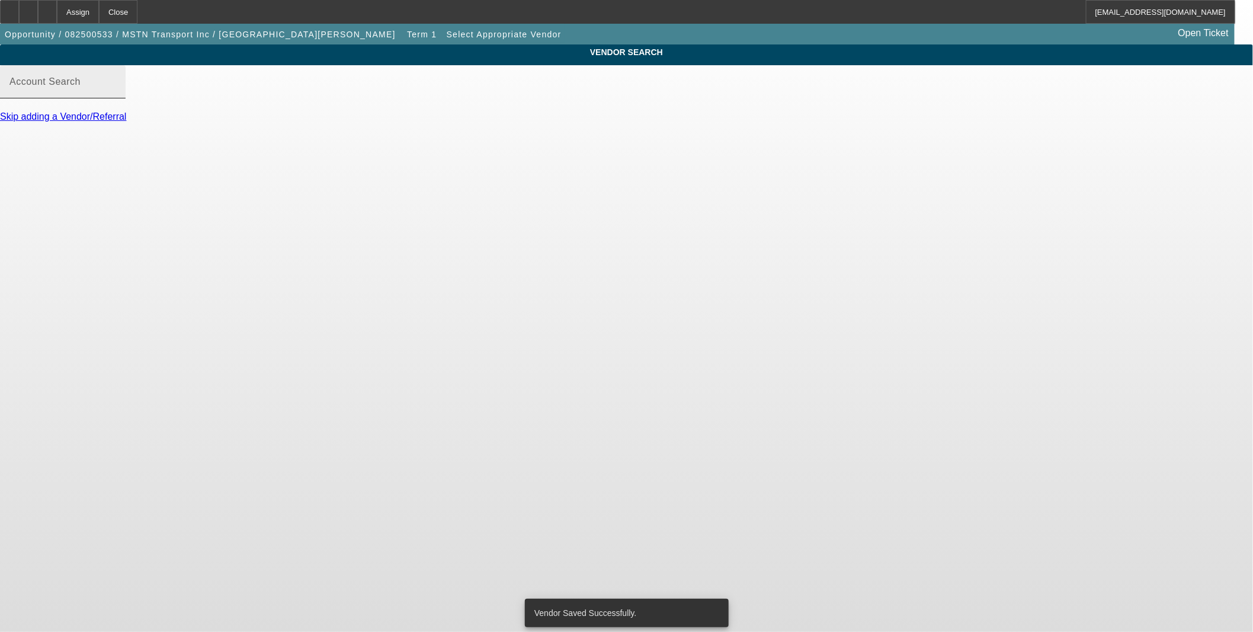
click at [116, 98] on div "Account Search" at bounding box center [62, 81] width 107 height 33
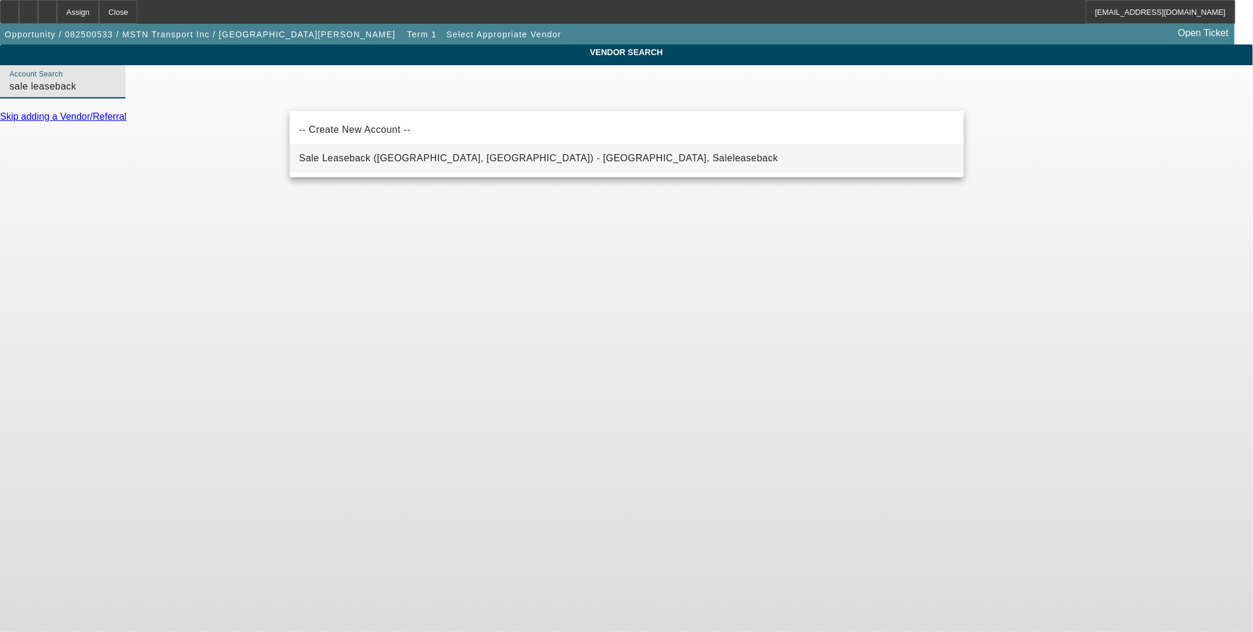
click at [637, 155] on mat-option "Sale Leaseback (Northbrook, IL) - Saleleaseback, Saleleaseback" at bounding box center [627, 158] width 674 height 28
type input "Sale Leaseback (Northbrook, IL) - Saleleaseback, Saleleaseback"
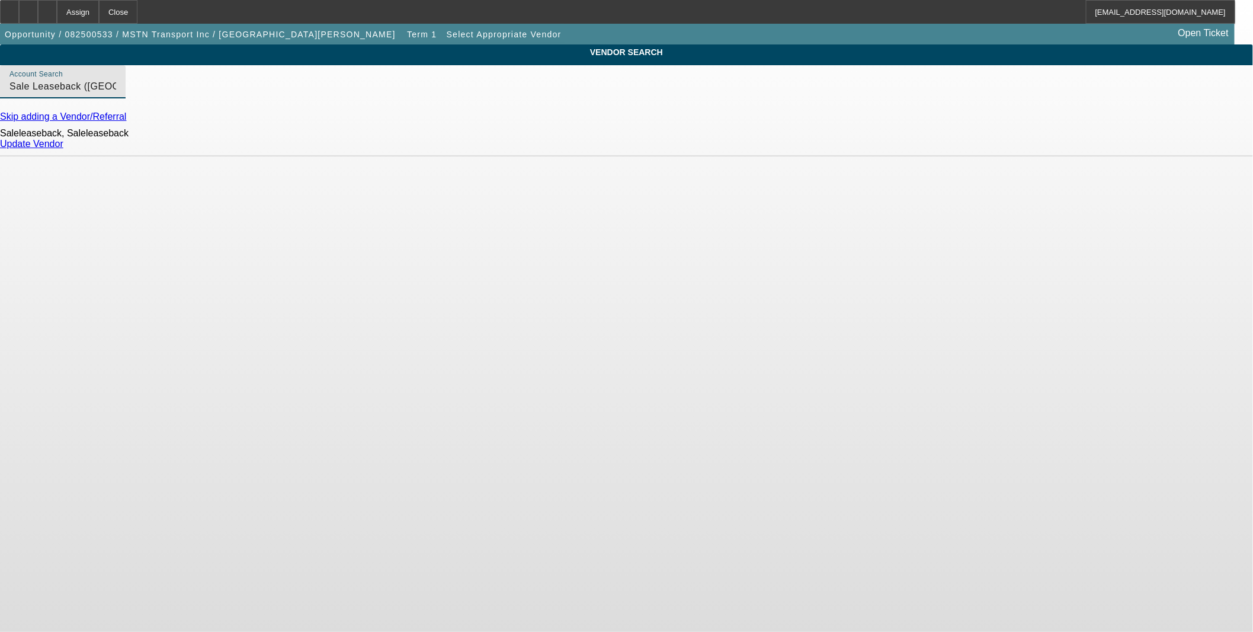
click at [63, 149] on link "Update Vendor" at bounding box center [31, 144] width 63 height 10
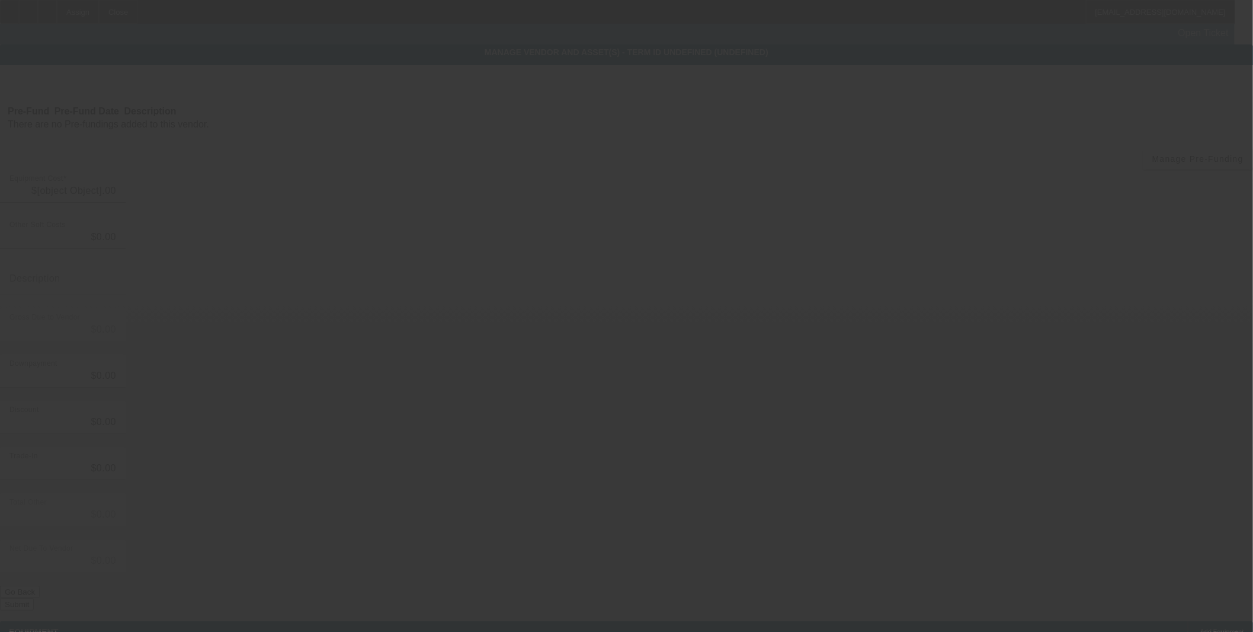
type input "$150,000.00"
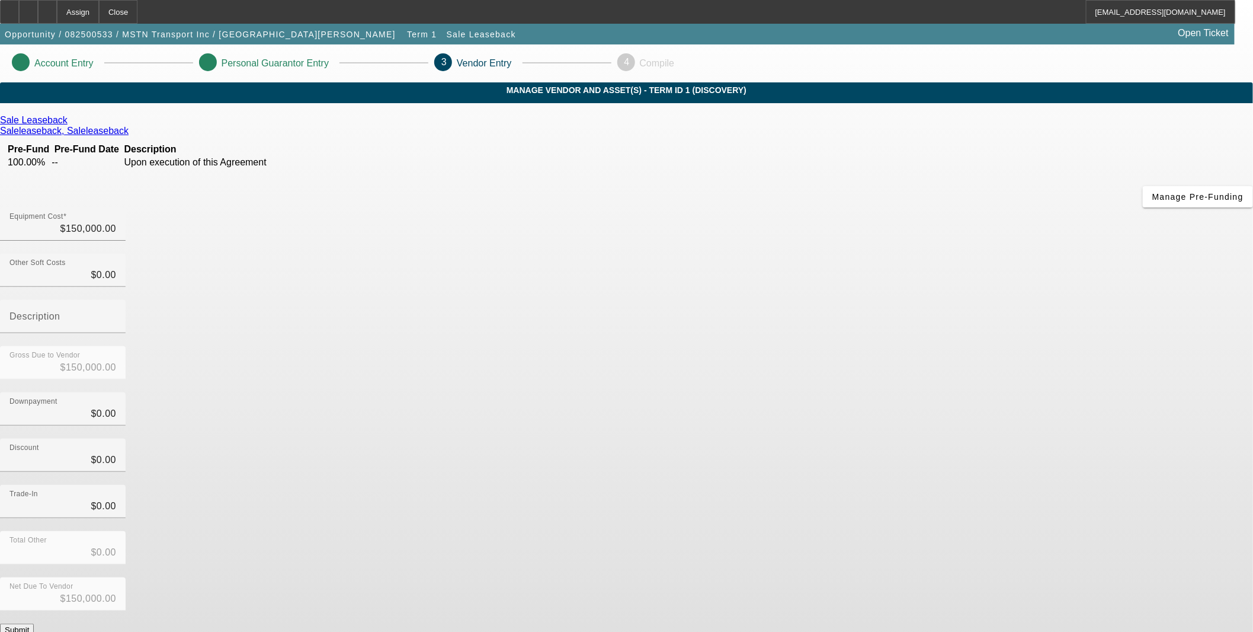
click at [34, 623] on button "Submit" at bounding box center [17, 629] width 34 height 12
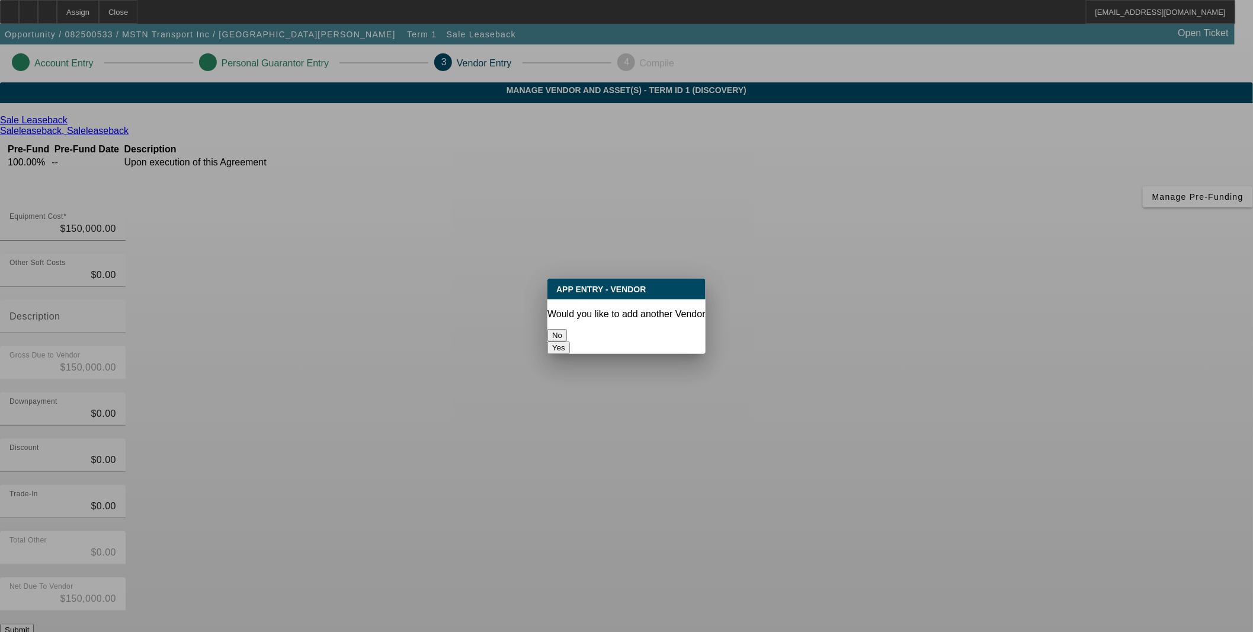
click at [567, 329] on button "No" at bounding box center [558, 335] width 20 height 12
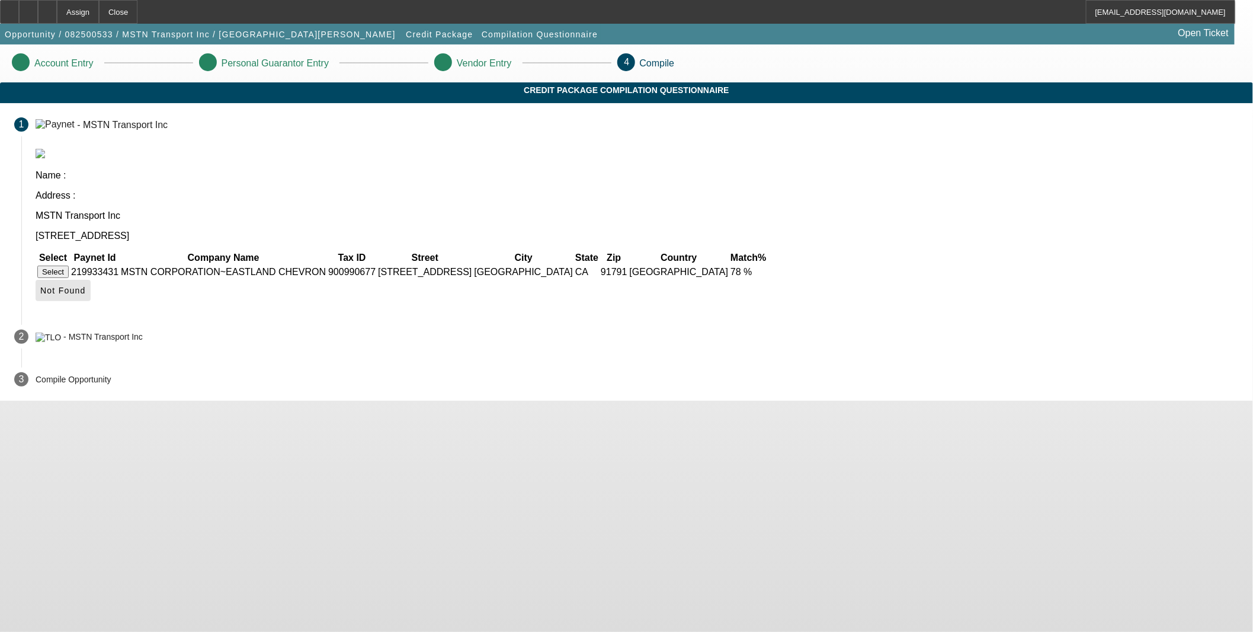
drag, startPoint x: 930, startPoint y: 241, endPoint x: 924, endPoint y: 243, distance: 6.4
click at [86, 286] on span "Not Found" at bounding box center [63, 290] width 46 height 9
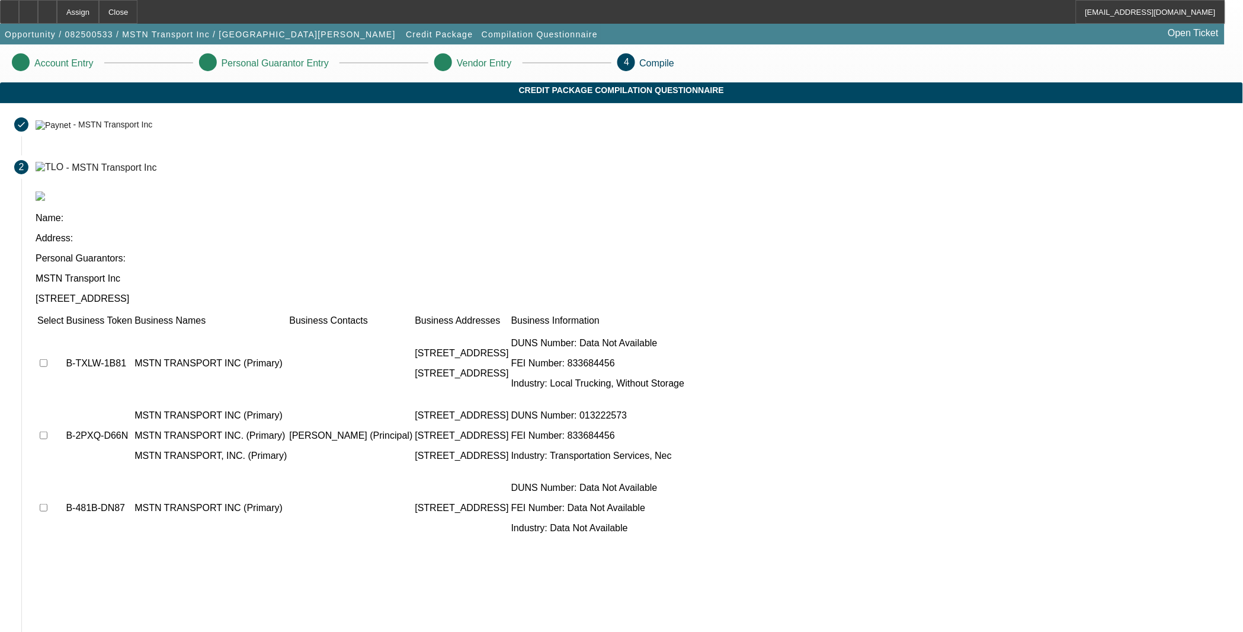
click at [47, 359] on input "checkbox" at bounding box center [44, 363] width 8 height 8
checkbox input "true"
click at [64, 400] on td at bounding box center [50, 435] width 27 height 71
click at [47, 431] on input "checkbox" at bounding box center [44, 435] width 8 height 8
checkbox input "true"
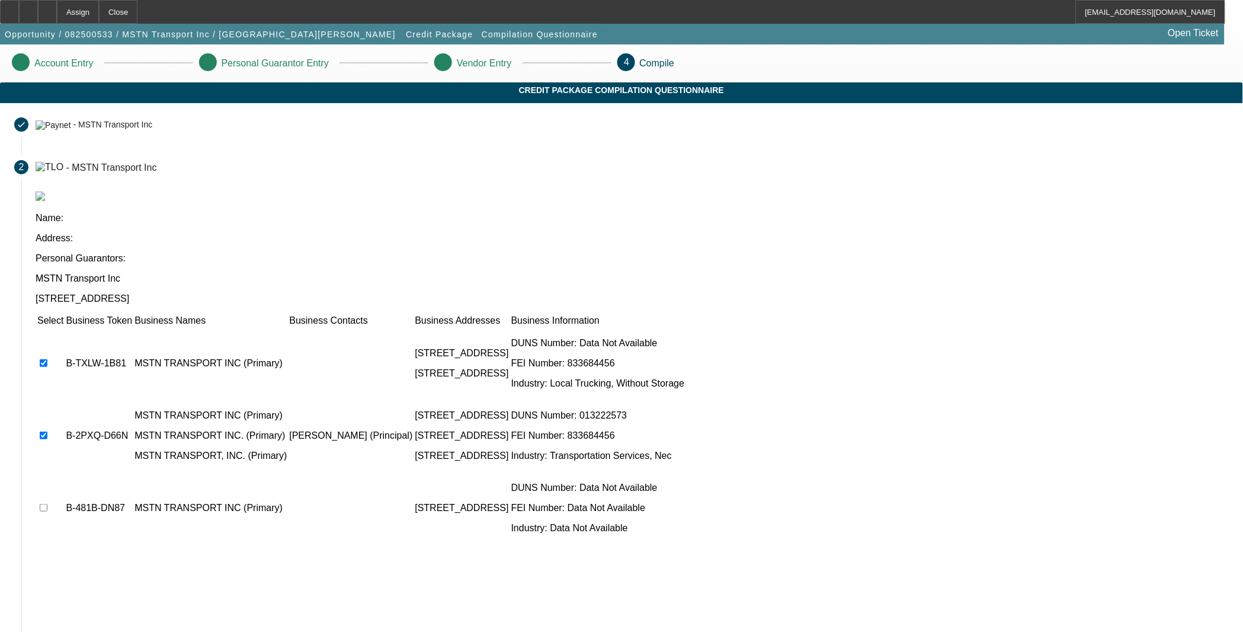
click at [47, 504] on input "checkbox" at bounding box center [44, 508] width 8 height 8
checkbox input "true"
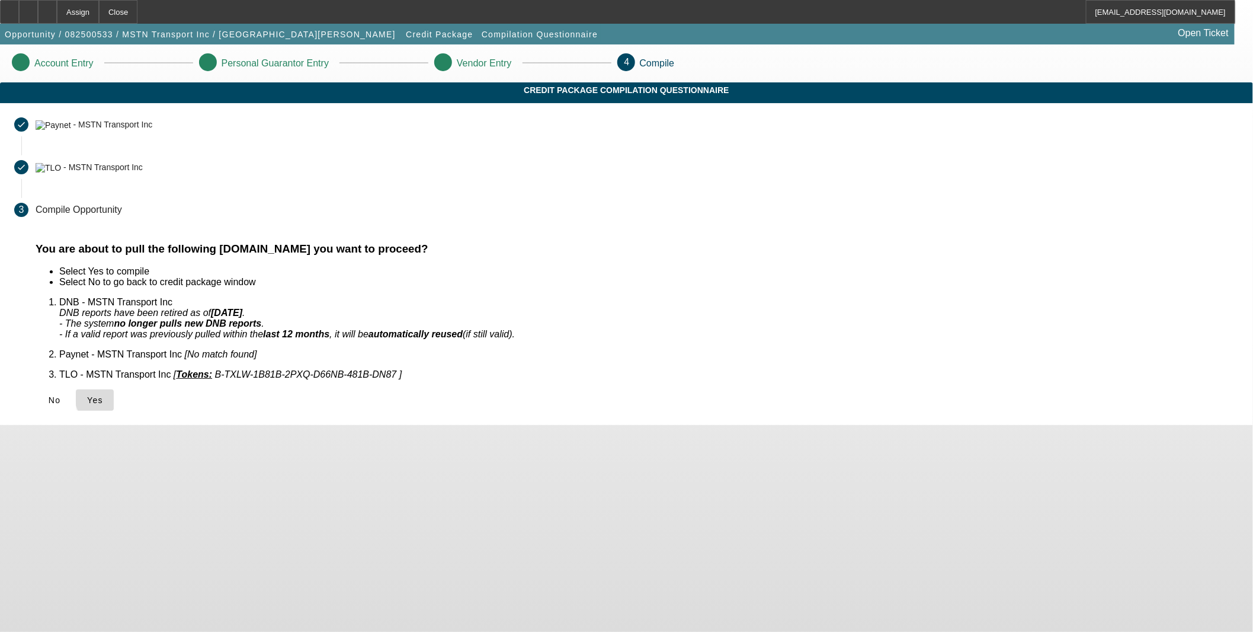
click at [103, 395] on span "Yes" at bounding box center [95, 399] width 16 height 9
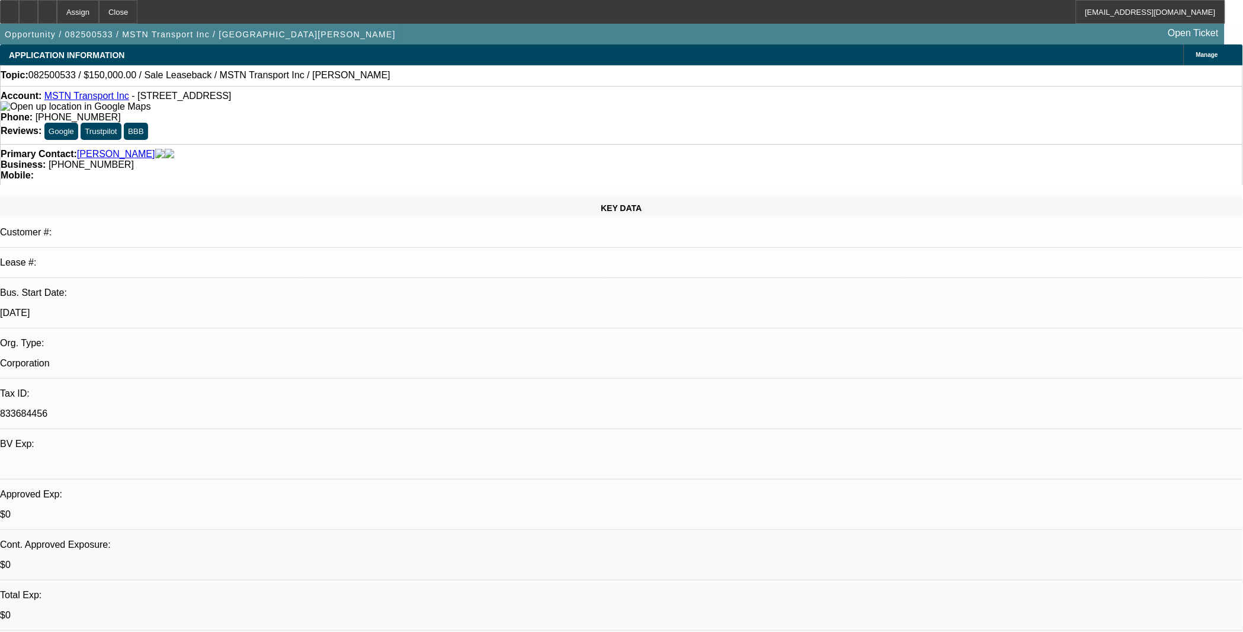
select select "0"
select select "2"
select select "0.1"
select select "1"
select select "2"
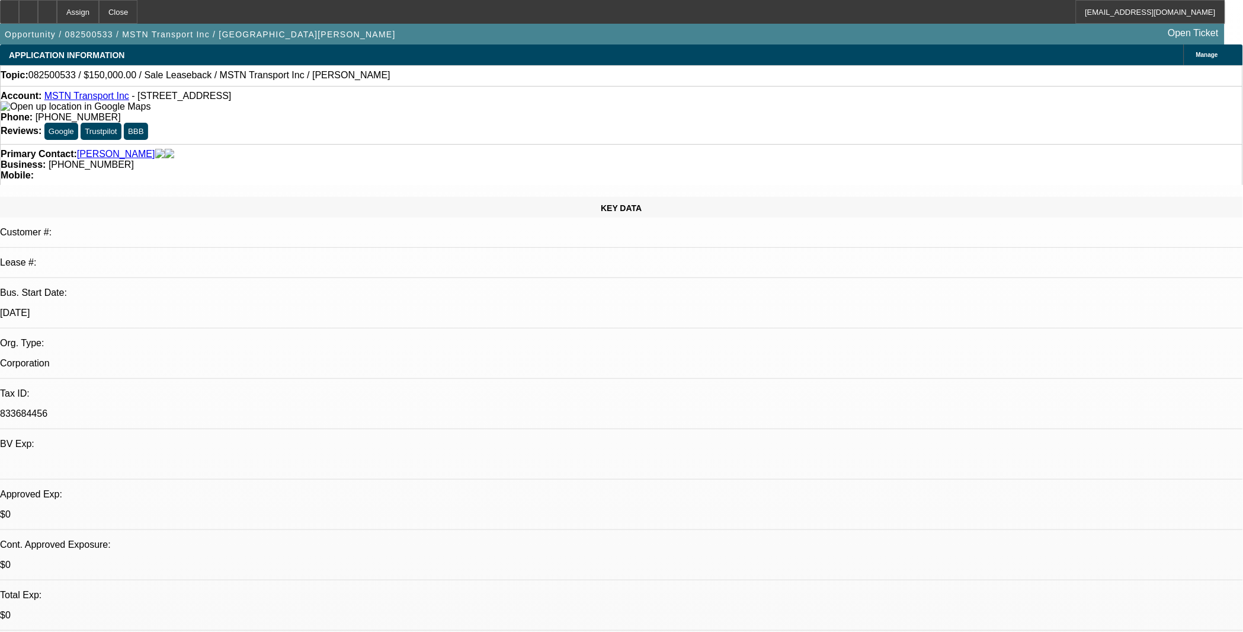
select select "4"
click at [28, 8] on icon at bounding box center [28, 8] width 0 height 0
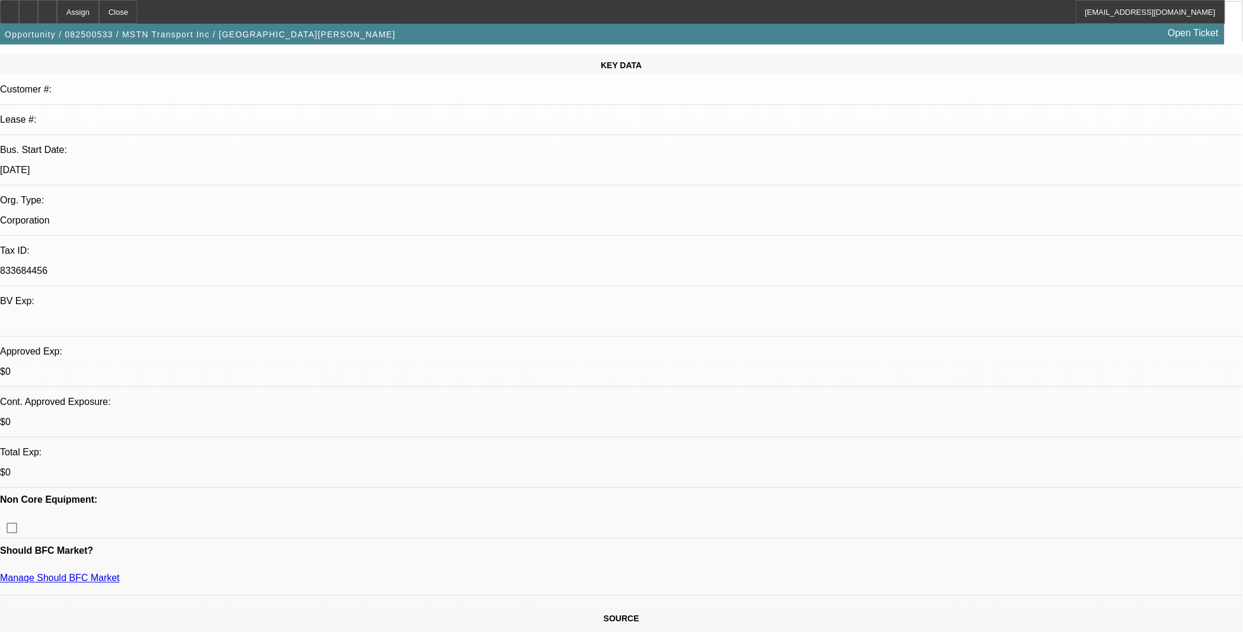
scroll to position [329, 0]
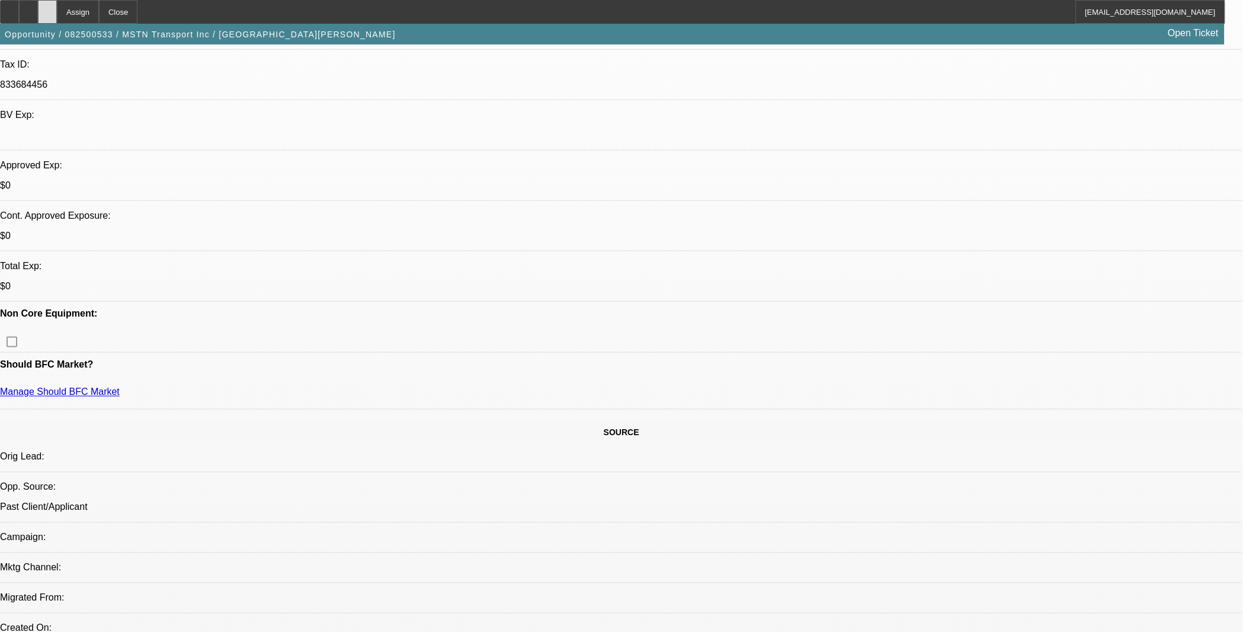
click at [57, 6] on div at bounding box center [47, 12] width 19 height 24
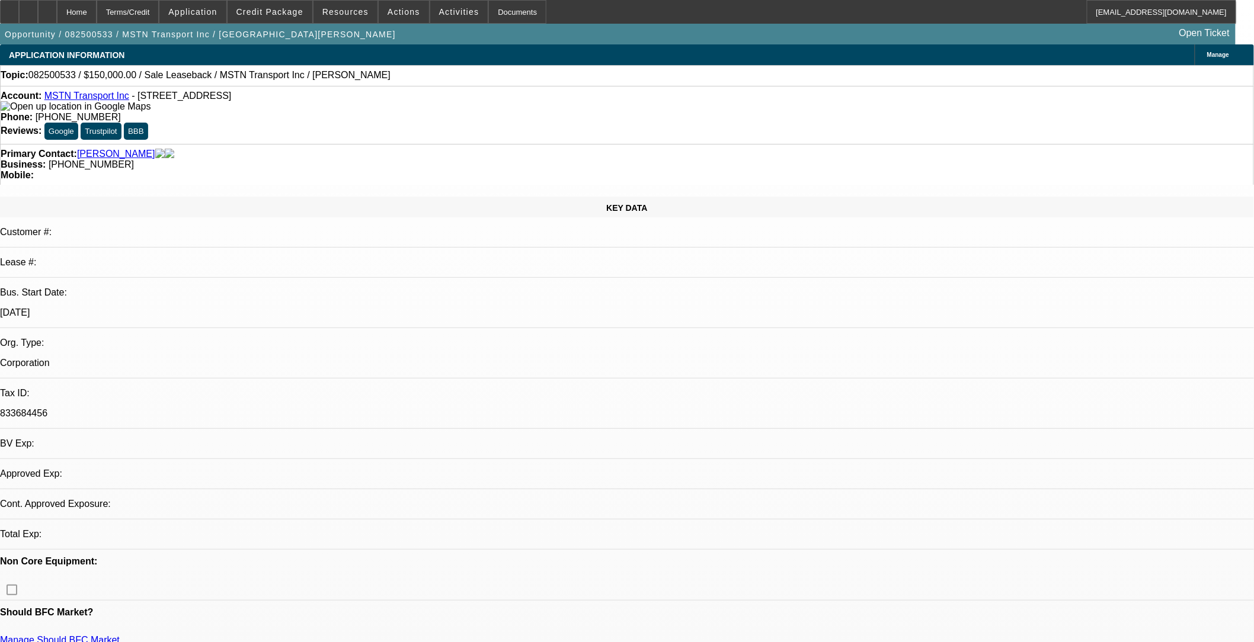
select select "0"
select select "2"
select select "0.1"
select select "4"
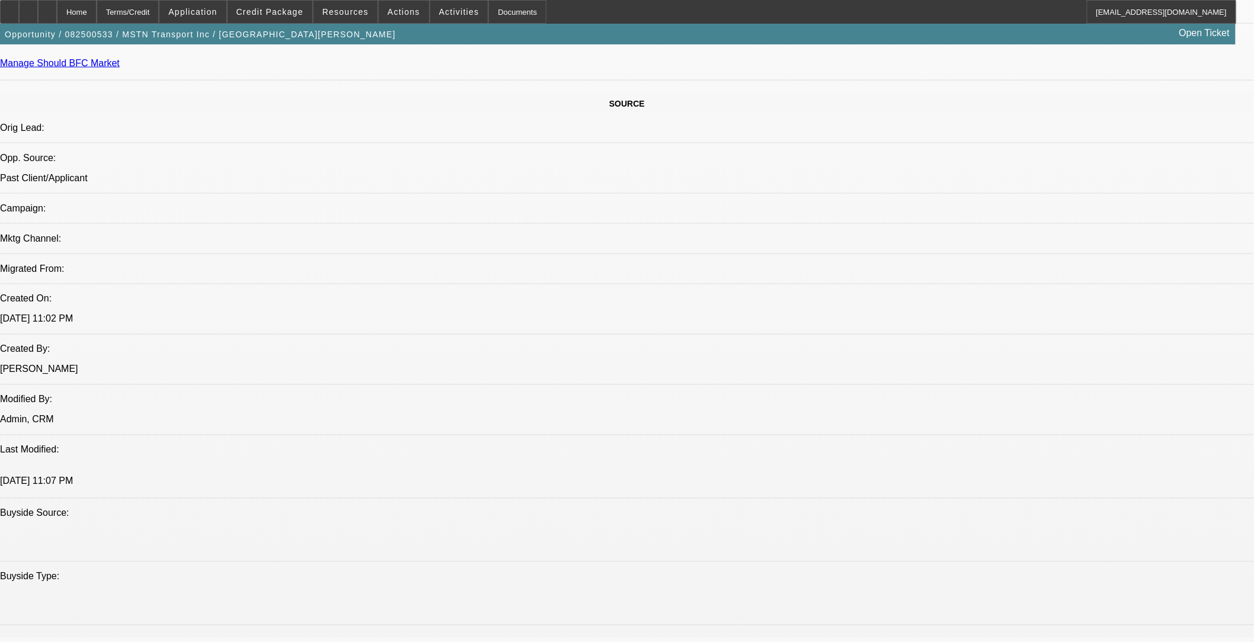
scroll to position [658, 0]
click at [47, 8] on icon at bounding box center [47, 8] width 0 height 0
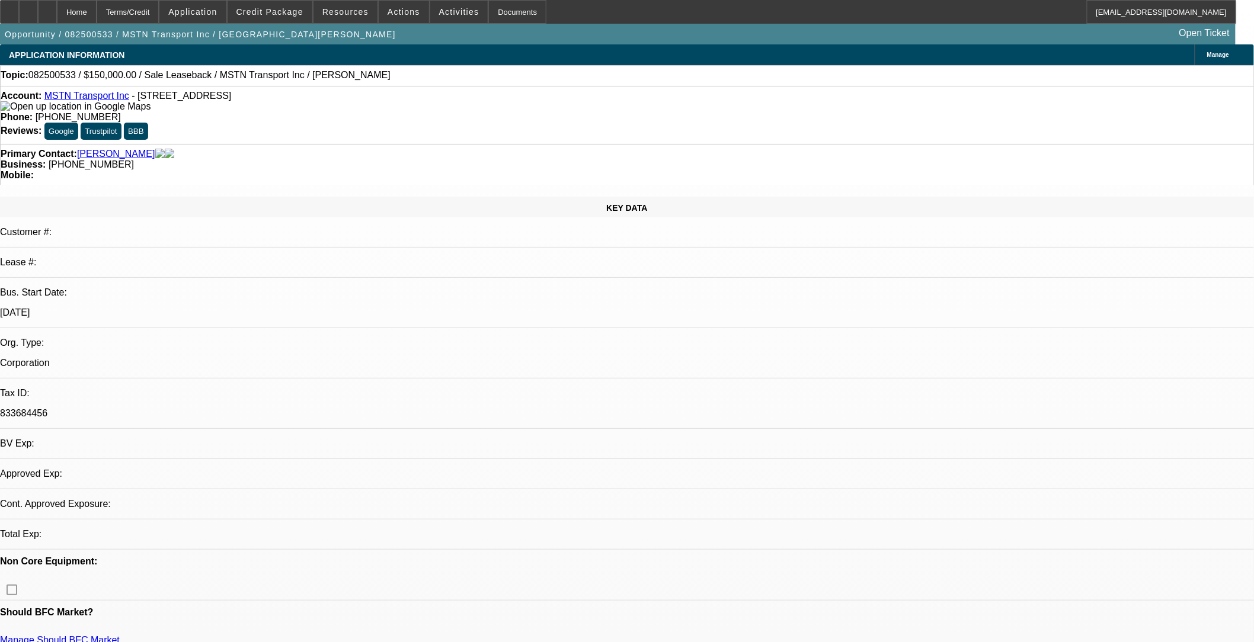
select select "0"
select select "2"
select select "0.1"
select select "1"
select select "2"
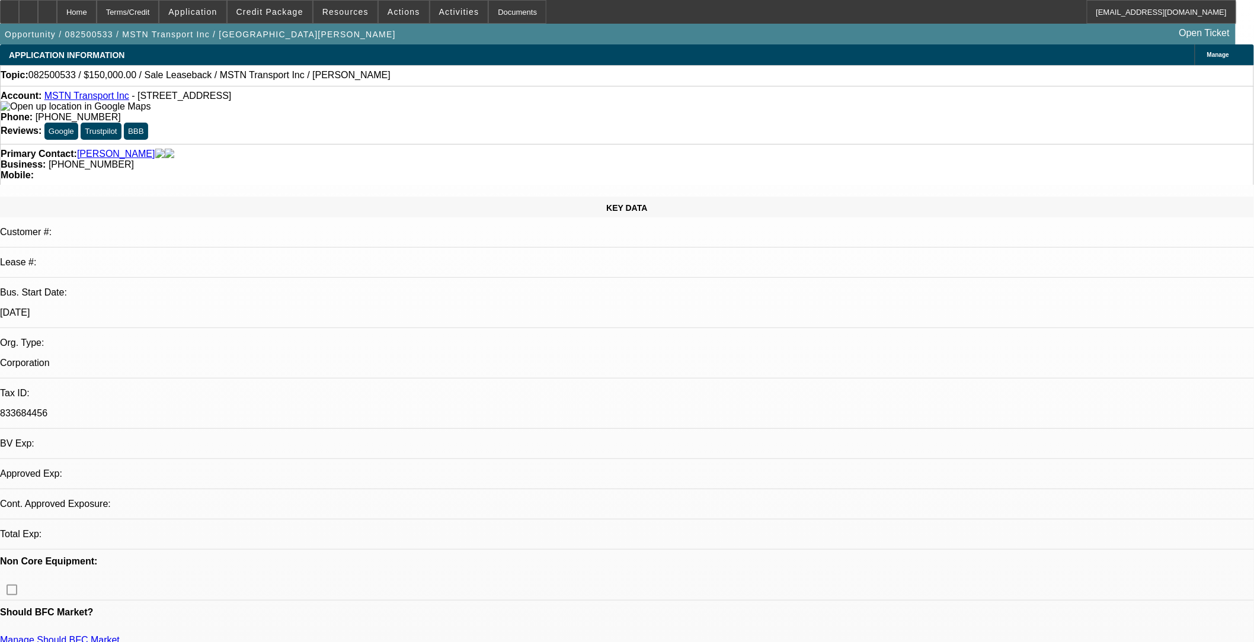
select select "4"
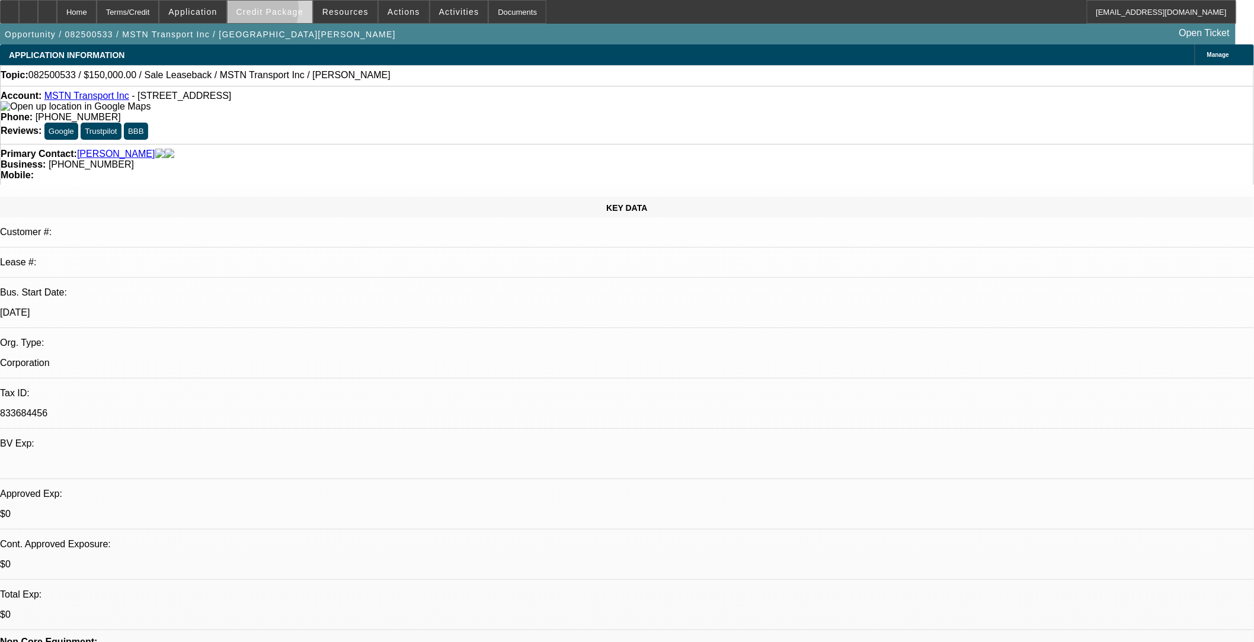
click at [260, 10] on span "Credit Package" at bounding box center [269, 11] width 67 height 9
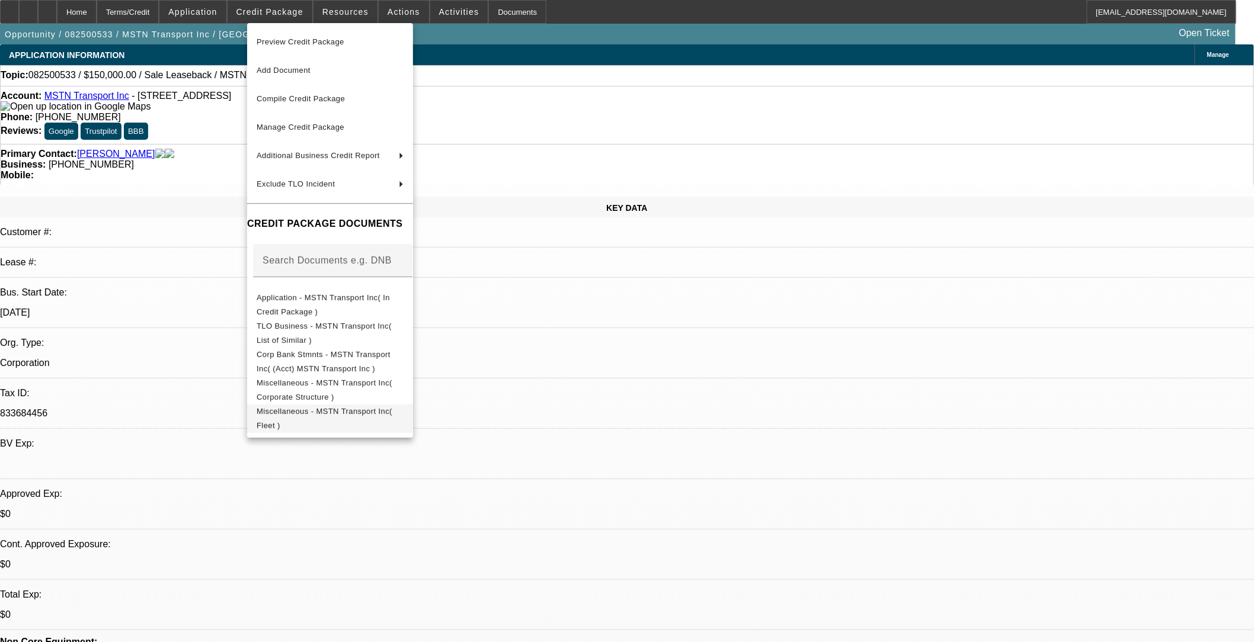
click at [374, 407] on span "Miscellaneous - MSTN Transport Inc( Fleet )" at bounding box center [330, 418] width 147 height 28
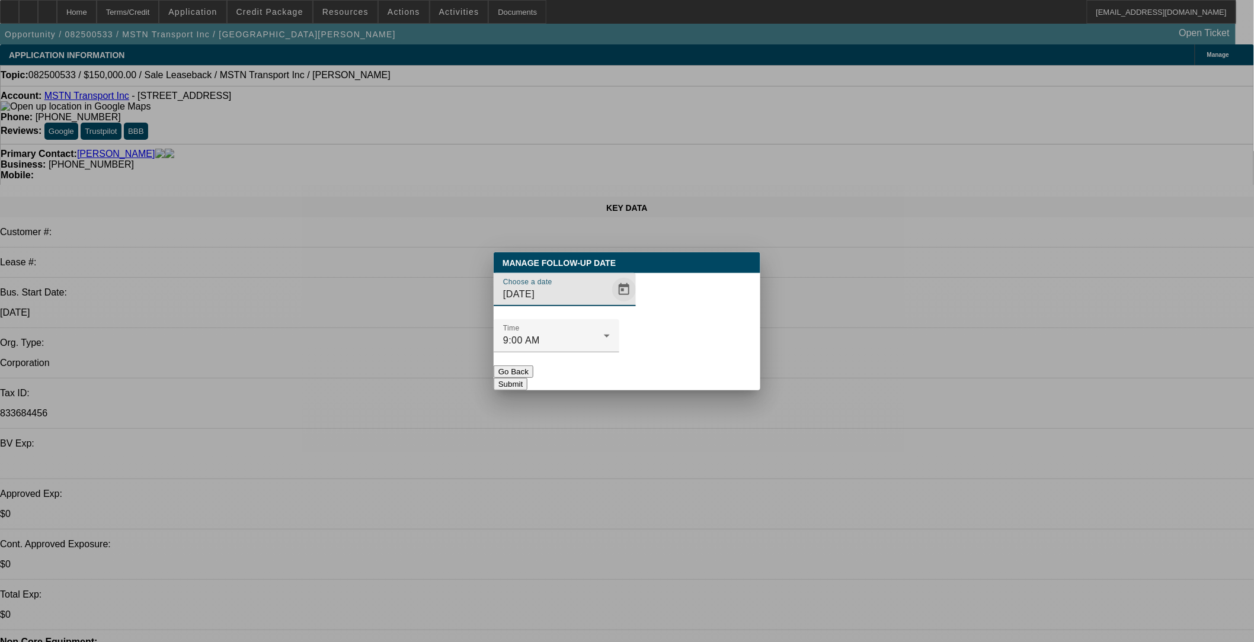
click at [610, 304] on span "Open calendar" at bounding box center [624, 290] width 28 height 28
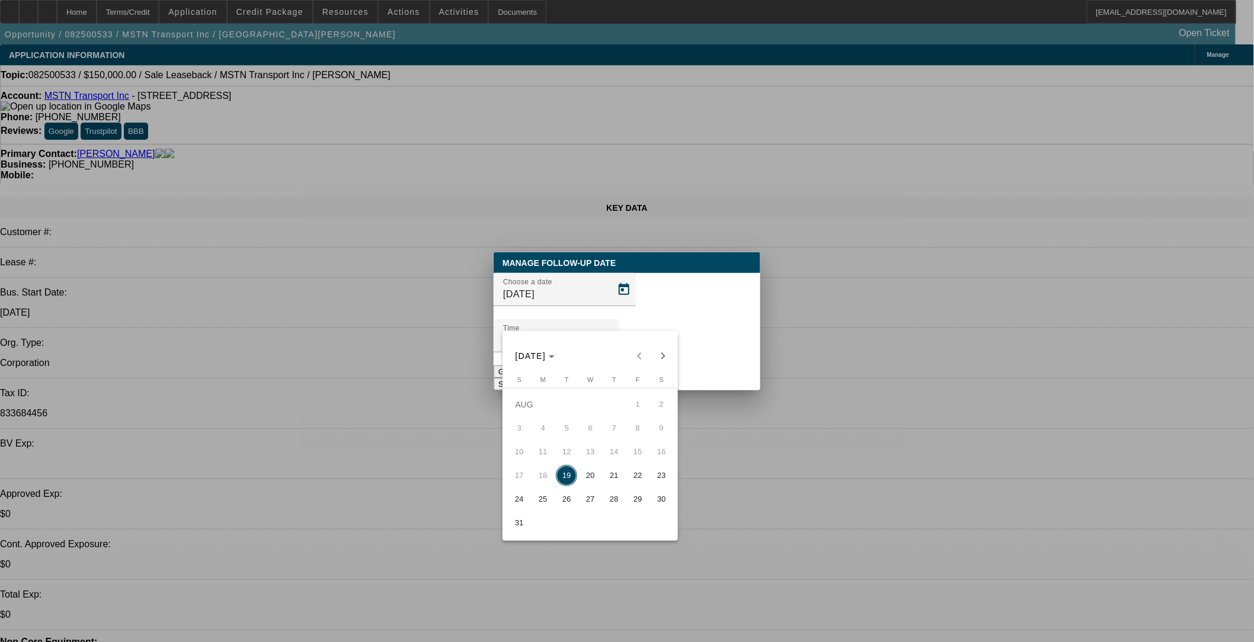
click at [617, 475] on span "21" at bounding box center [613, 475] width 21 height 21
type input "[DATE]"
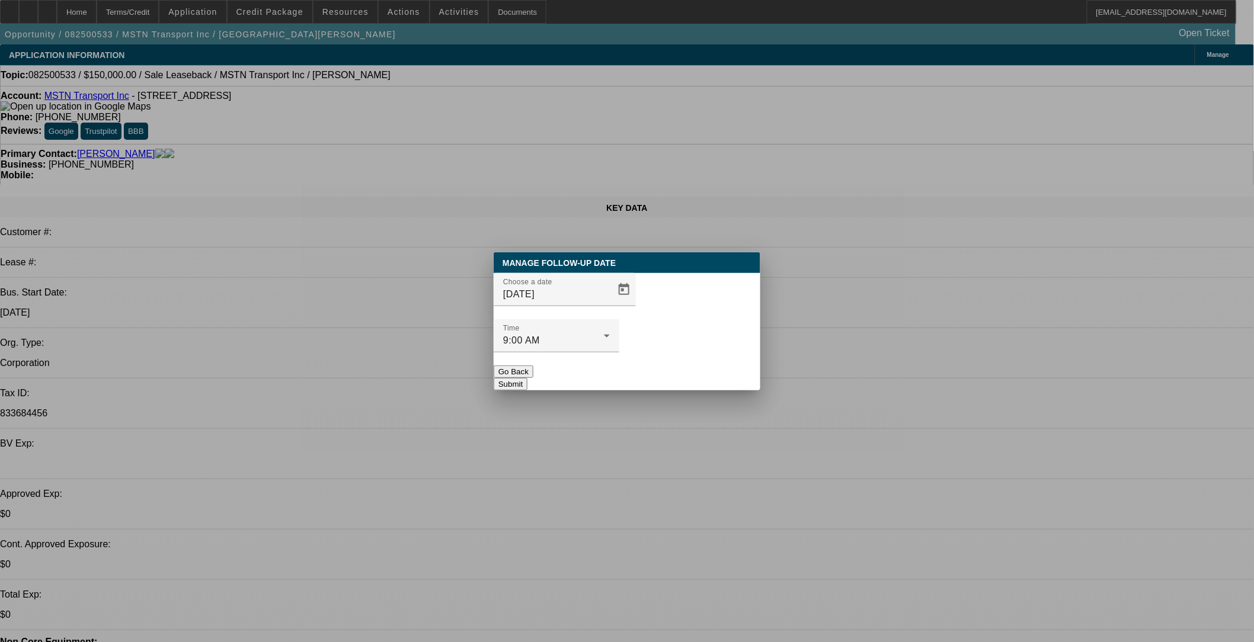
click at [527, 378] on button "Submit" at bounding box center [511, 384] width 34 height 12
